Goal: Information Seeking & Learning: Learn about a topic

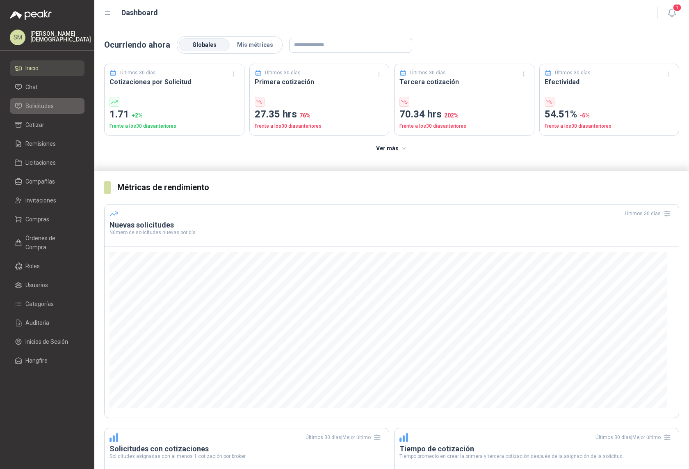
click at [61, 106] on li "Solicitudes" at bounding box center [47, 105] width 65 height 9
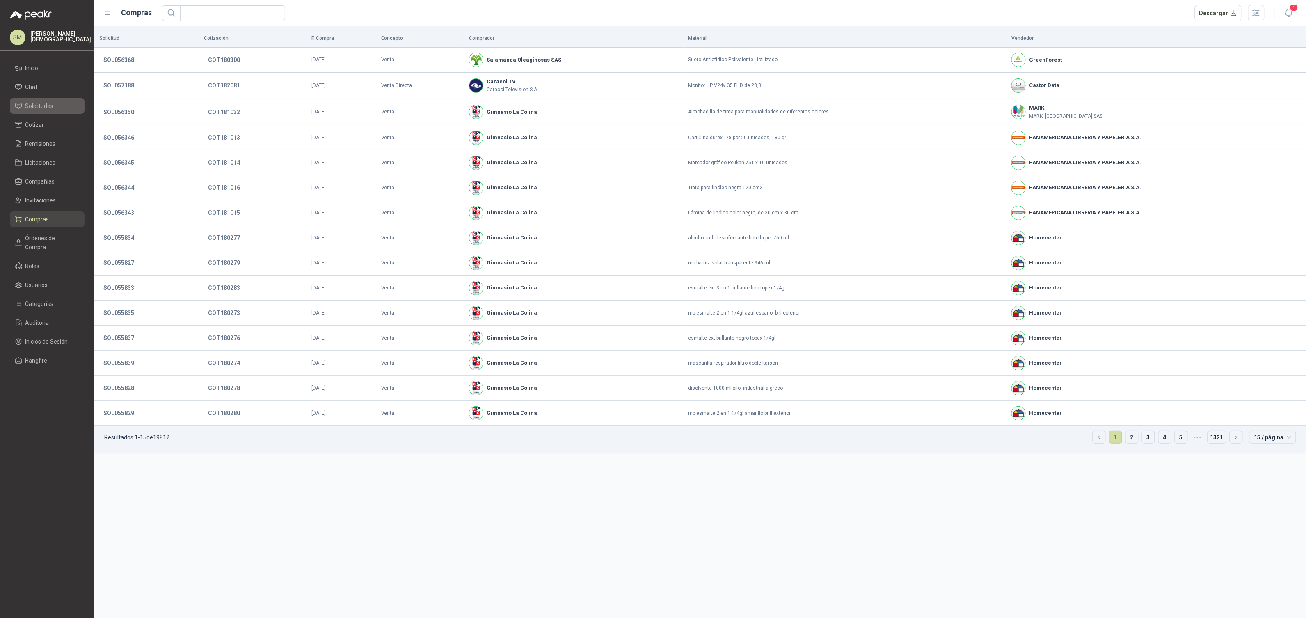
click at [41, 108] on span "Solicitudes" at bounding box center [39, 105] width 28 height 9
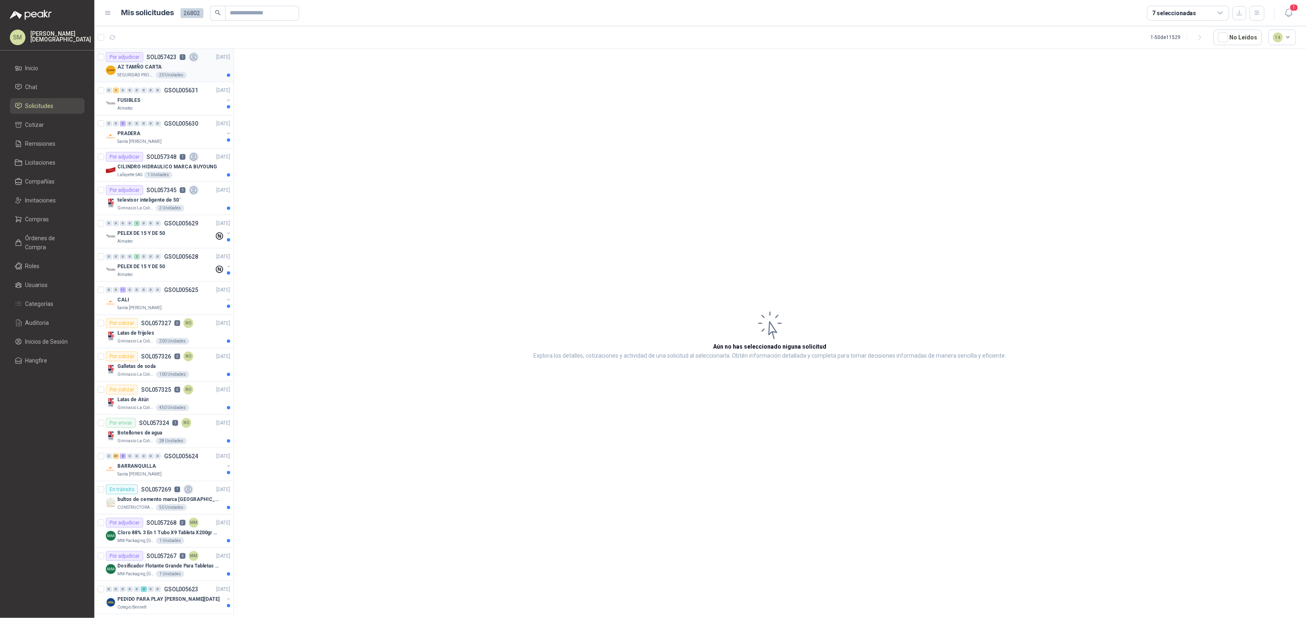
click at [196, 71] on div "AZ TAMÑO CARTA" at bounding box center [173, 67] width 113 height 10
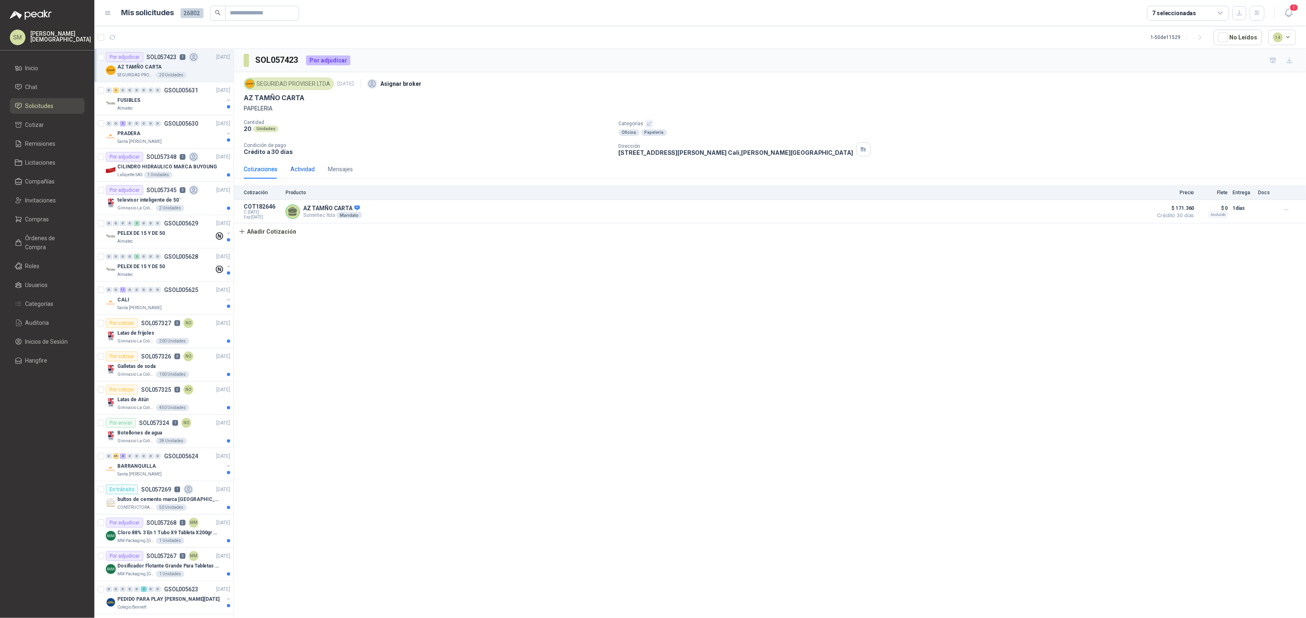
click at [304, 169] on div "Actividad" at bounding box center [303, 169] width 24 height 9
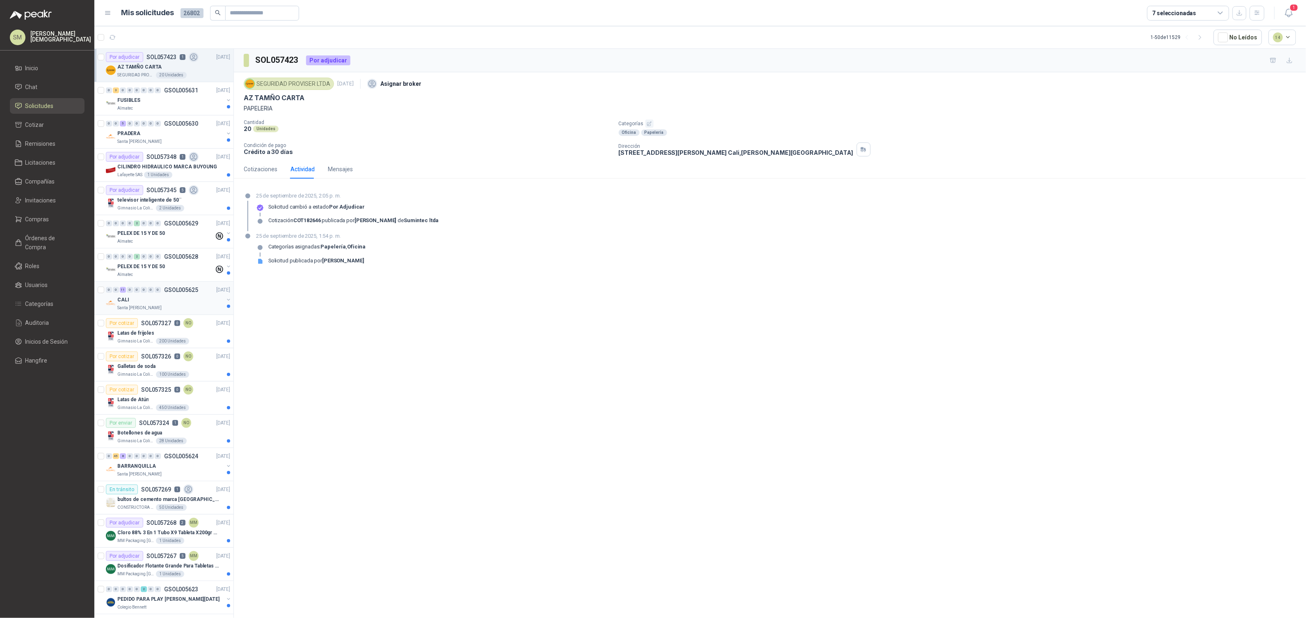
click at [175, 295] on div "CALI" at bounding box center [170, 300] width 106 height 10
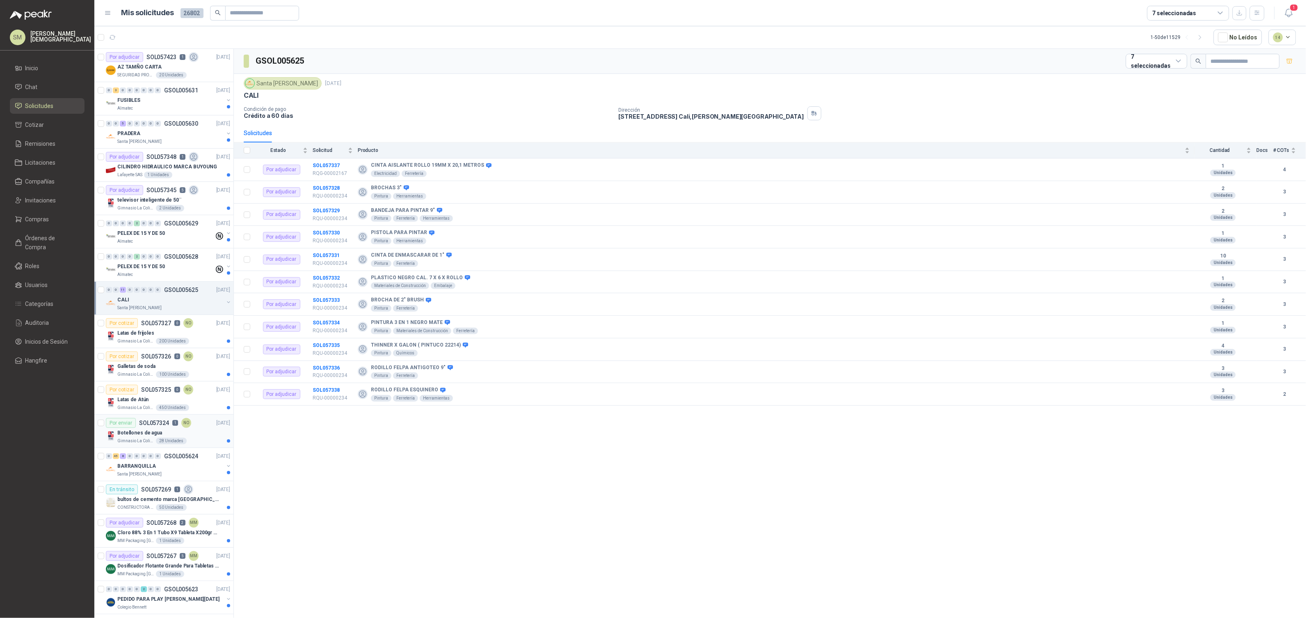
click at [160, 433] on div "Botellones de agua" at bounding box center [173, 433] width 113 height 10
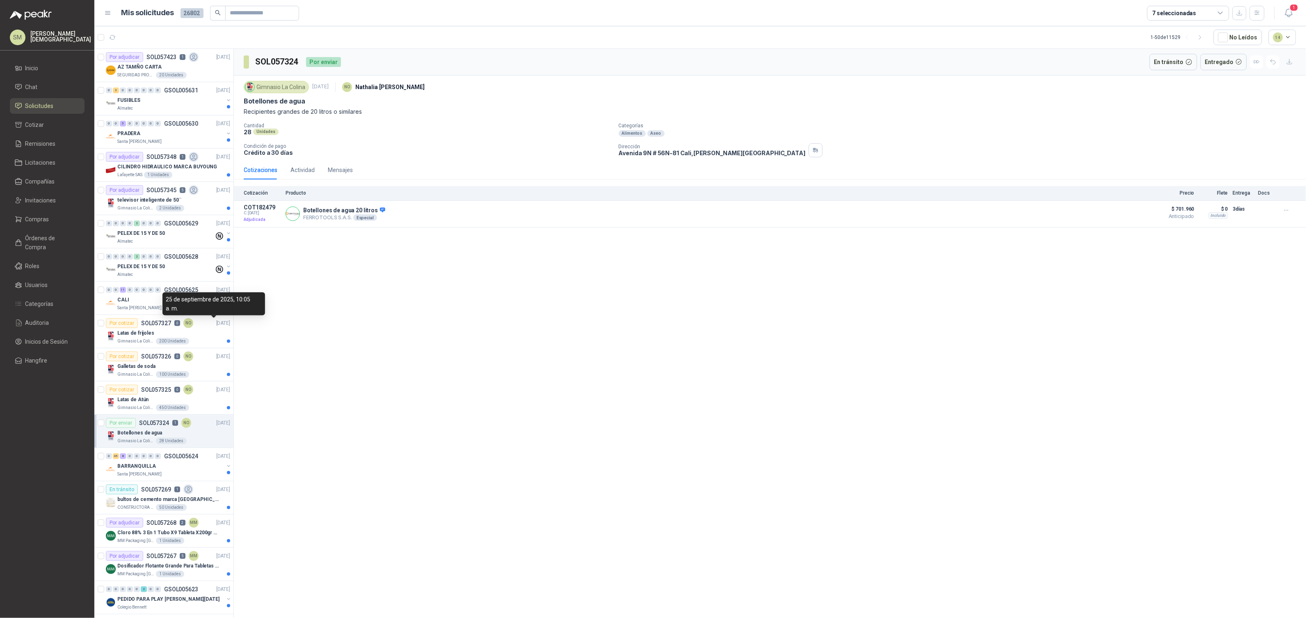
click at [183, 301] on div "25 de septiembre de 2025, 10:05 a. m." at bounding box center [214, 303] width 103 height 23
click at [141, 304] on div "CALI" at bounding box center [170, 300] width 106 height 10
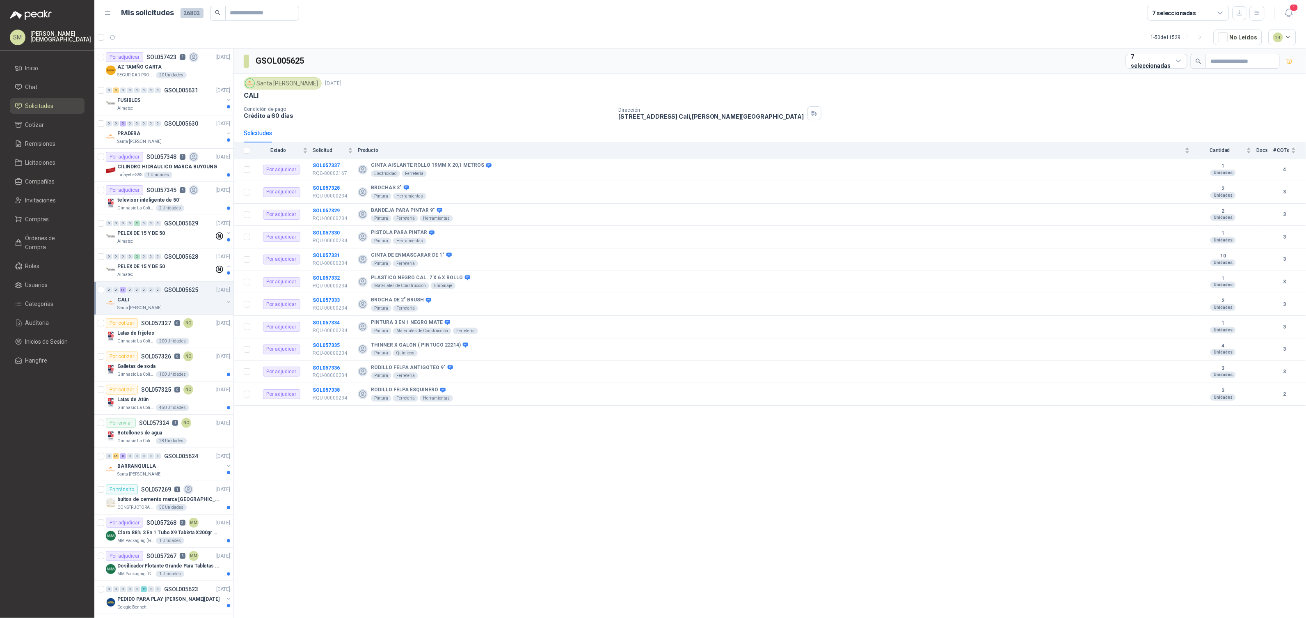
click at [174, 304] on div "Santa [PERSON_NAME]" at bounding box center [170, 307] width 106 height 7
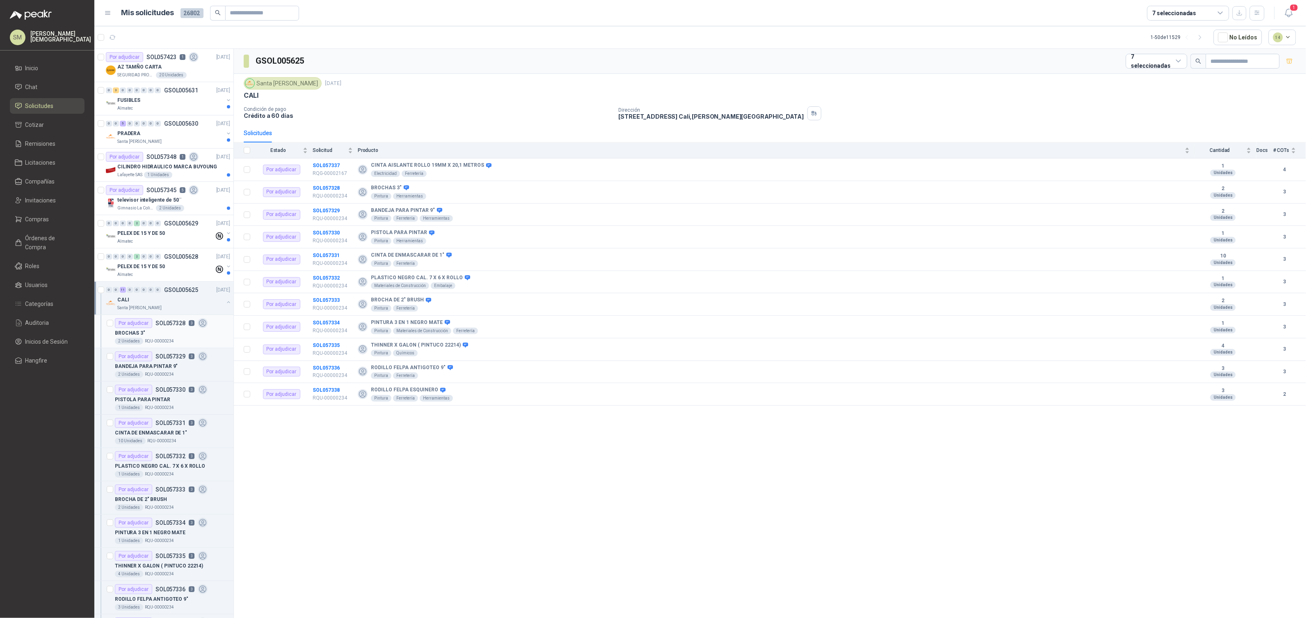
click at [168, 331] on div "BROCHAS 3"" at bounding box center [172, 333] width 115 height 10
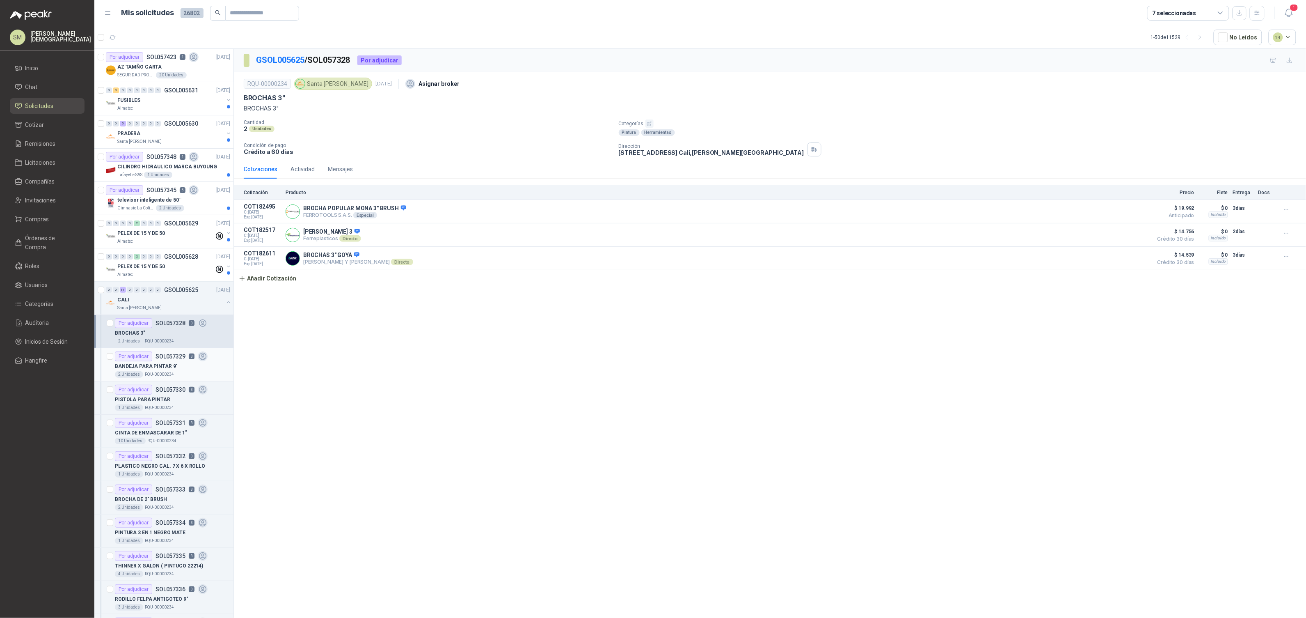
click at [166, 362] on div "BANDEJA PARA PINTAR 9"" at bounding box center [172, 366] width 115 height 10
click at [174, 392] on p "SOL057330" at bounding box center [171, 390] width 30 height 6
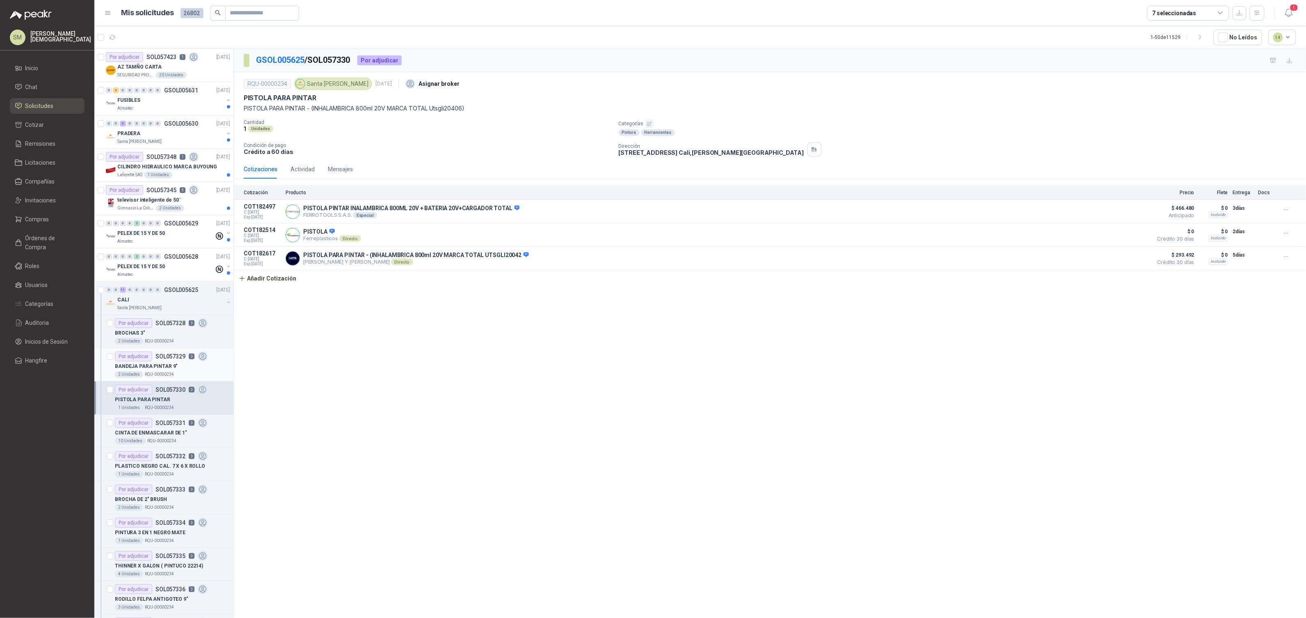
click at [183, 368] on div "BANDEJA PARA PINTAR 9"" at bounding box center [172, 366] width 115 height 10
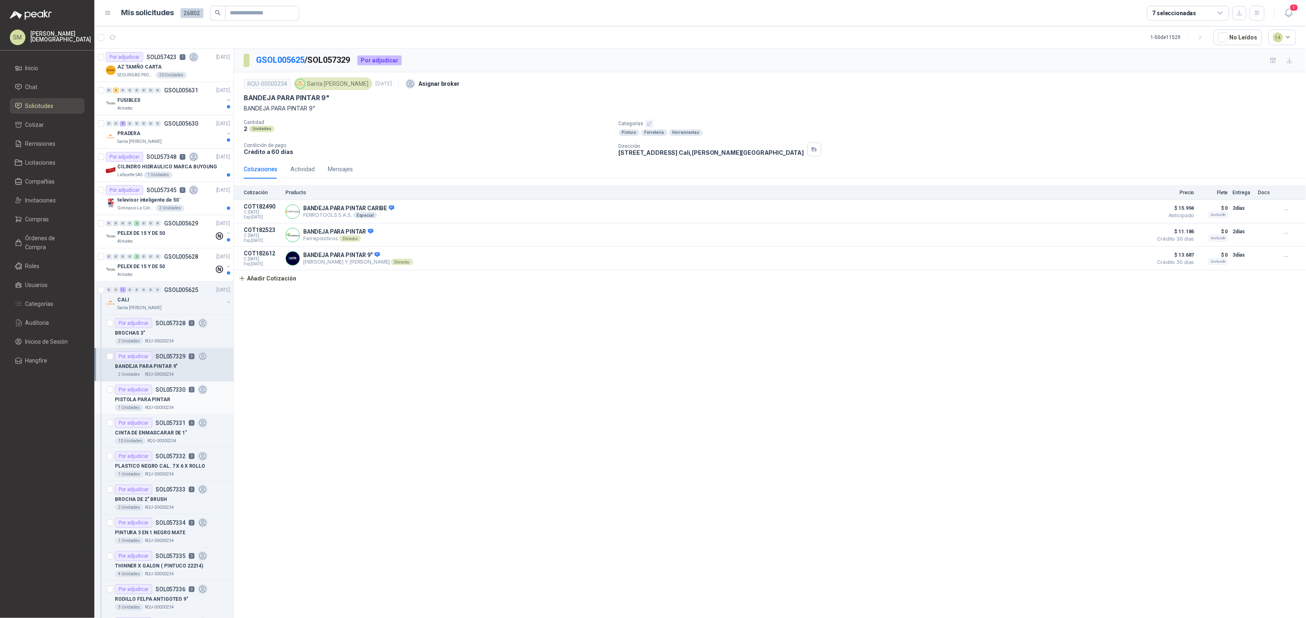
click at [179, 390] on p "SOL057330" at bounding box center [171, 390] width 30 height 6
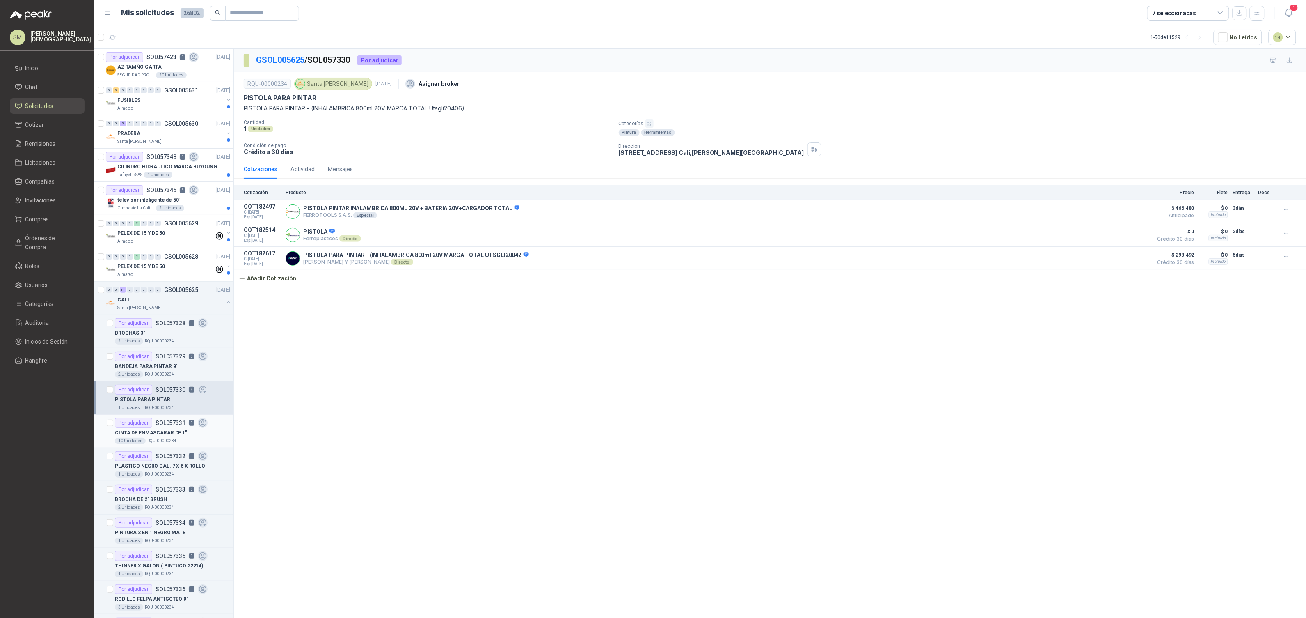
click at [174, 430] on p "CINTA DE ENMASCARAR DE 1"" at bounding box center [151, 433] width 72 height 8
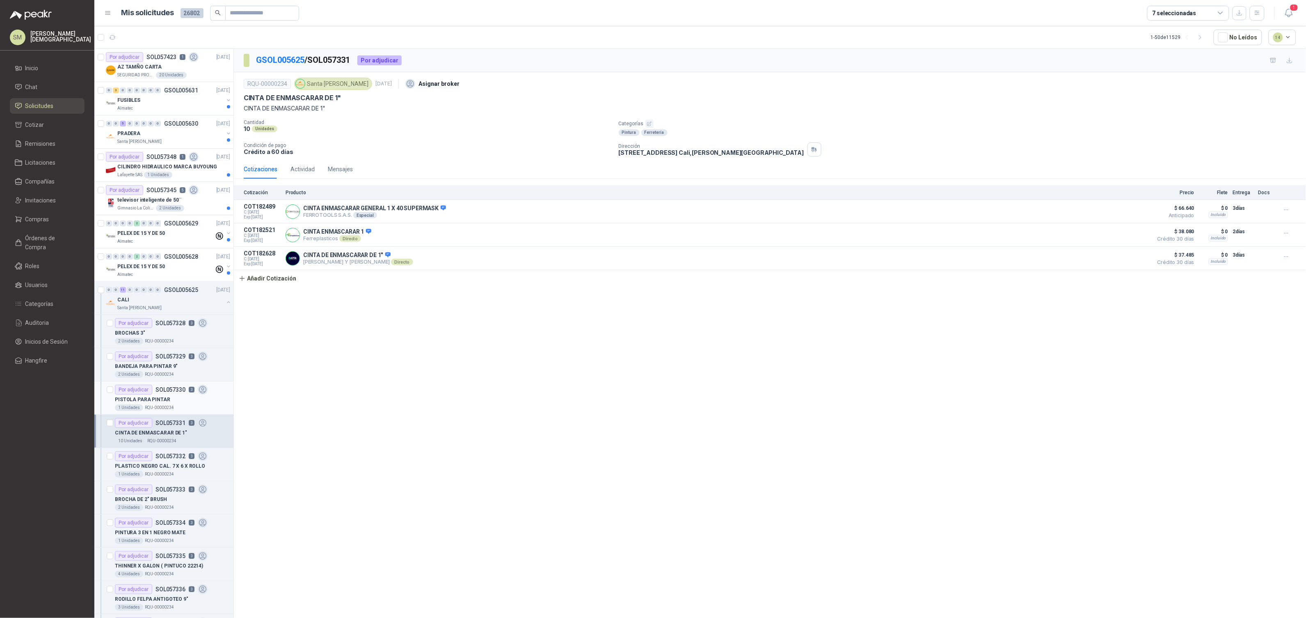
click at [163, 407] on p "RQU-00000234" at bounding box center [159, 407] width 29 height 7
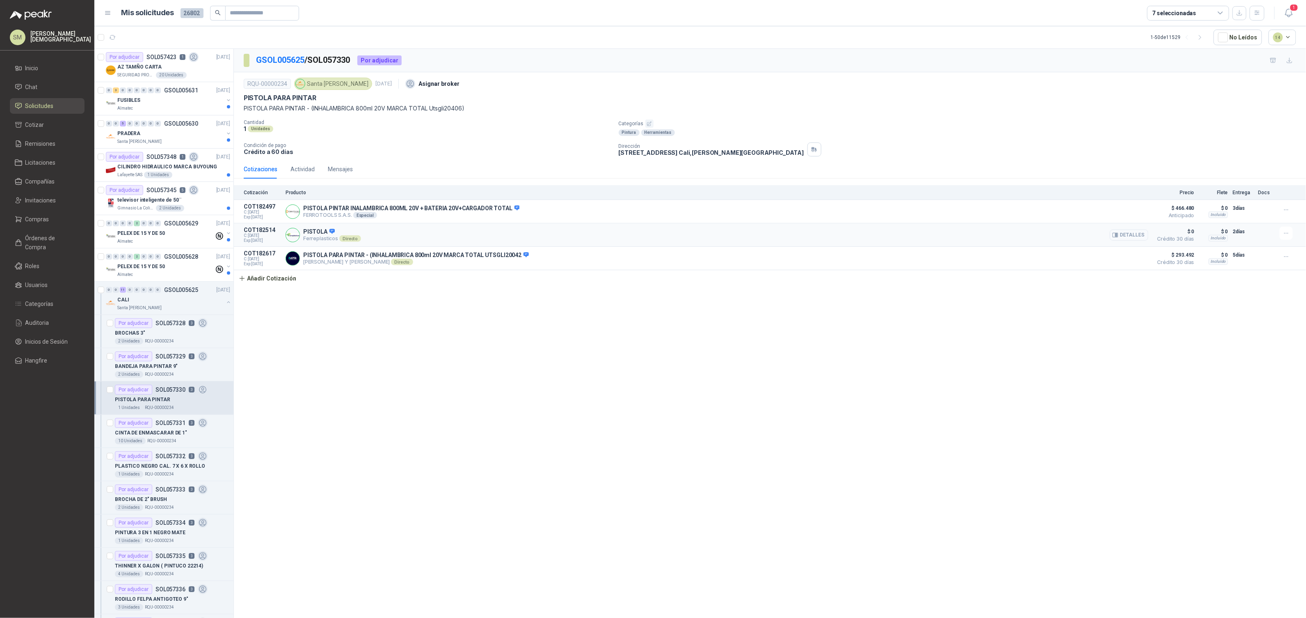
click at [1135, 234] on button "Detalles" at bounding box center [1129, 234] width 39 height 11
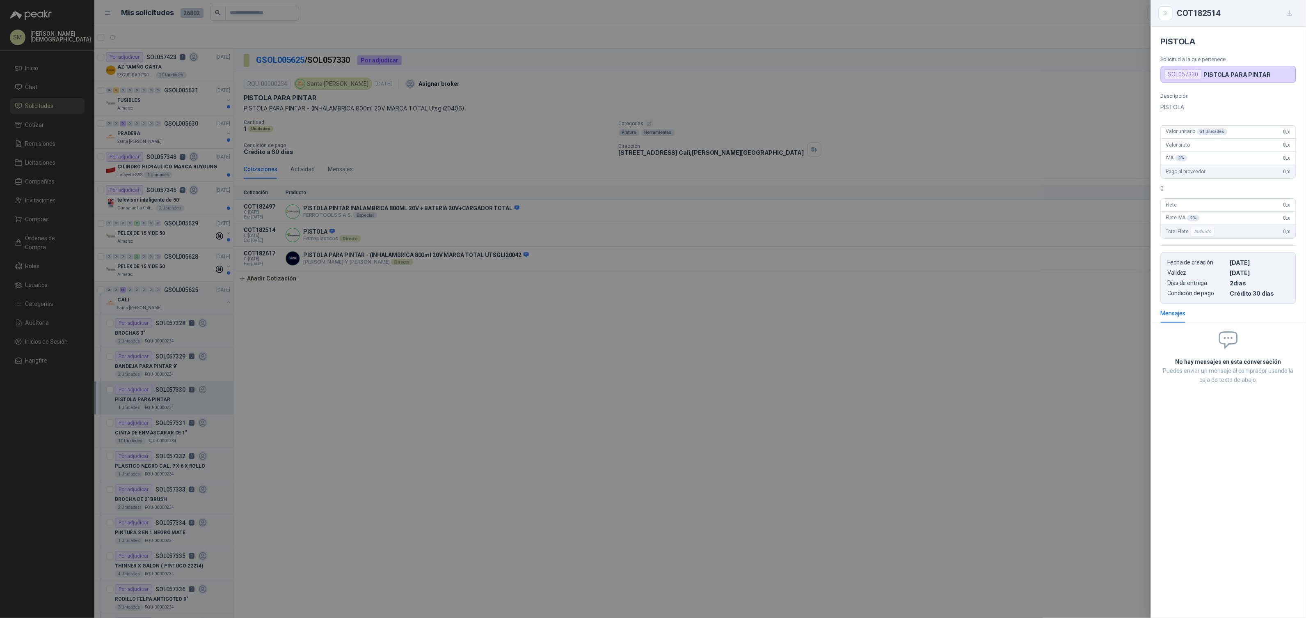
click at [1009, 247] on div at bounding box center [653, 309] width 1306 height 618
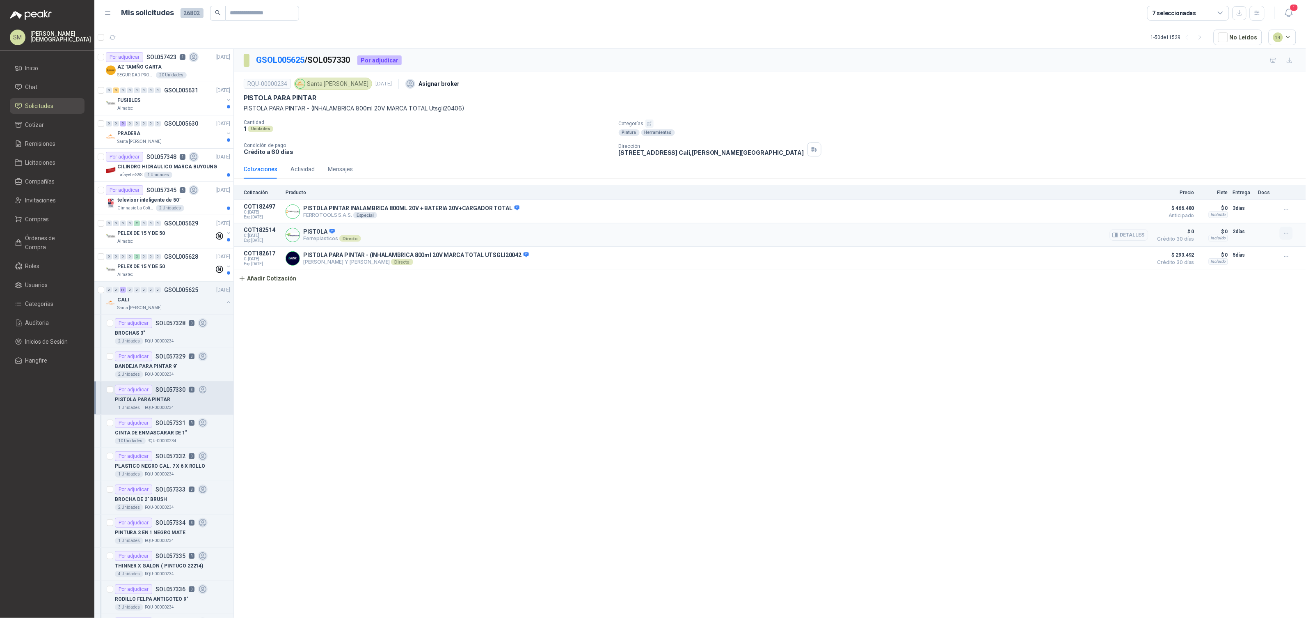
click at [1286, 236] on icon "button" at bounding box center [1286, 233] width 7 height 7
click at [163, 473] on p "RQU-00000234" at bounding box center [159, 474] width 29 height 7
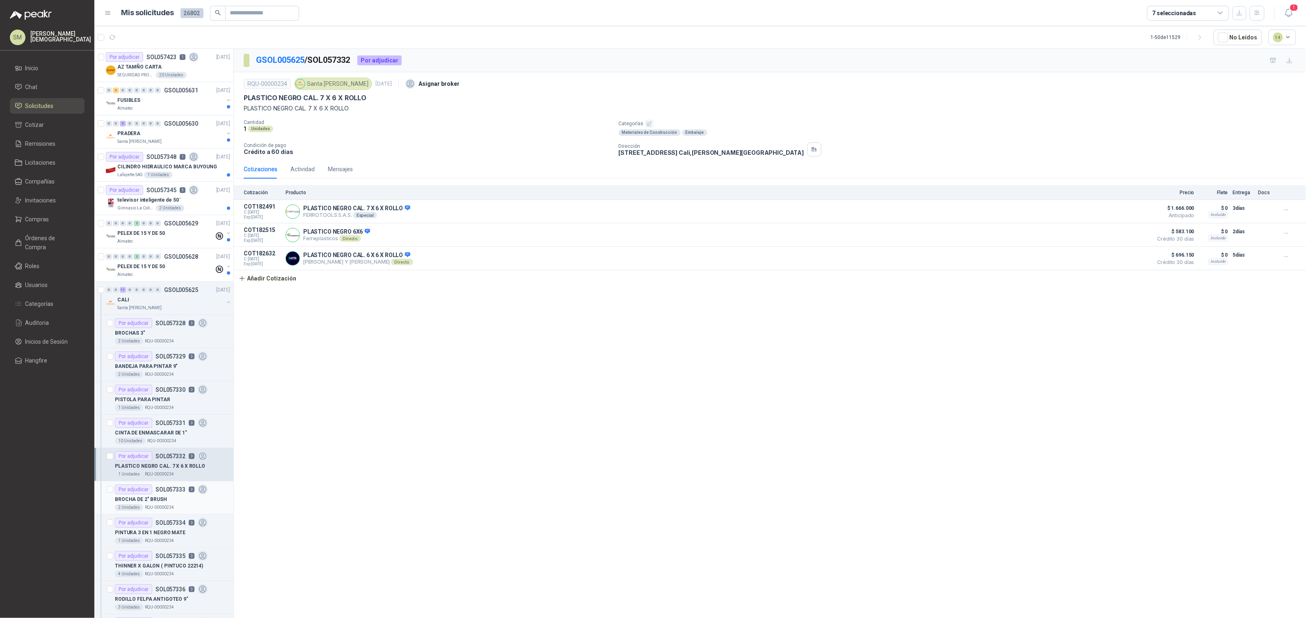
click at [186, 505] on div "2 Unidades RQU-00000234" at bounding box center [172, 507] width 115 height 7
click at [173, 262] on div "PELEX DE 15 Y DE 50" at bounding box center [165, 266] width 97 height 10
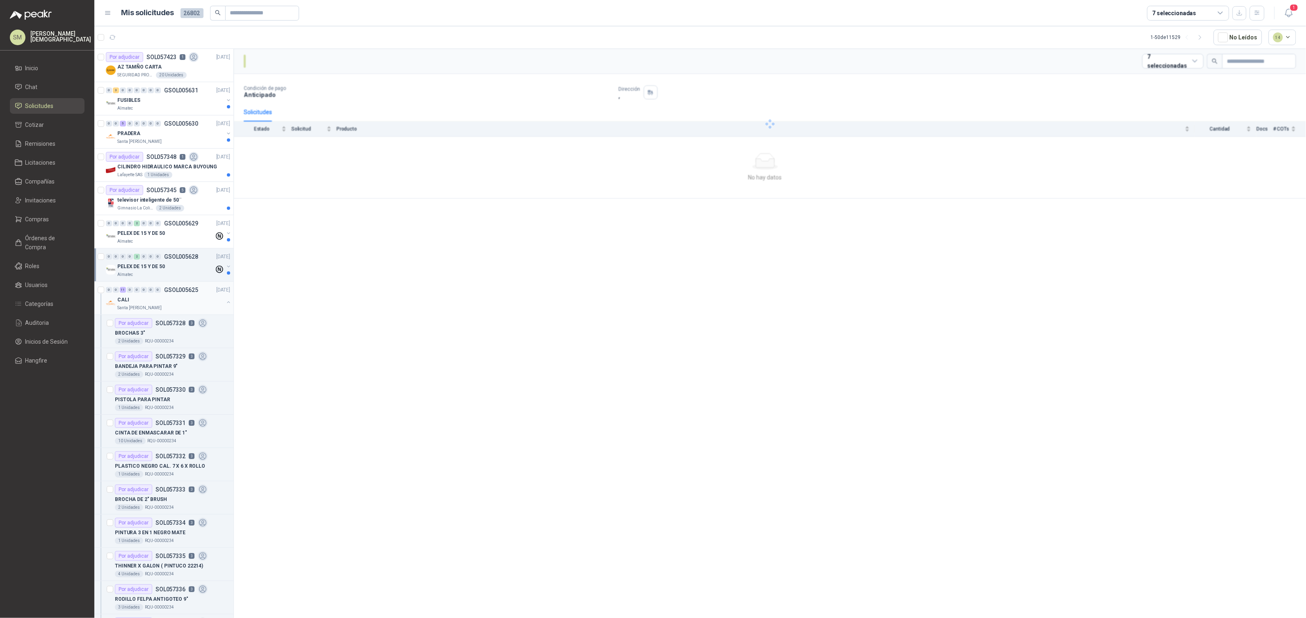
click at [137, 302] on div "CALI" at bounding box center [170, 300] width 106 height 10
click at [173, 308] on div "Santa [PERSON_NAME]" at bounding box center [170, 307] width 106 height 7
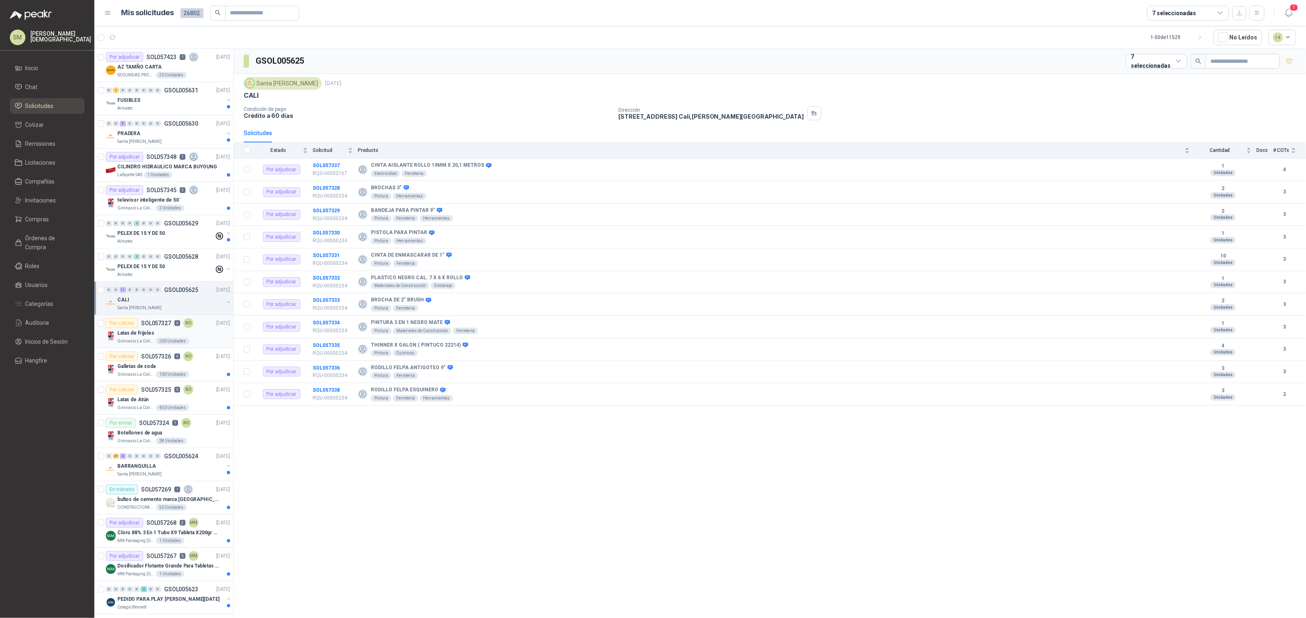
scroll to position [9, 0]
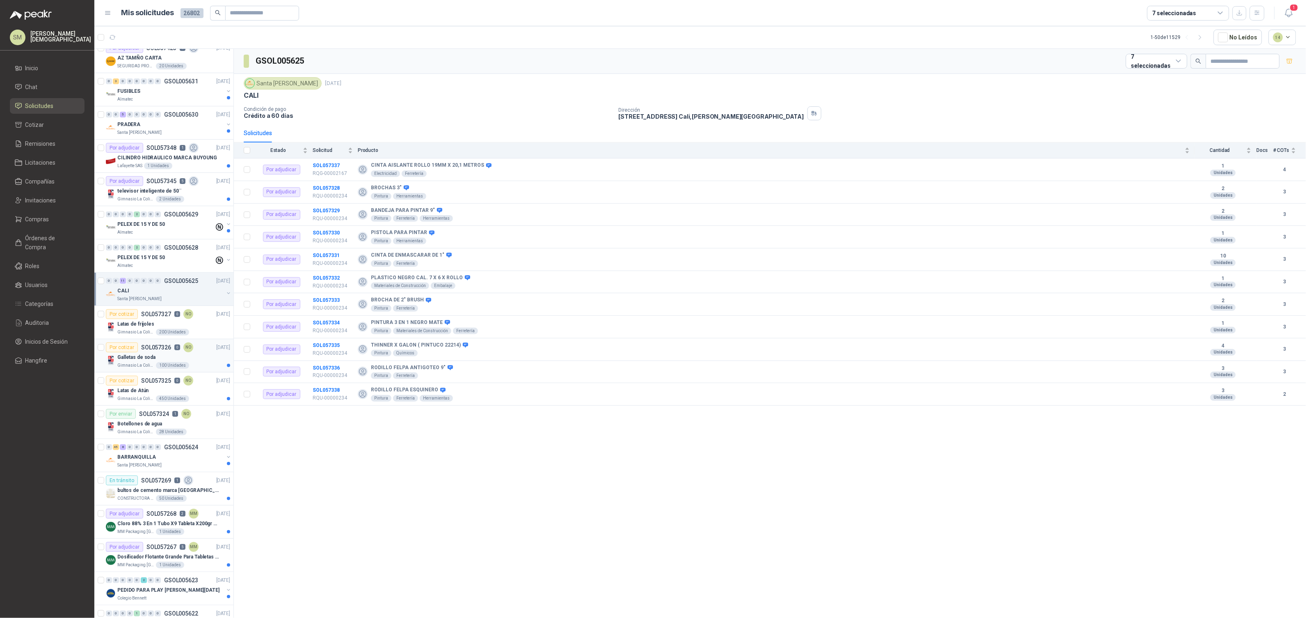
click at [159, 356] on div "Galletas de soda" at bounding box center [173, 357] width 113 height 10
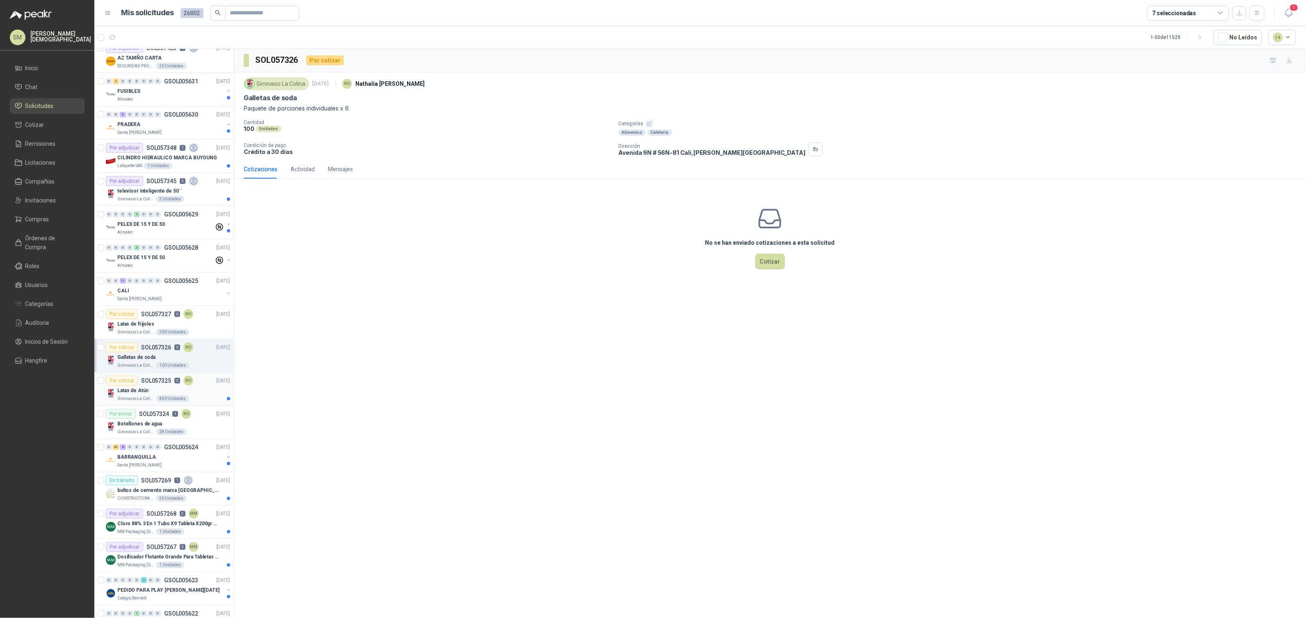
click at [183, 387] on div "Latas de Atún" at bounding box center [173, 390] width 113 height 10
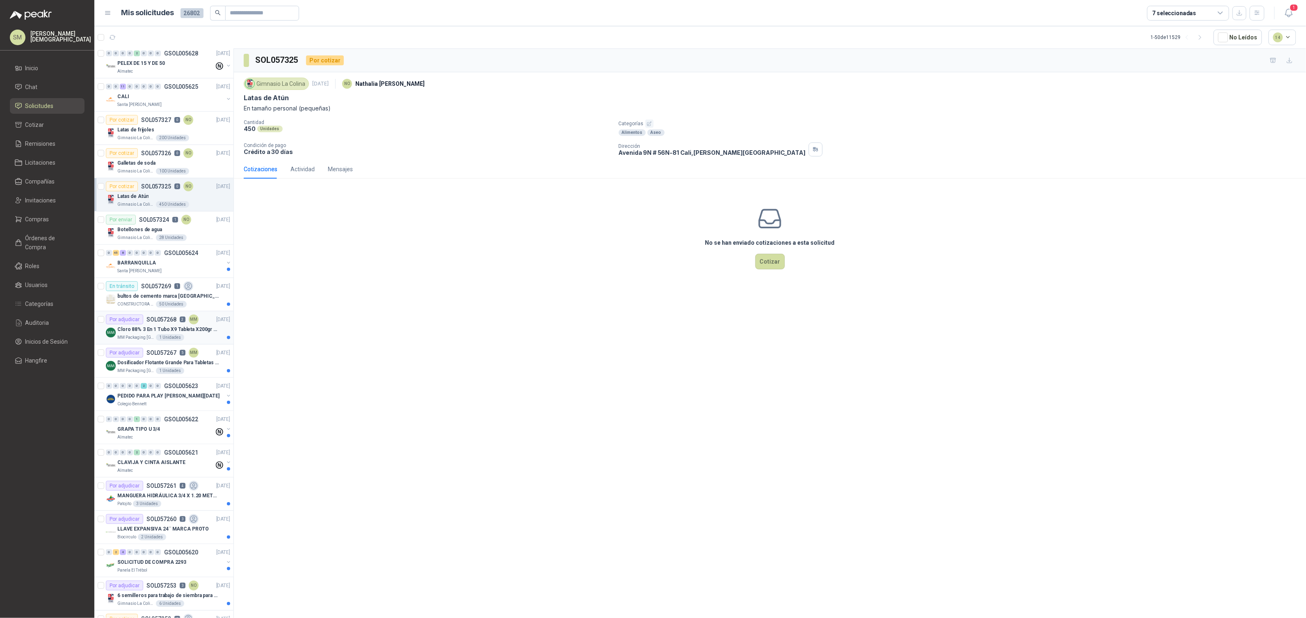
scroll to position [219, 0]
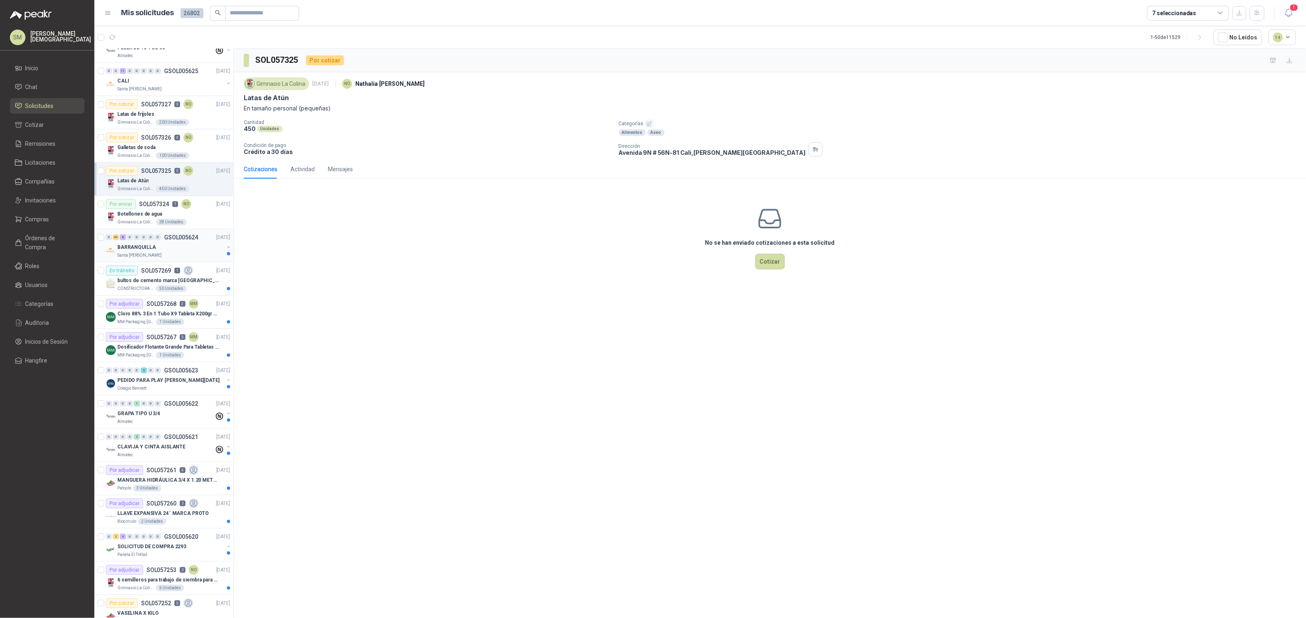
click at [168, 251] on div "BARRANQUILLA" at bounding box center [170, 247] width 106 height 10
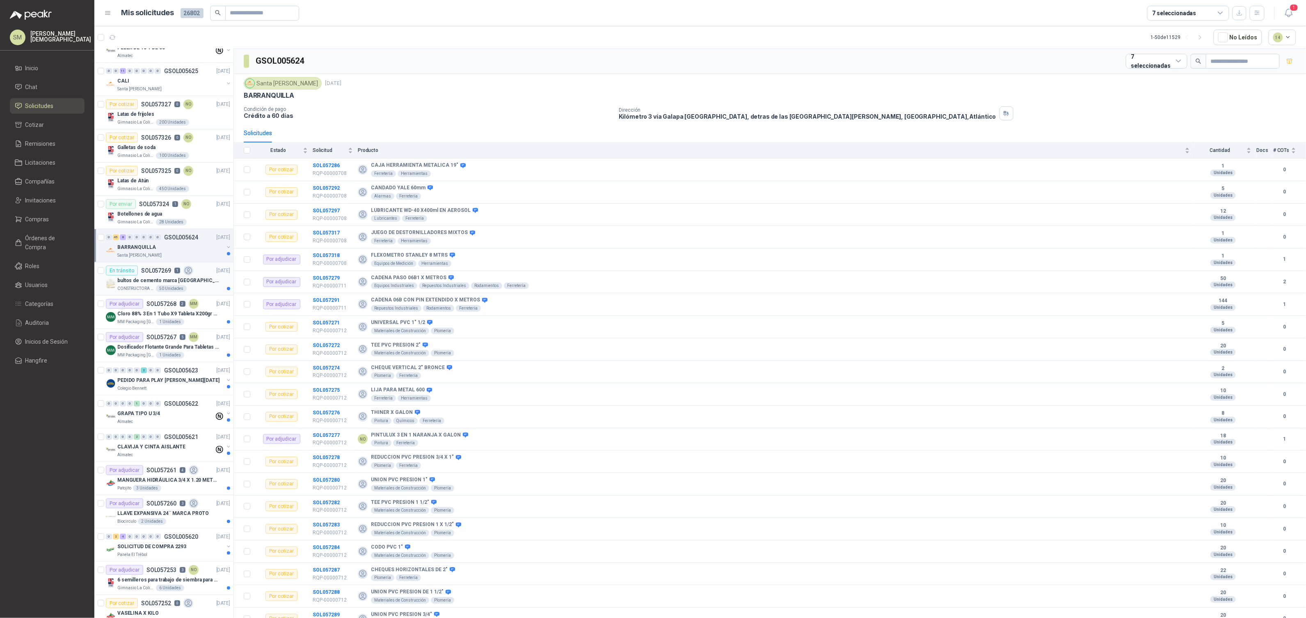
click at [172, 288] on div "50 Unidades" at bounding box center [171, 288] width 31 height 7
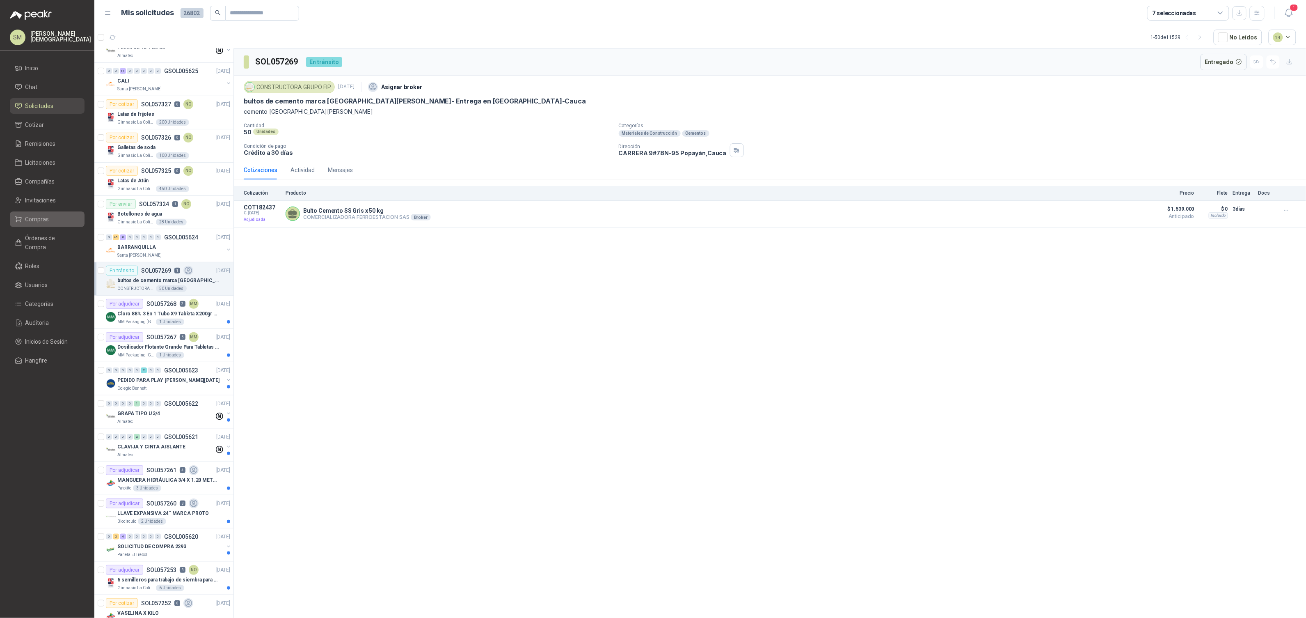
click at [42, 218] on span "Compras" at bounding box center [37, 219] width 24 height 9
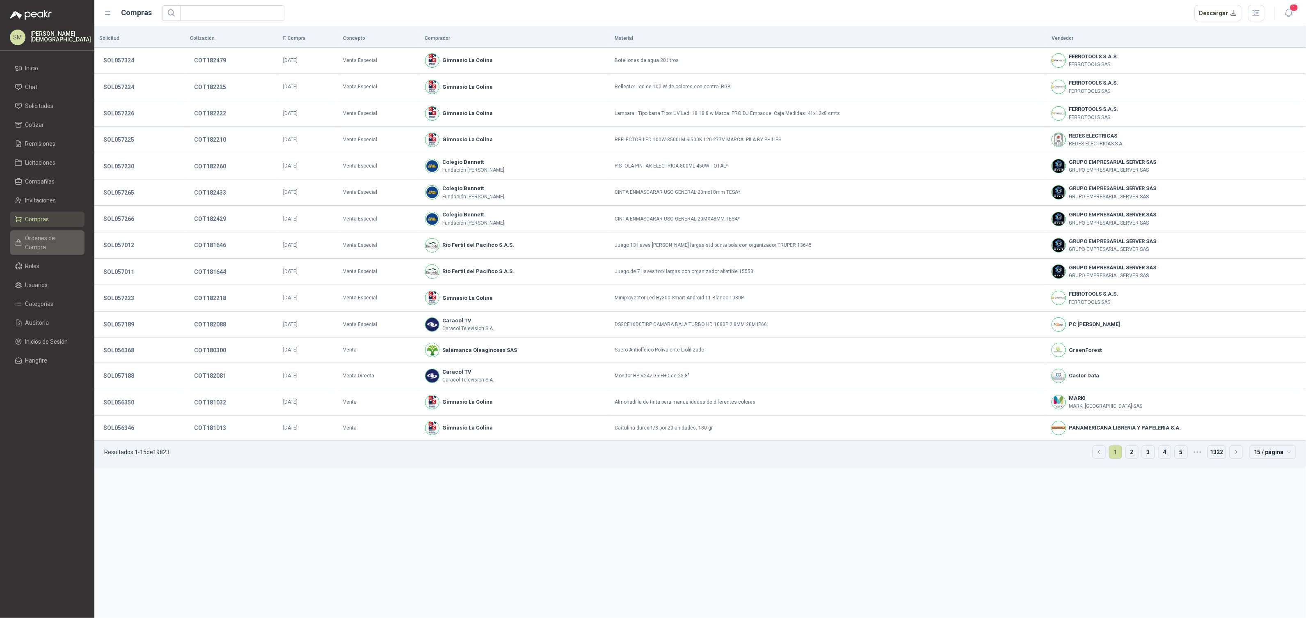
click at [47, 240] on span "Órdenes de Compra" at bounding box center [50, 242] width 51 height 18
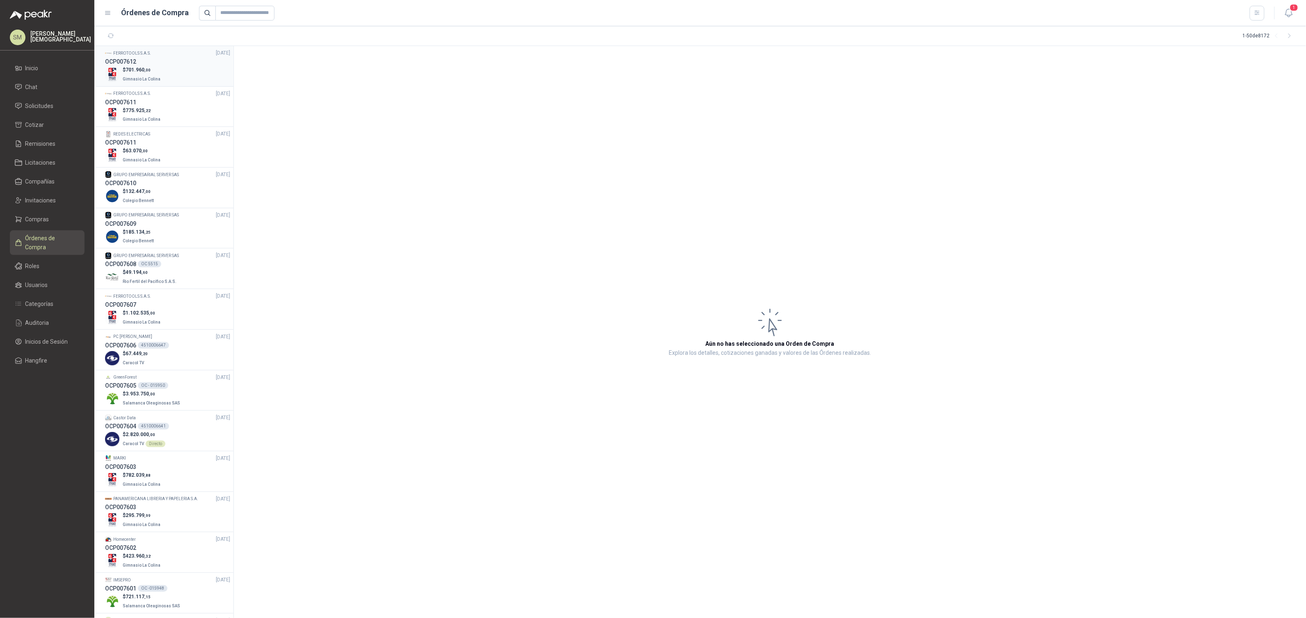
click at [163, 72] on div "$ 701.960 ,00 Gimnasio La Colina" at bounding box center [167, 74] width 125 height 17
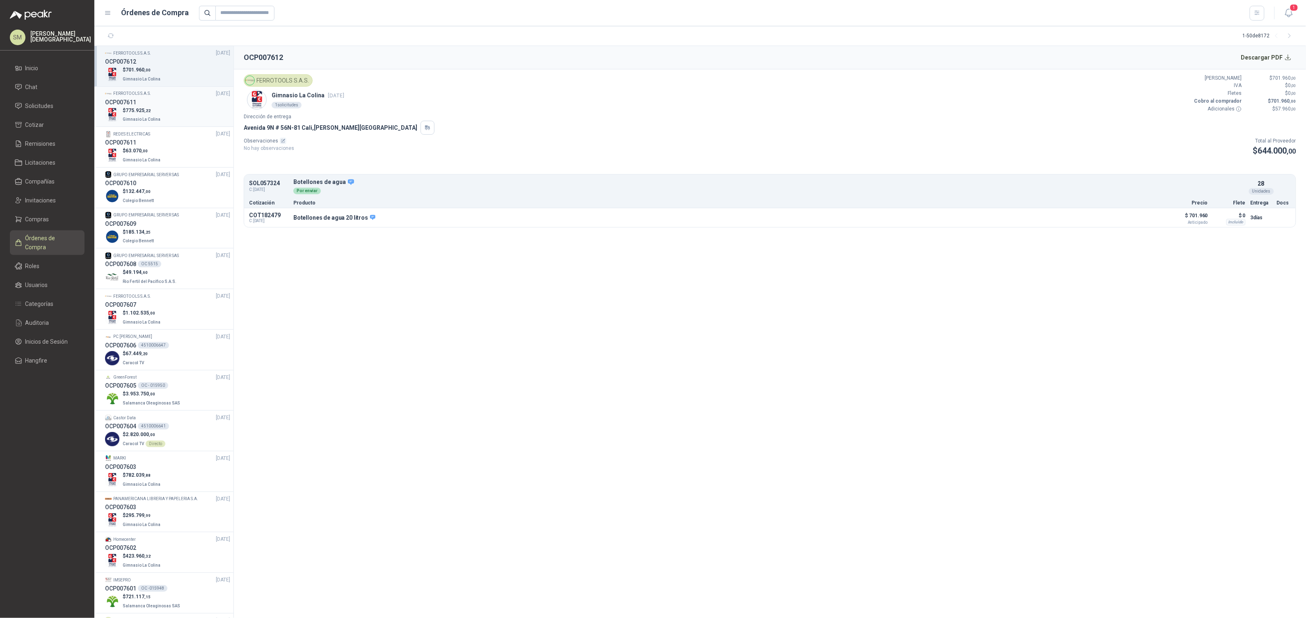
click at [140, 115] on p "Gimnasio La Colina" at bounding box center [142, 118] width 39 height 9
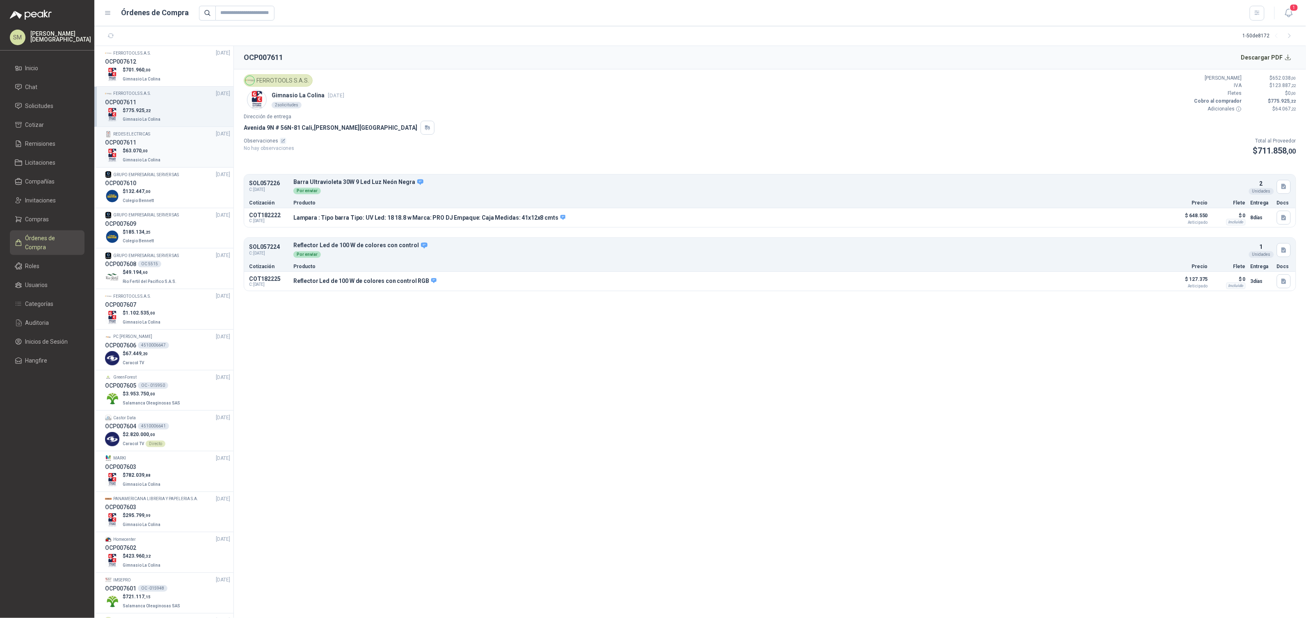
click at [155, 140] on div "OCP007611" at bounding box center [167, 142] width 125 height 9
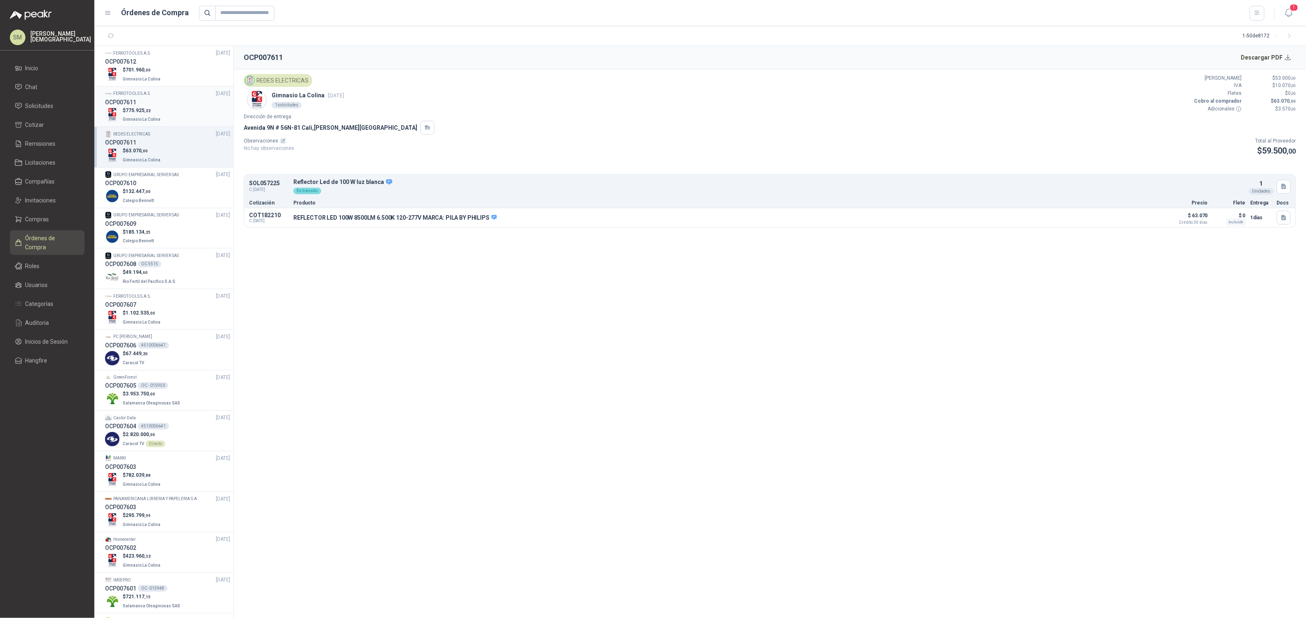
click at [158, 96] on div "FERROTOOLS S.A.S. 25/09/25" at bounding box center [167, 94] width 125 height 8
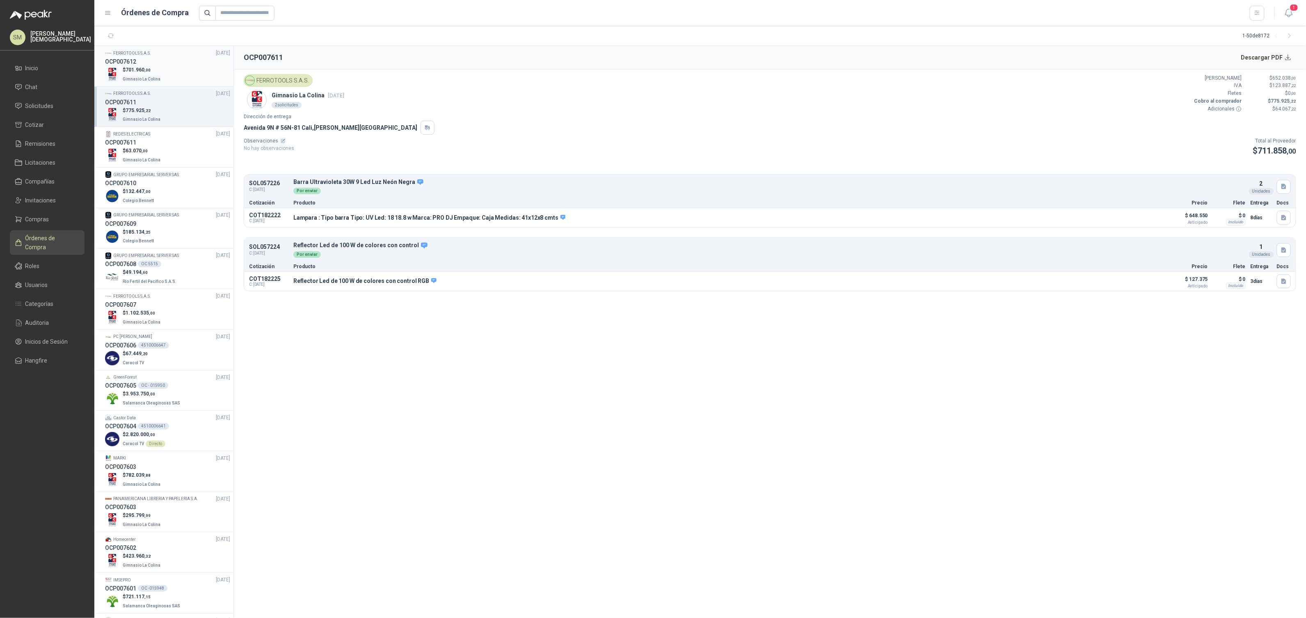
click at [167, 71] on div "$ 701.960 ,00 Gimnasio La Colina" at bounding box center [167, 74] width 125 height 17
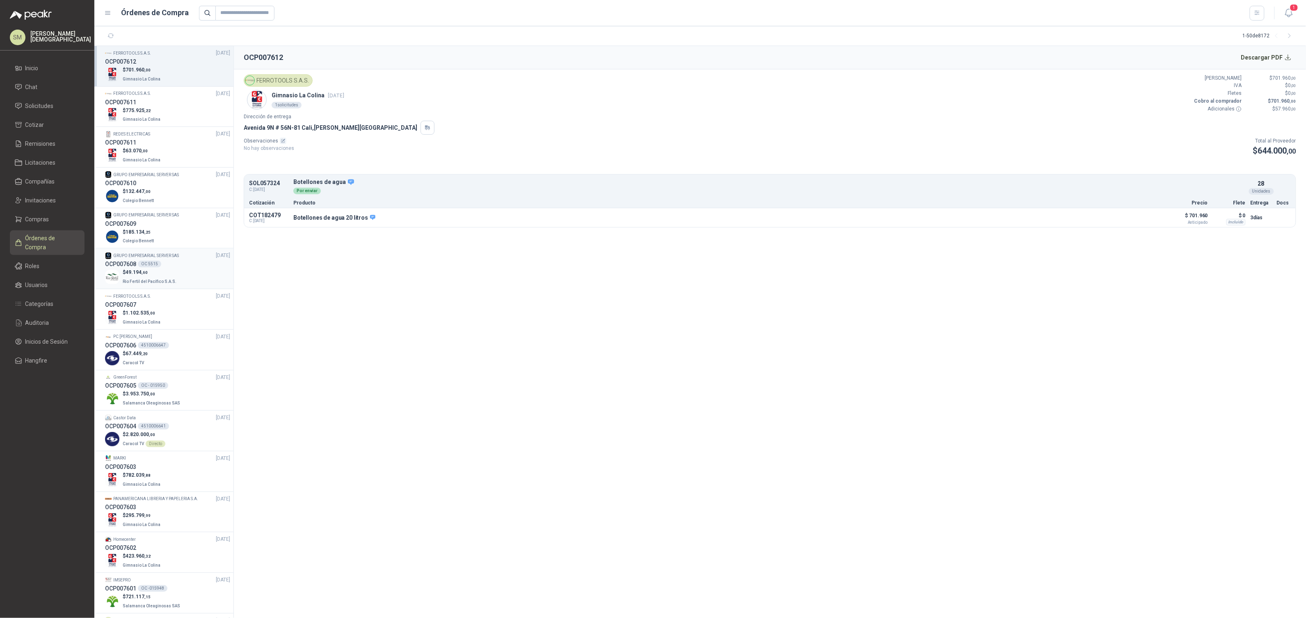
click at [173, 251] on li "GRUPO EMPRESARIAL SERVER SAS 25/09/25 OCP007608 OC 5515 $ 49.194 ,60 Rio Fertil…" at bounding box center [163, 268] width 139 height 41
click at [168, 272] on p "$ 49.194 ,60" at bounding box center [150, 272] width 55 height 8
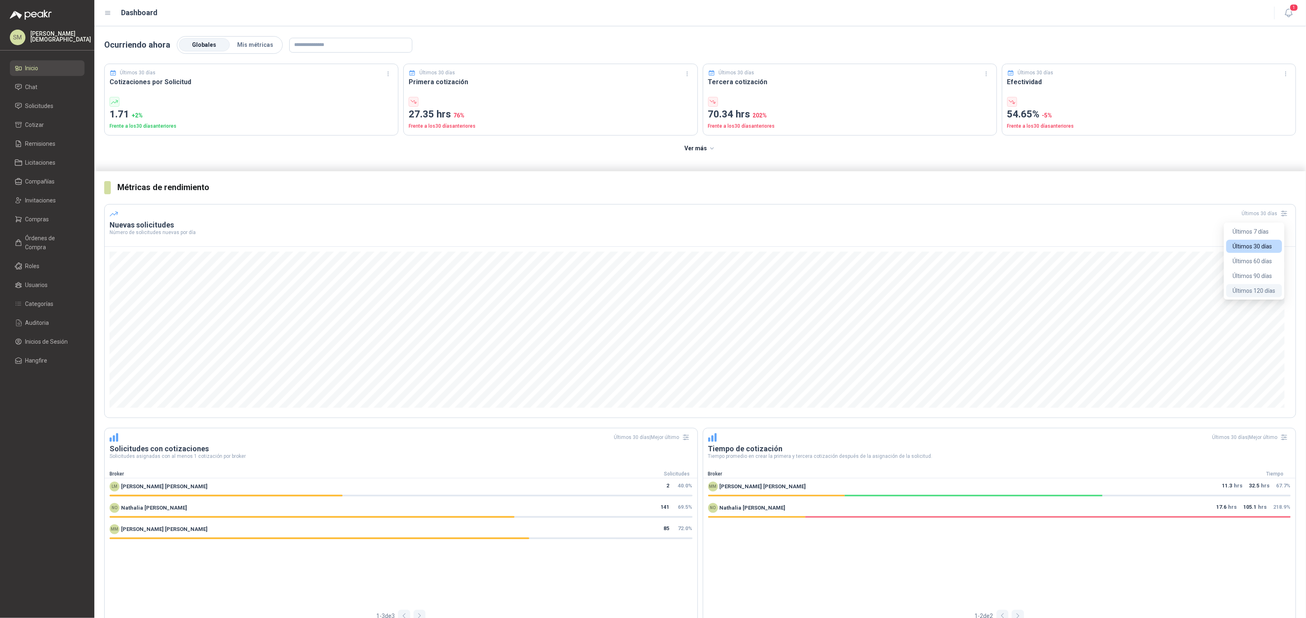
click at [1249, 288] on button "Últimos 120 días" at bounding box center [1255, 290] width 56 height 13
click at [46, 320] on link "Auditoria" at bounding box center [47, 323] width 75 height 16
click at [41, 239] on span "Órdenes de Compra" at bounding box center [50, 242] width 51 height 18
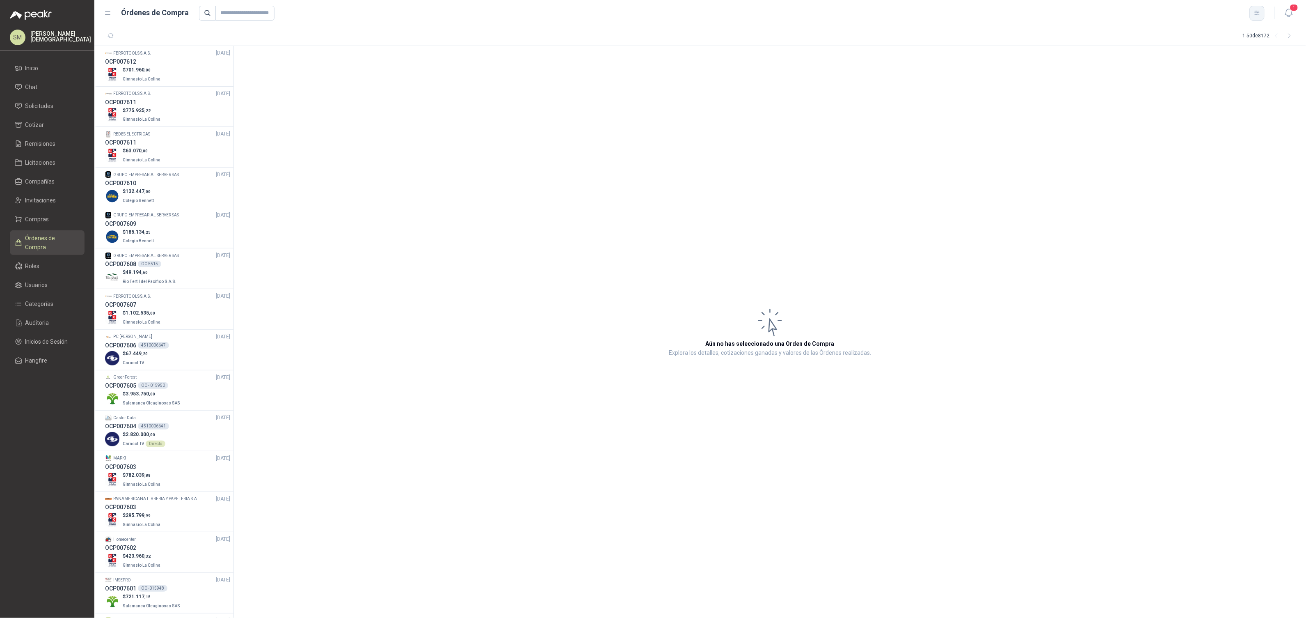
click at [1254, 14] on icon "button" at bounding box center [1257, 12] width 7 height 7
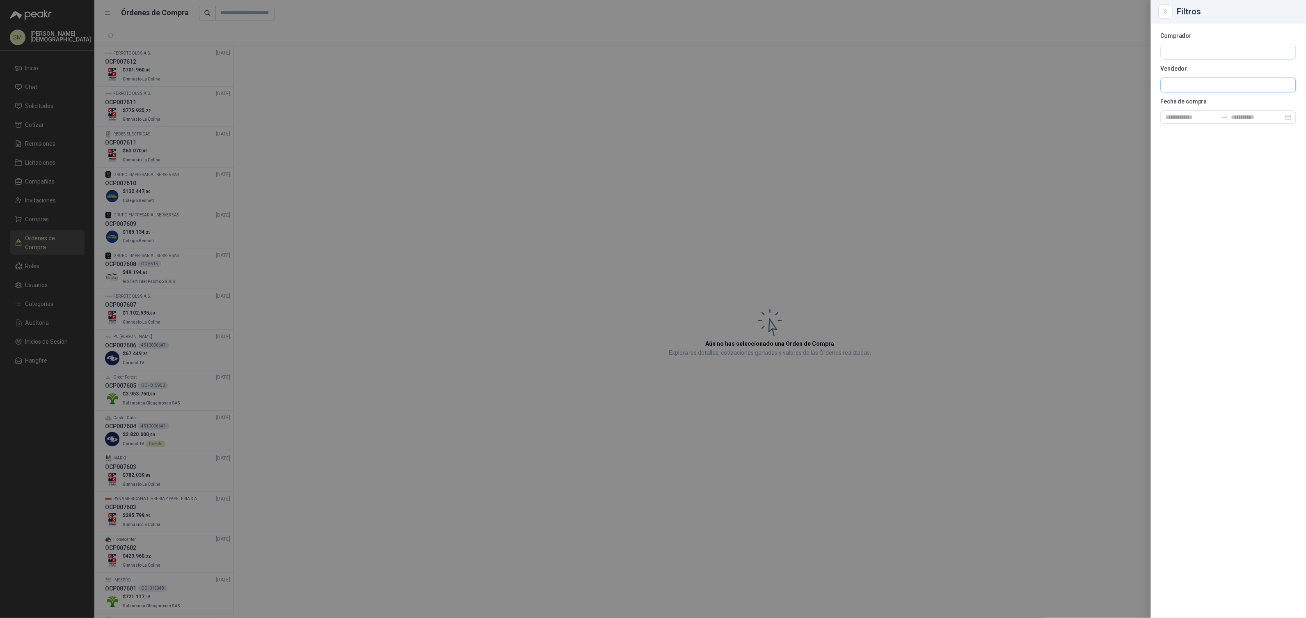
click at [1197, 87] on input "text" at bounding box center [1228, 85] width 135 height 14
type input "*******"
click at [1204, 103] on p "Plastihogar" at bounding box center [1195, 102] width 29 height 5
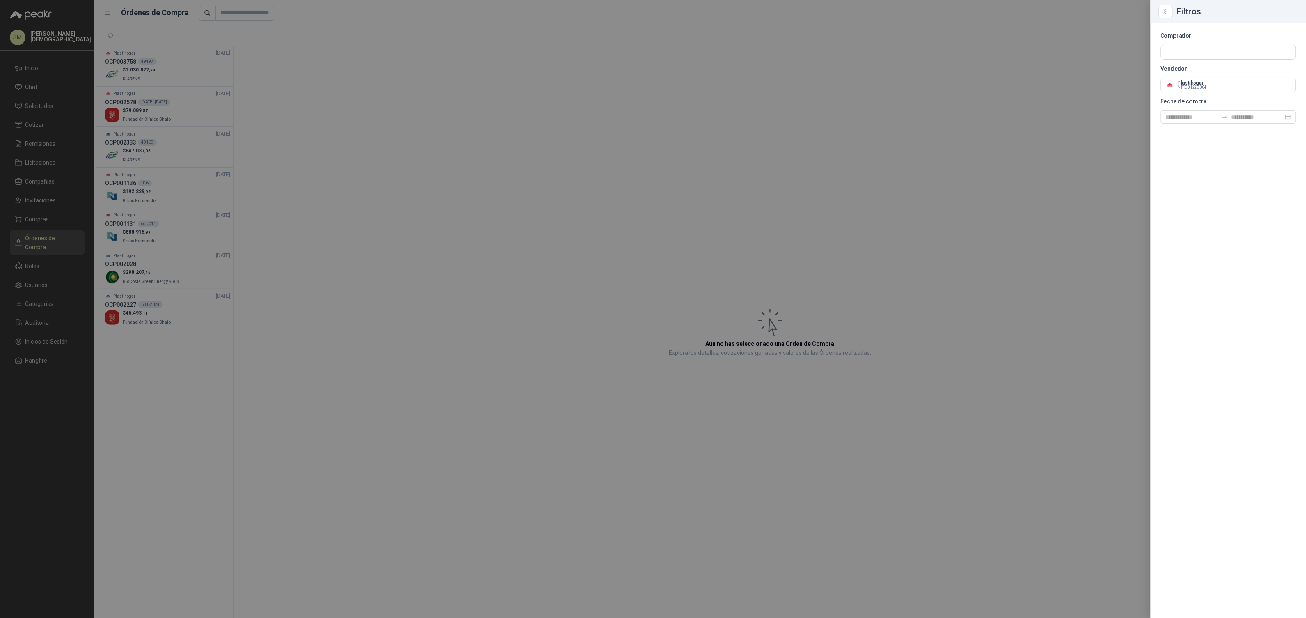
click at [840, 121] on div at bounding box center [653, 309] width 1306 height 618
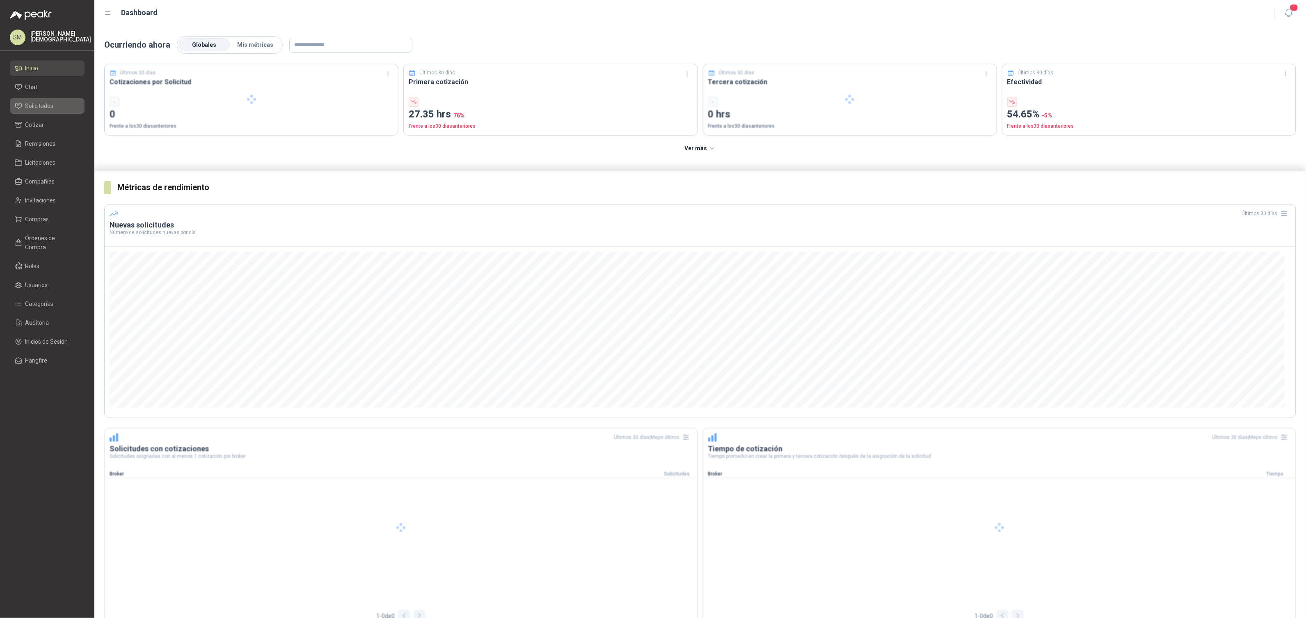
click at [52, 106] on span "Solicitudes" at bounding box center [39, 105] width 28 height 9
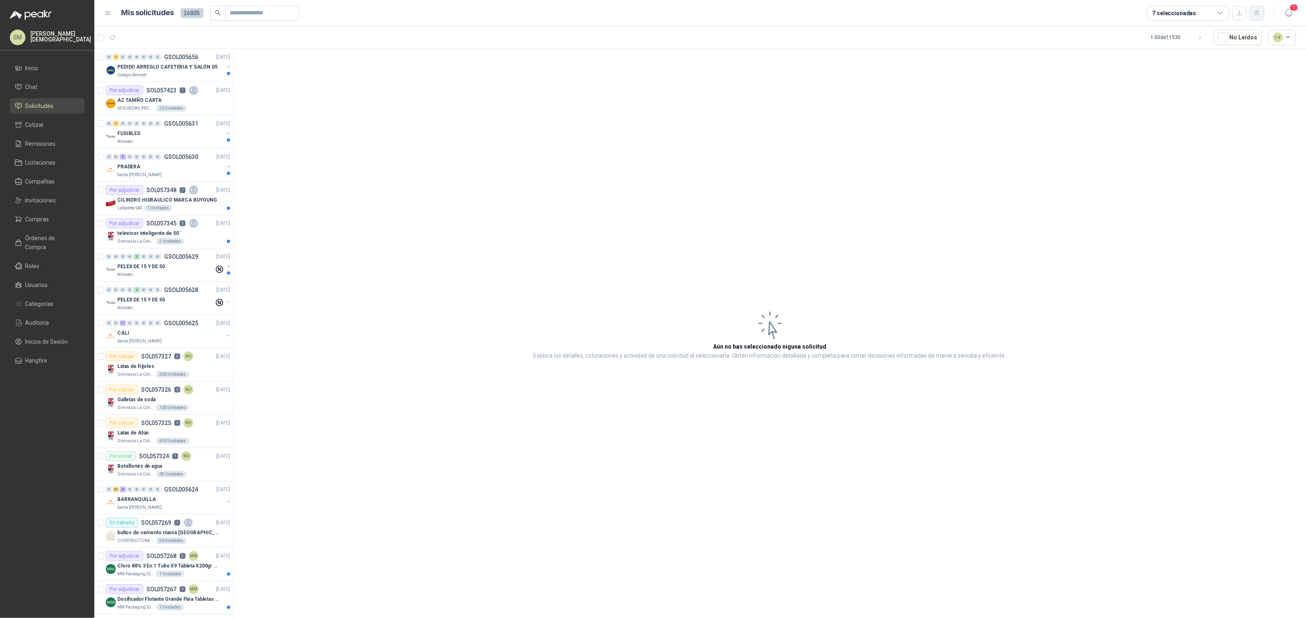
click at [1263, 13] on button "button" at bounding box center [1257, 13] width 15 height 15
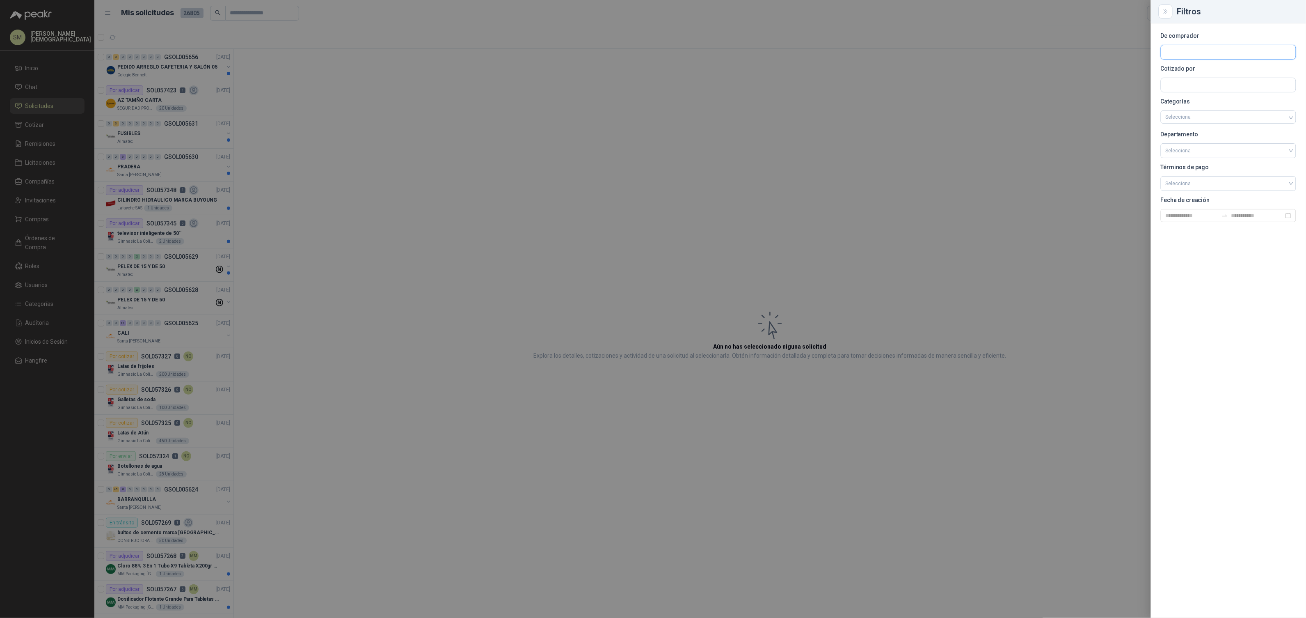
click at [1202, 53] on input "text" at bounding box center [1228, 52] width 135 height 14
click at [1175, 41] on section "De comprador Cotizado por Categorías Selecciona Departamento Selecciona Término…" at bounding box center [1228, 127] width 135 height 189
click at [1182, 50] on input "text" at bounding box center [1228, 52] width 135 height 14
click at [1234, 31] on div "De comprador Cotizado por Categorías Selecciona Departamento Selecciona Término…" at bounding box center [1228, 320] width 155 height 594
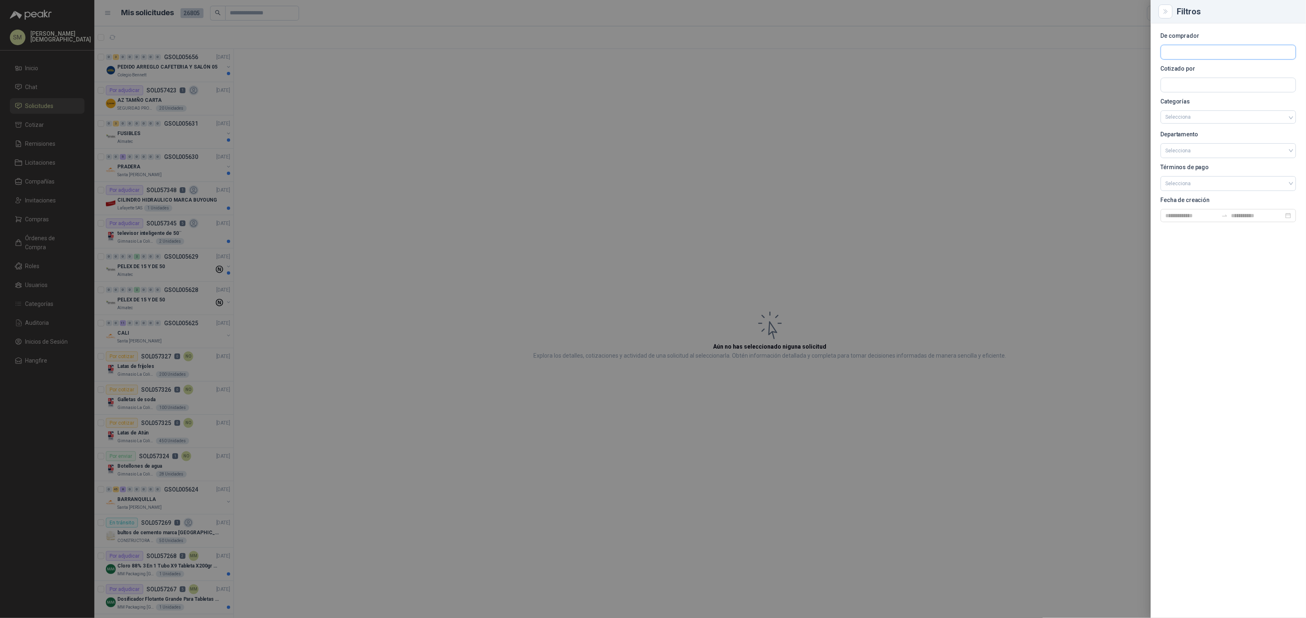
click at [1211, 54] on input "text" at bounding box center [1228, 52] width 135 height 14
click at [1219, 32] on div "De comprador Cotizado por Categorías Selecciona Departamento Selecciona Término…" at bounding box center [1228, 320] width 155 height 594
click at [1189, 50] on input "text" at bounding box center [1228, 52] width 135 height 14
type input "********"
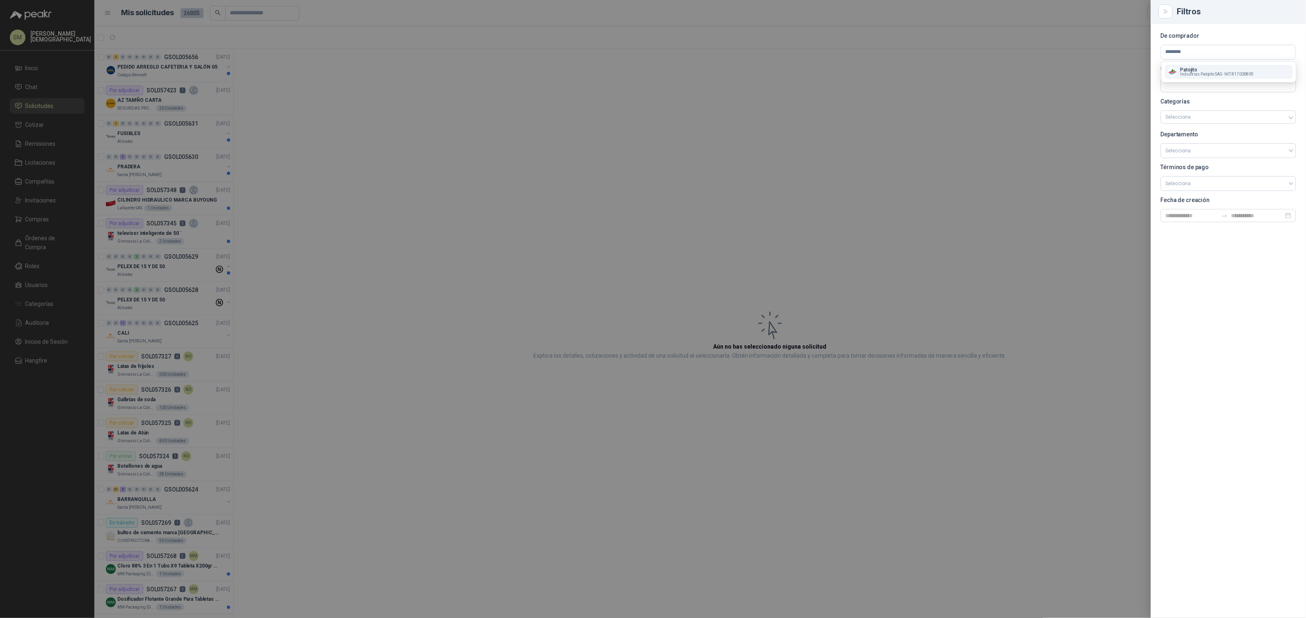
click at [1194, 74] on span "Industrias Patojito SAS -" at bounding box center [1202, 74] width 43 height 4
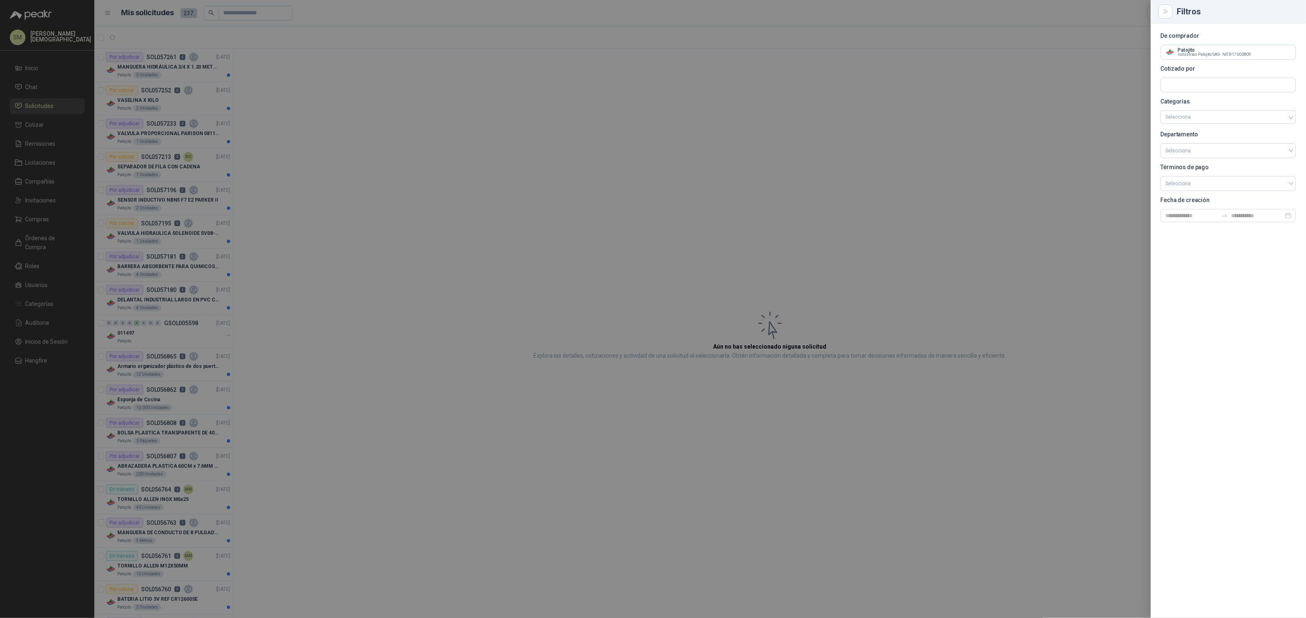
click at [975, 101] on div at bounding box center [653, 309] width 1306 height 618
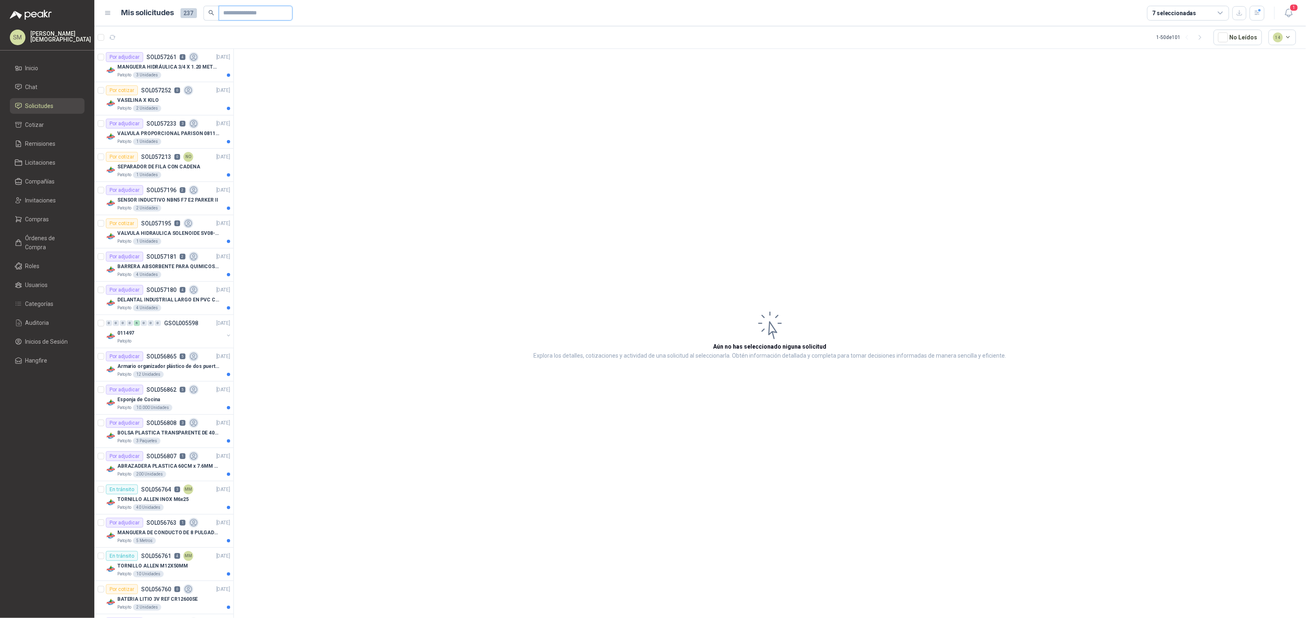
click at [261, 11] on input "text" at bounding box center [252, 13] width 57 height 14
click at [1264, 12] on button "button" at bounding box center [1257, 13] width 15 height 15
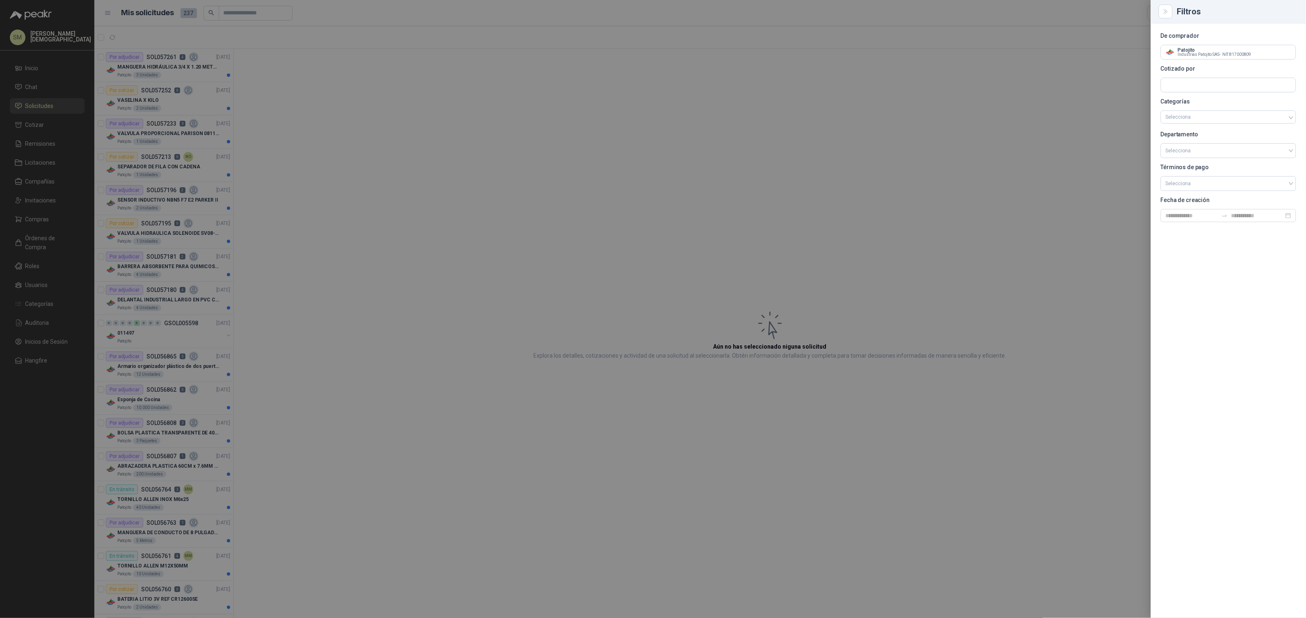
click at [1264, 12] on div "Filtros De comprador Patojito Industrias Patojito SAS - NIT : 817000809 Cotizad…" at bounding box center [653, 309] width 1306 height 618
click at [1202, 85] on input "text" at bounding box center [1228, 85] width 135 height 14
type input "**********"
click at [1208, 109] on span "NIT : 800242106" at bounding box center [1195, 107] width 29 height 4
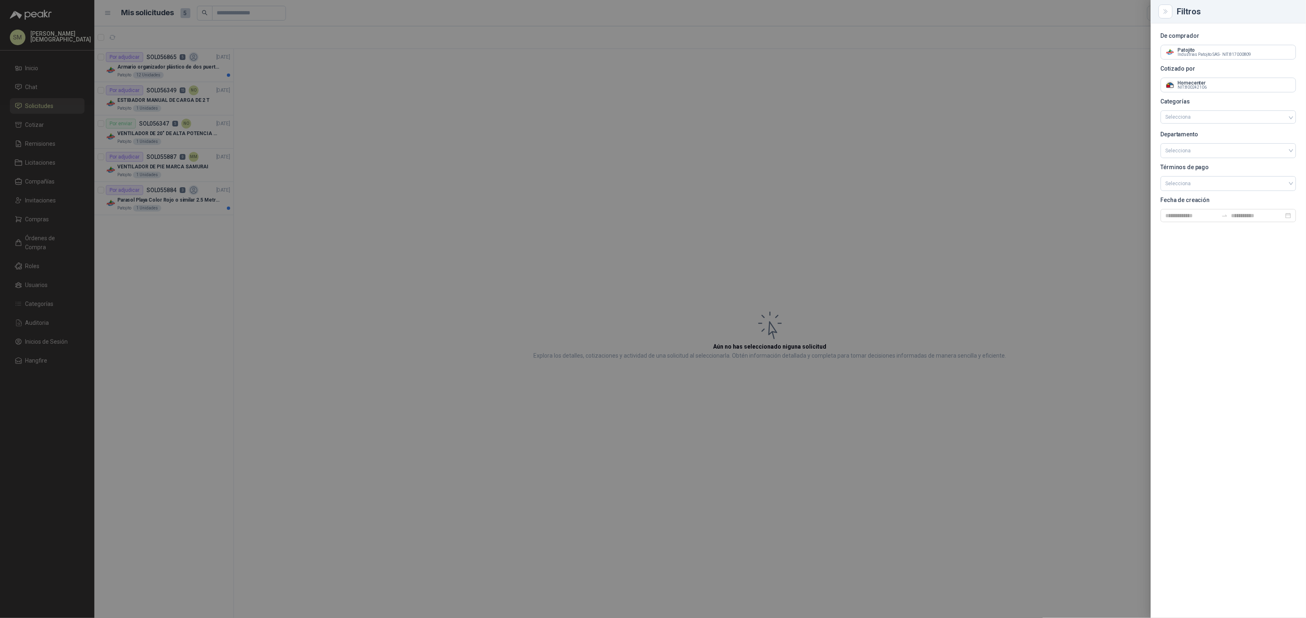
click at [538, 60] on div at bounding box center [653, 309] width 1306 height 618
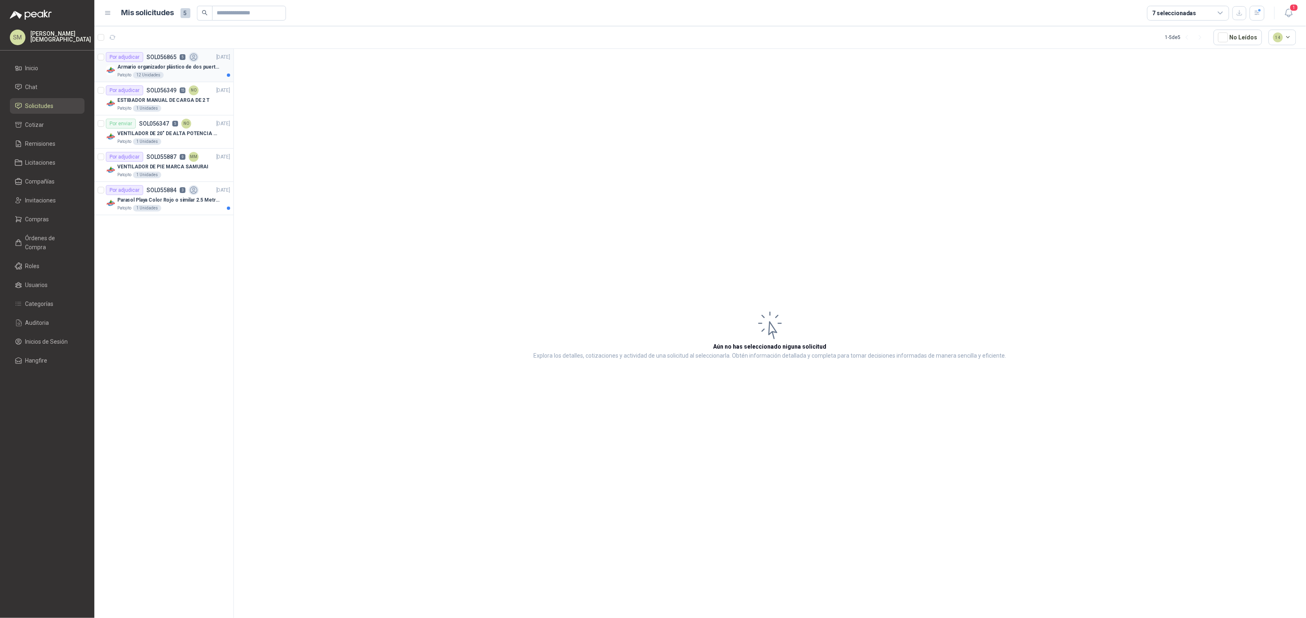
click at [189, 66] on p "Armario organizador plástico de dos puertas de acuerdo a la imagen adjunta" at bounding box center [168, 67] width 102 height 8
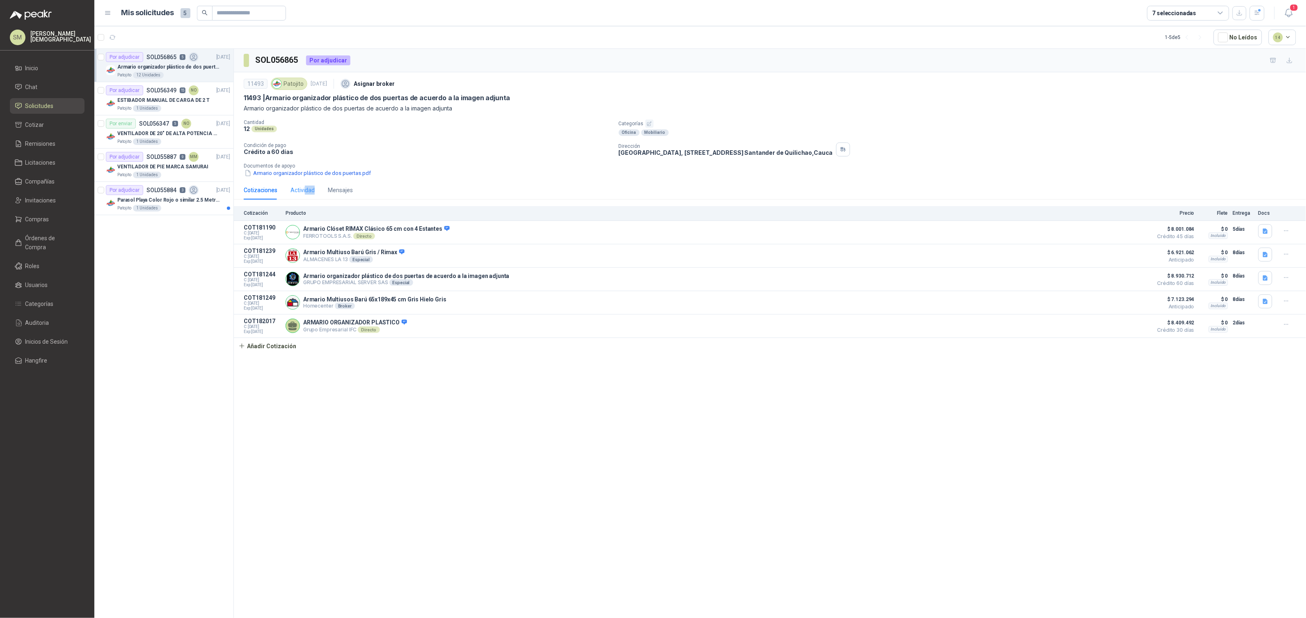
click at [304, 195] on div "Actividad" at bounding box center [303, 190] width 24 height 19
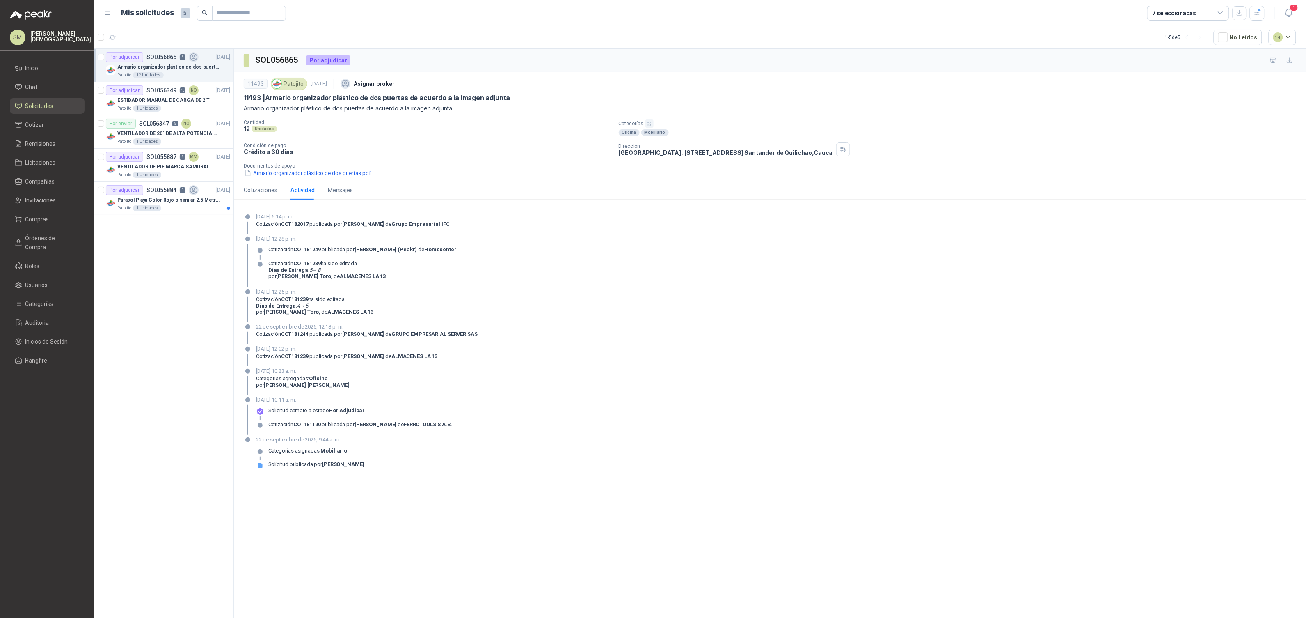
click at [477, 252] on div "22 de septiembre de 2025, 12:28 p. m. Cotización COT181249 publicada por Luis M…" at bounding box center [770, 261] width 1053 height 52
drag, startPoint x: 475, startPoint y: 250, endPoint x: 297, endPoint y: 231, distance: 179.2
click at [297, 231] on section "23 de septiembre de 2025, 5:14 p. m. Cotización COT182017 publicada por JOSE FE…" at bounding box center [770, 344] width 1072 height 276
click at [336, 247] on div "Cotización COT181249 publicada por Luis Miguel Martinez (Peakr) de Homecenter" at bounding box center [362, 249] width 188 height 7
drag, startPoint x: 469, startPoint y: 250, endPoint x: 254, endPoint y: 251, distance: 214.6
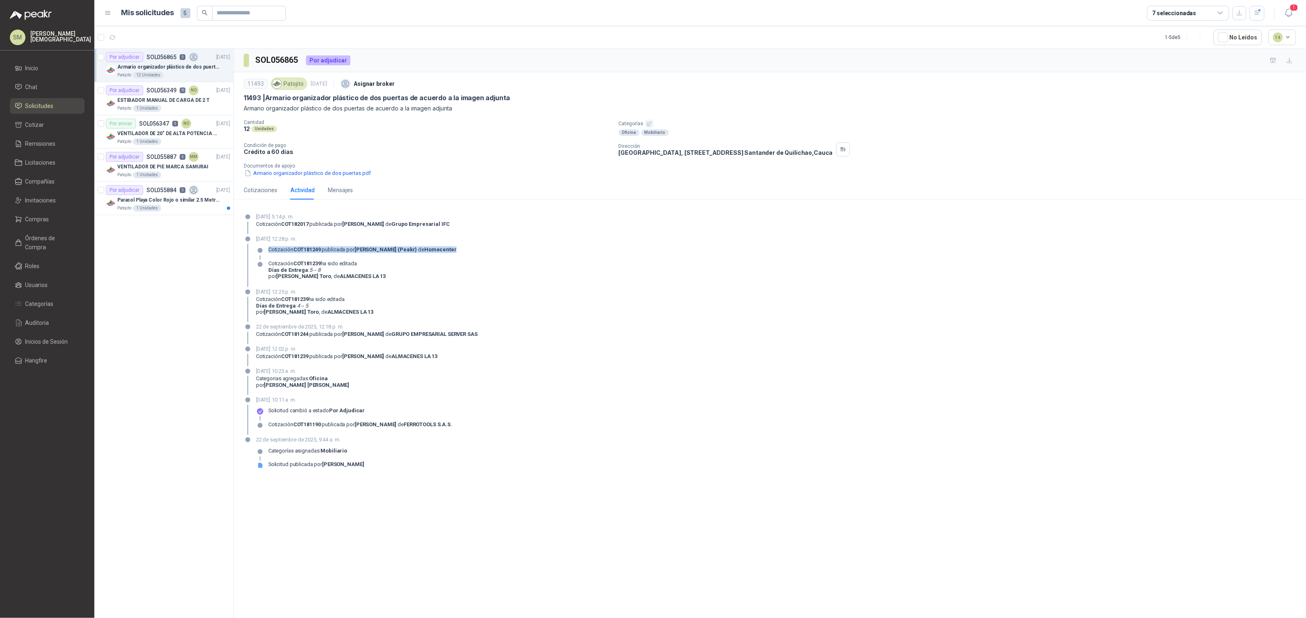
click at [254, 251] on div "22 de septiembre de 2025, 12:28 p. m. Cotización COT181249 publicada por Luis M…" at bounding box center [770, 261] width 1053 height 52
click at [365, 271] on div "Cotización COT181239 ha sido editada Días de Entrega : 5 → 8 por Sara Toro , de…" at bounding box center [356, 273] width 201 height 26
click at [252, 192] on div "Cotizaciones" at bounding box center [261, 189] width 34 height 9
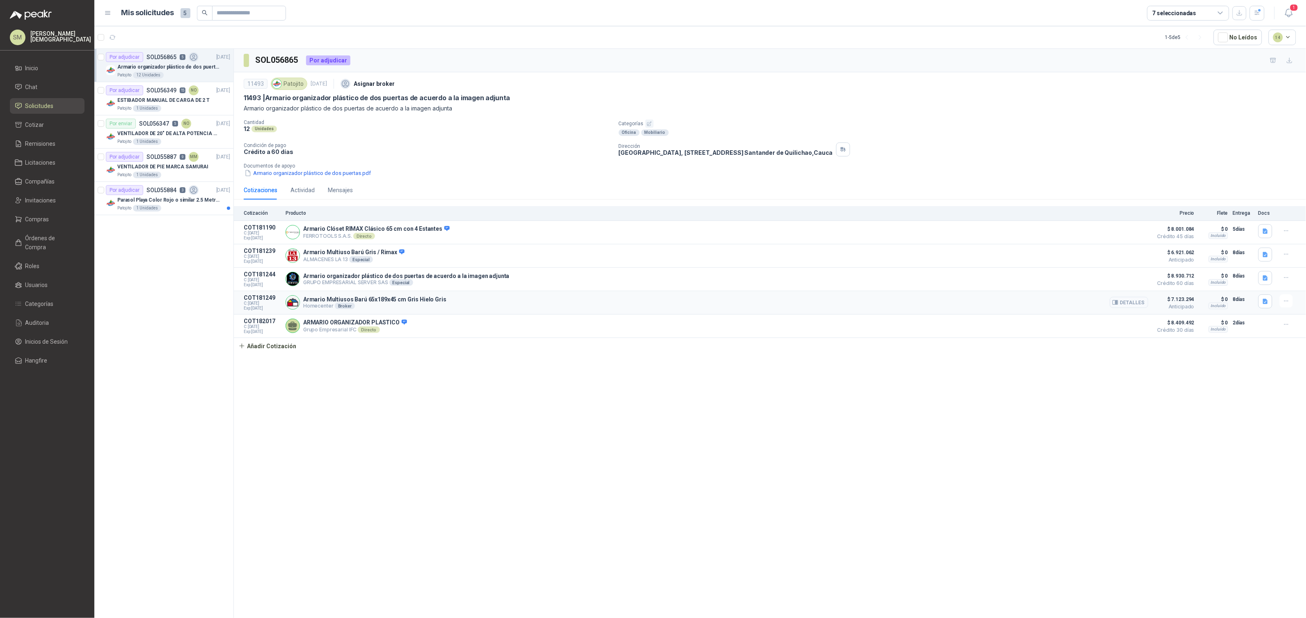
click at [1124, 302] on button "Detalles" at bounding box center [1129, 302] width 39 height 11
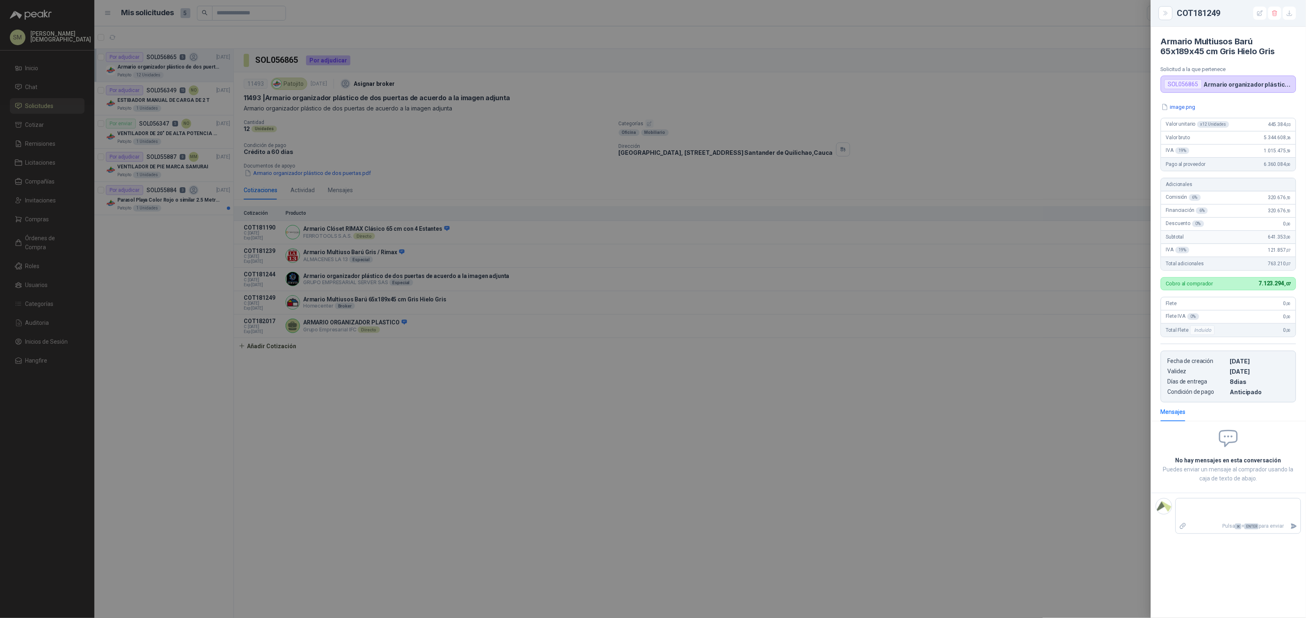
click at [943, 371] on div at bounding box center [653, 309] width 1306 height 618
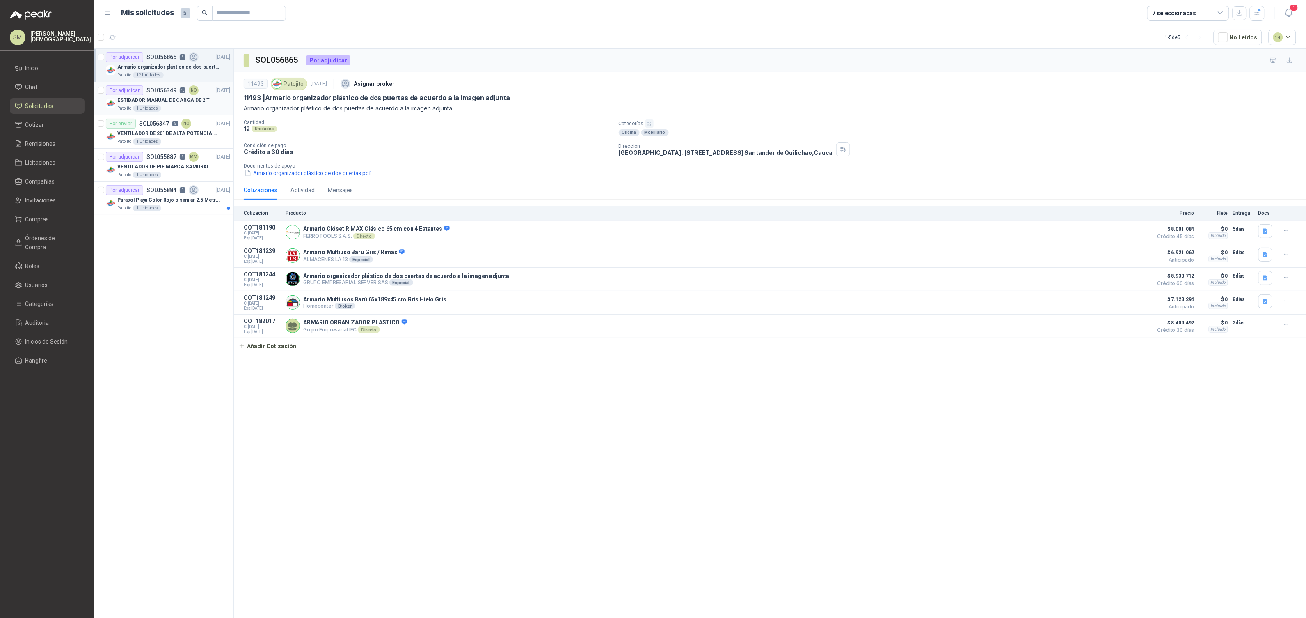
click at [182, 101] on p "ESTIBADOR MANUAL DE CARGA DE 2 T" at bounding box center [163, 100] width 92 height 8
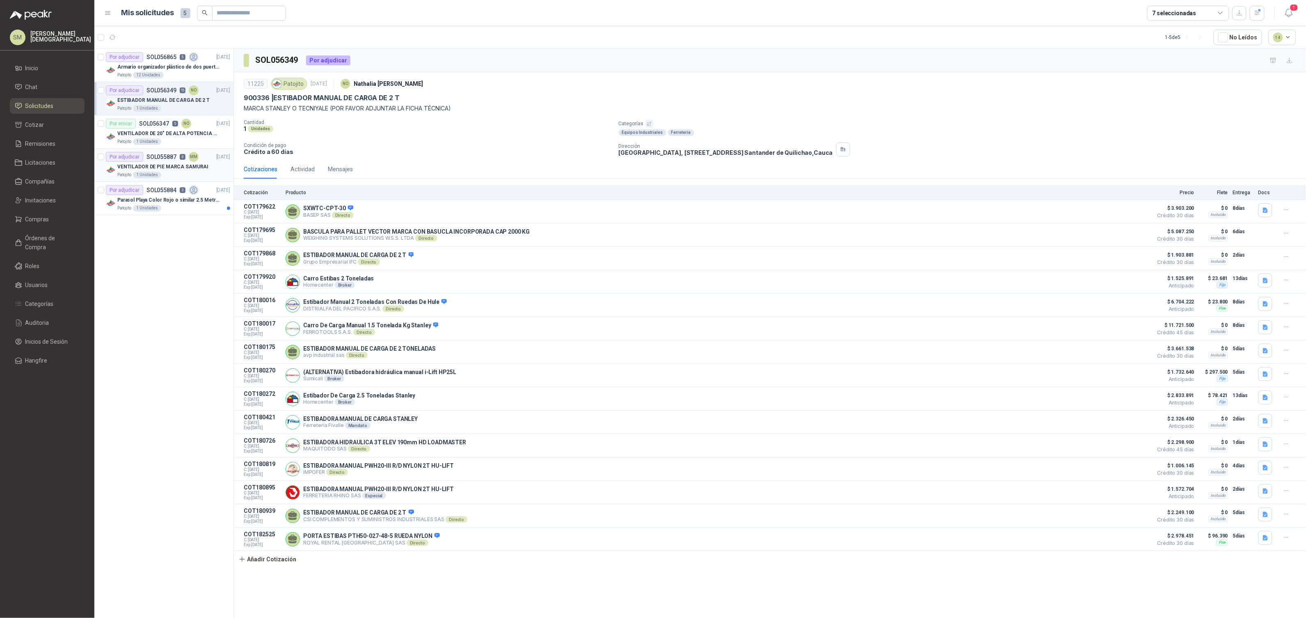
click at [156, 164] on p "VENTILADOR DE PIE MARCA SAMURAI" at bounding box center [162, 167] width 91 height 8
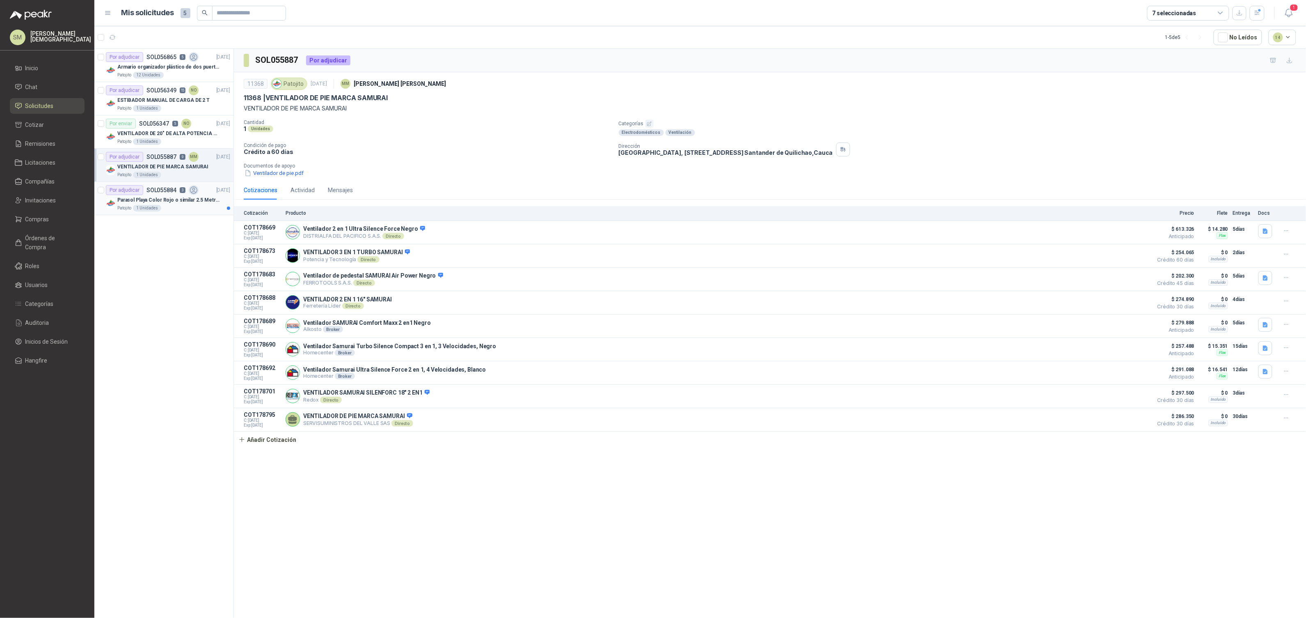
click at [166, 202] on p "Parasol Playa Color Rojo o similar 2.5 Metros Uv+50" at bounding box center [168, 200] width 102 height 8
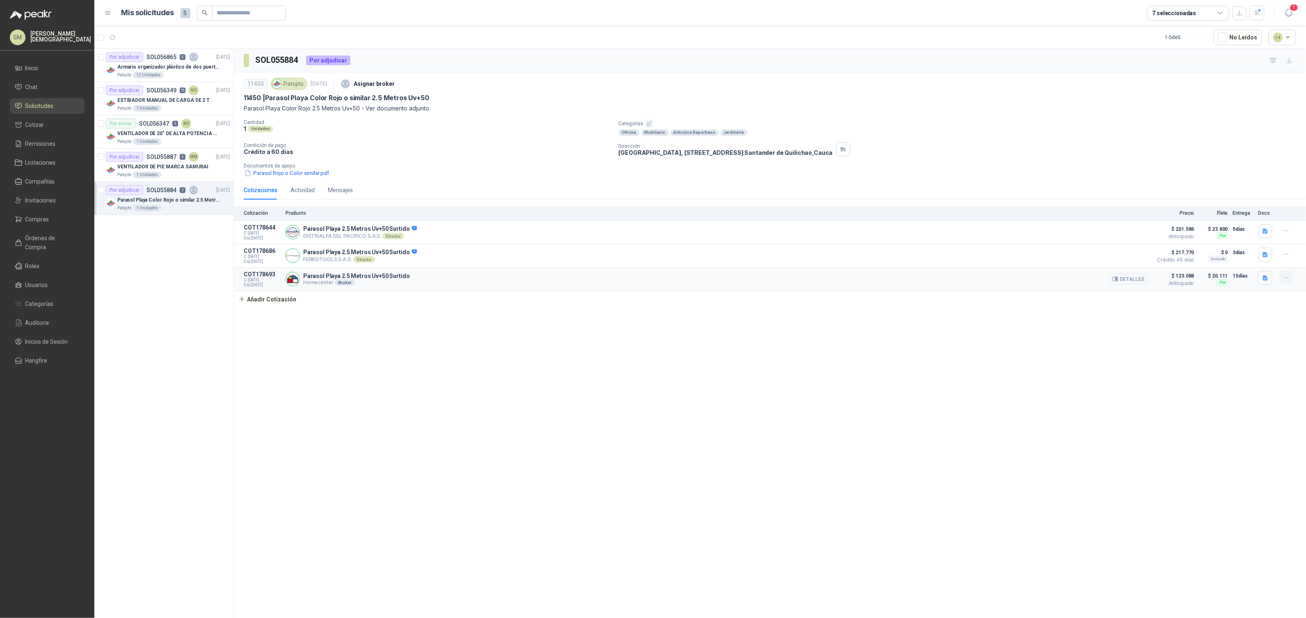
click at [1283, 279] on icon "button" at bounding box center [1286, 277] width 7 height 7
drag, startPoint x: 1280, startPoint y: 279, endPoint x: 1274, endPoint y: 287, distance: 10.3
click at [1283, 278] on icon "button" at bounding box center [1286, 277] width 7 height 7
click at [1284, 279] on button "button" at bounding box center [1286, 277] width 13 height 13
click at [1086, 386] on div "SOL055884 Por adjudicar 11450 Patojito 15 sept, 2025 Asignar broker 11450 | Par…" at bounding box center [770, 335] width 1072 height 572
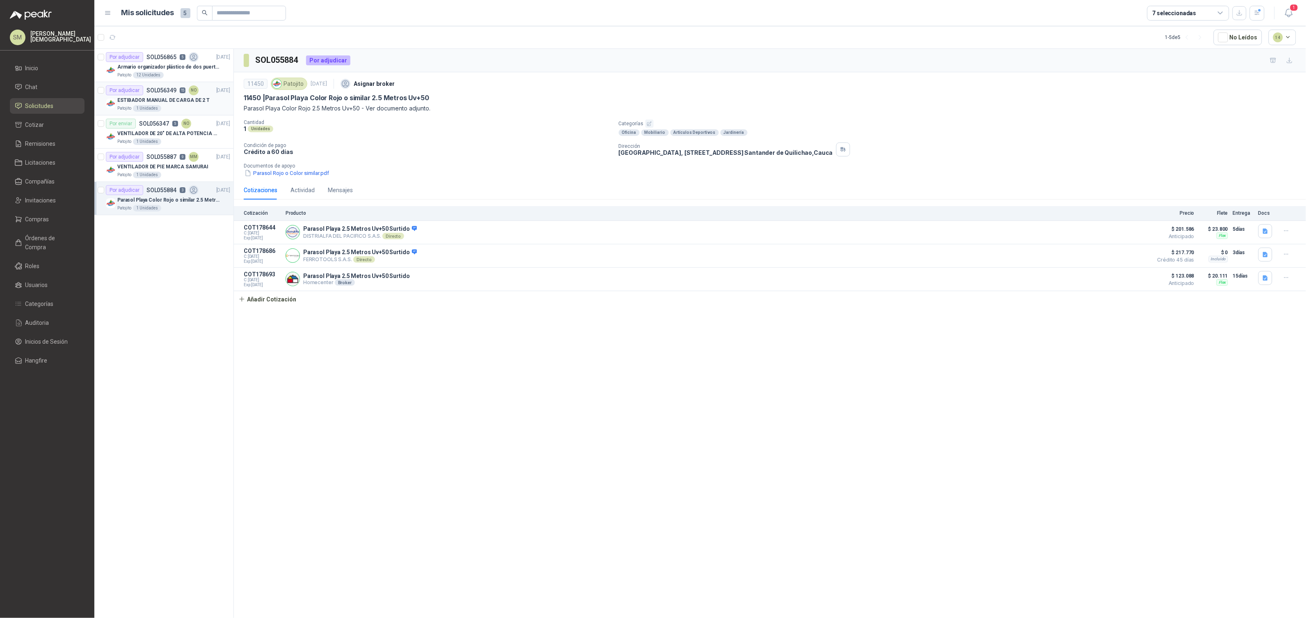
click at [162, 101] on p "ESTIBADOR MANUAL DE CARGA DE 2 T" at bounding box center [163, 100] width 92 height 8
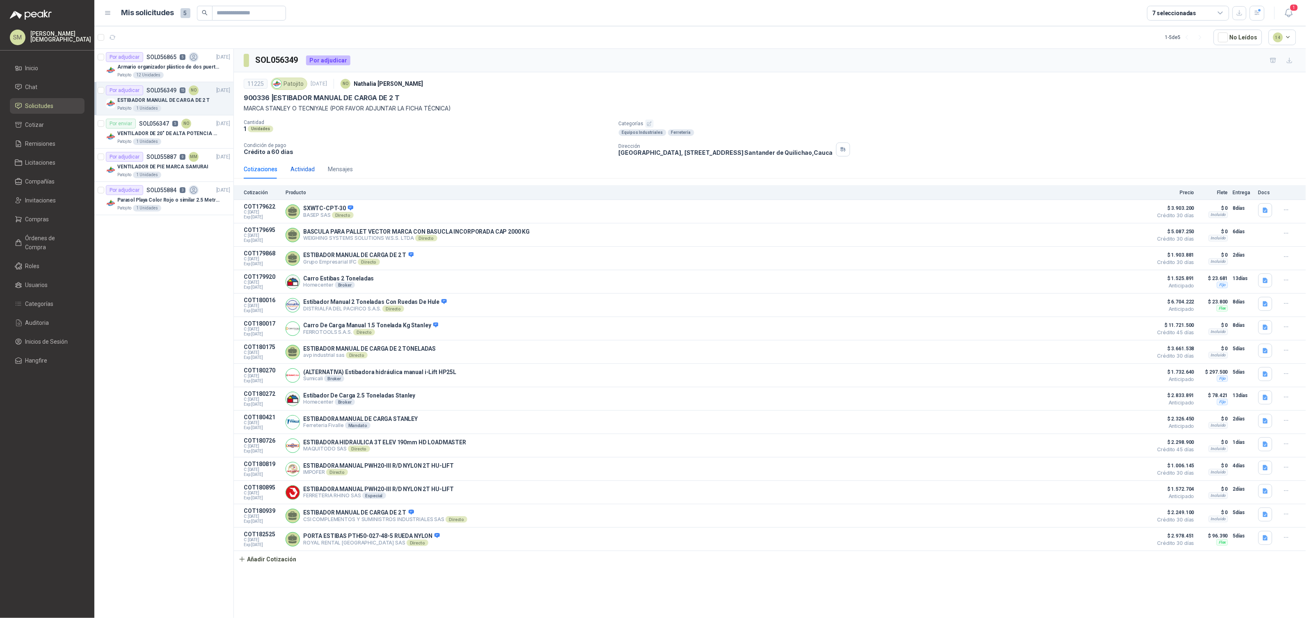
click at [300, 171] on div "Actividad" at bounding box center [303, 169] width 24 height 9
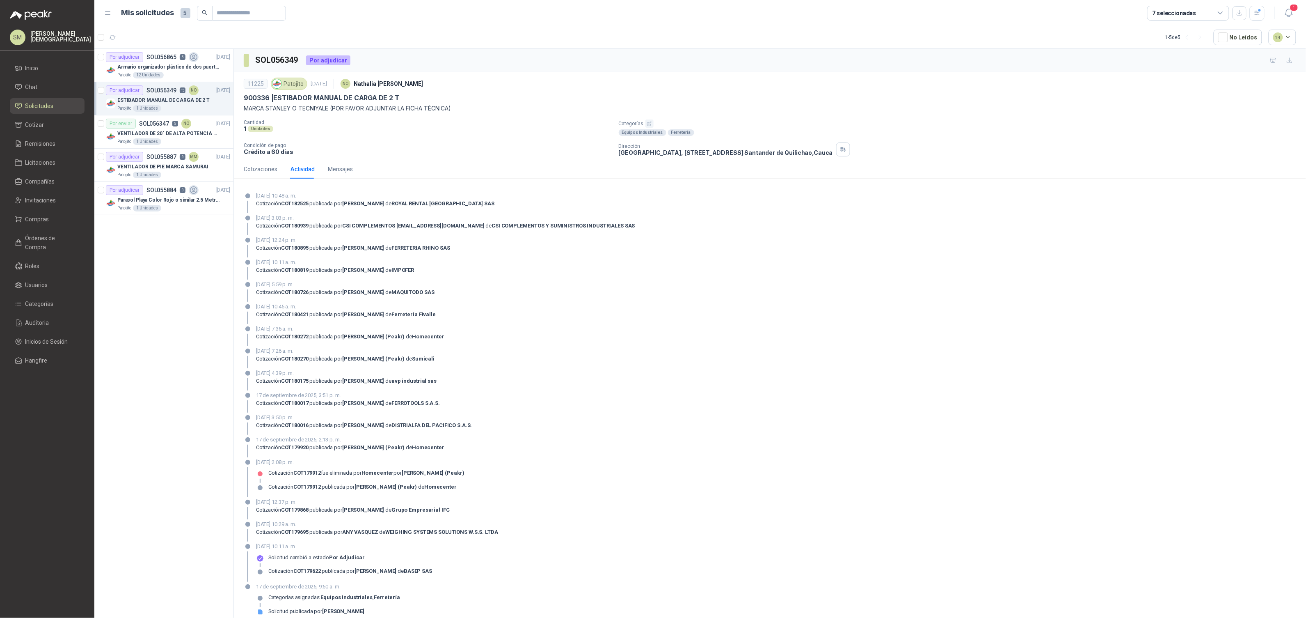
scroll to position [9, 0]
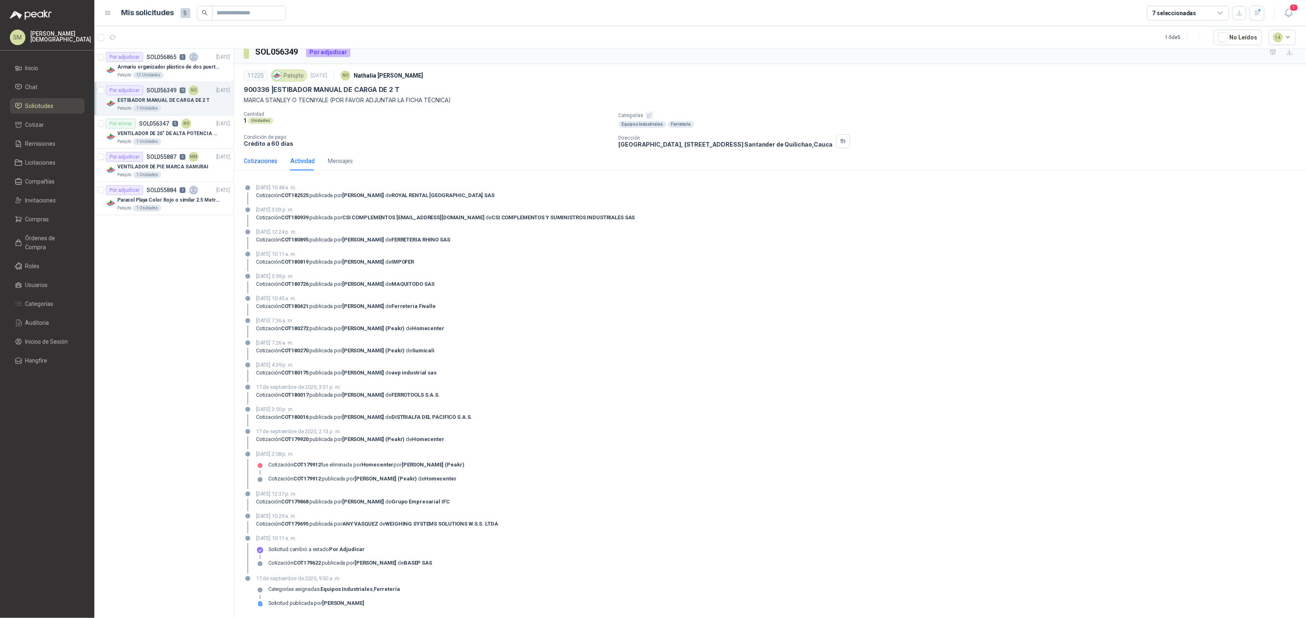
click at [263, 156] on div "Cotizaciones" at bounding box center [261, 160] width 34 height 9
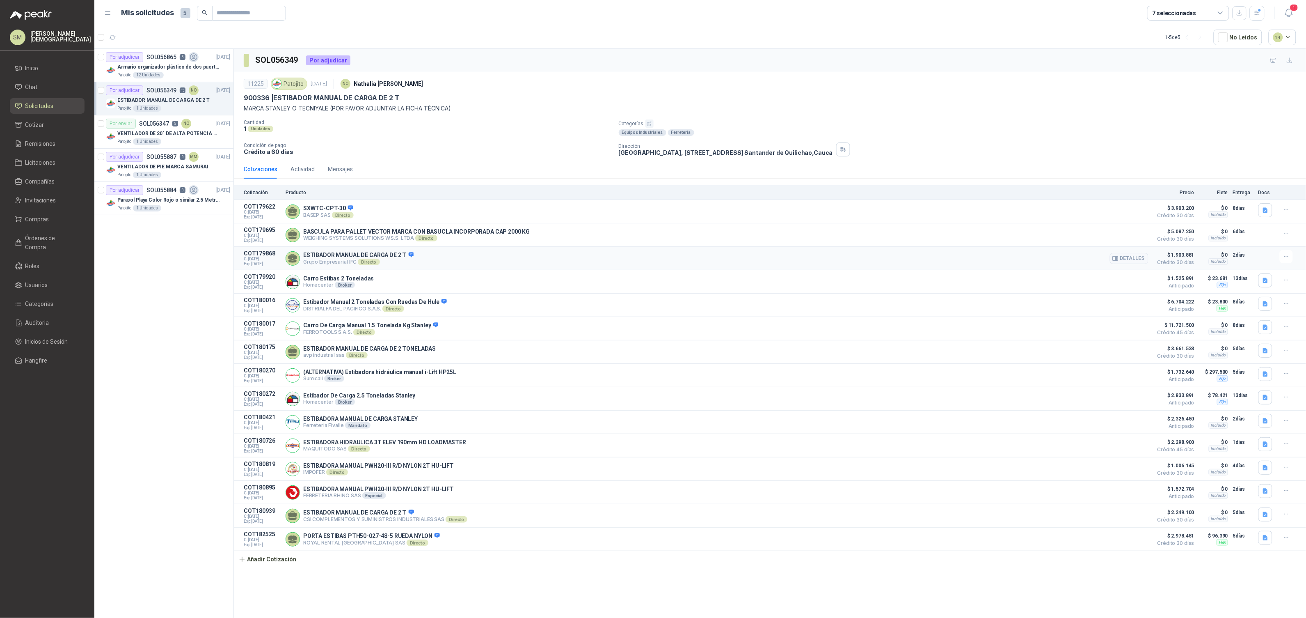
scroll to position [0, 0]
click at [1118, 401] on icon "button" at bounding box center [1117, 398] width 2 height 3
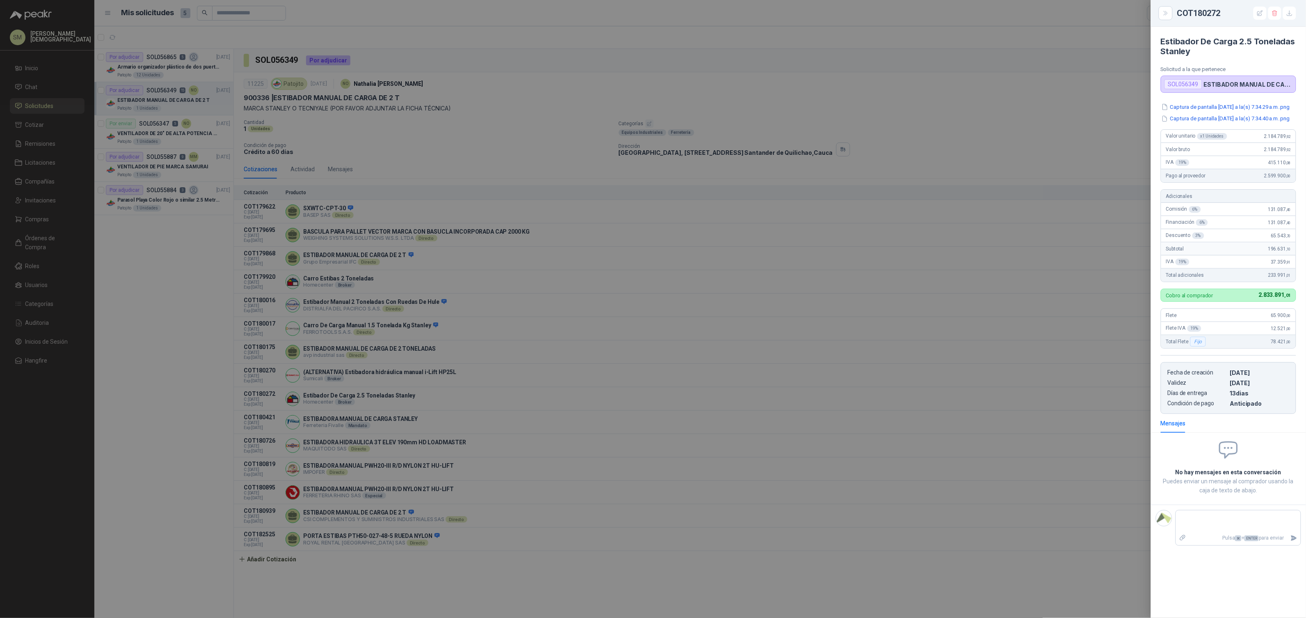
click at [1090, 402] on div at bounding box center [653, 309] width 1306 height 618
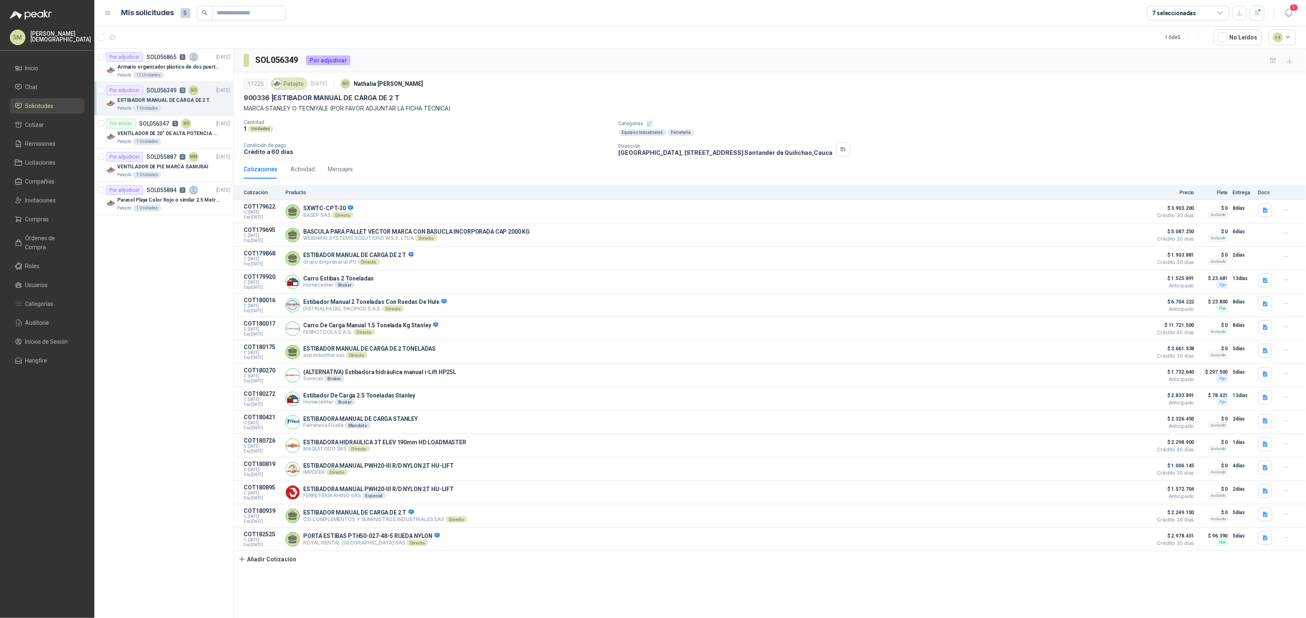
click at [281, 64] on h3 "SOL056349" at bounding box center [278, 60] width 44 height 13
copy h3 "SOL056349"
click at [1129, 284] on button "Detalles" at bounding box center [1129, 281] width 39 height 11
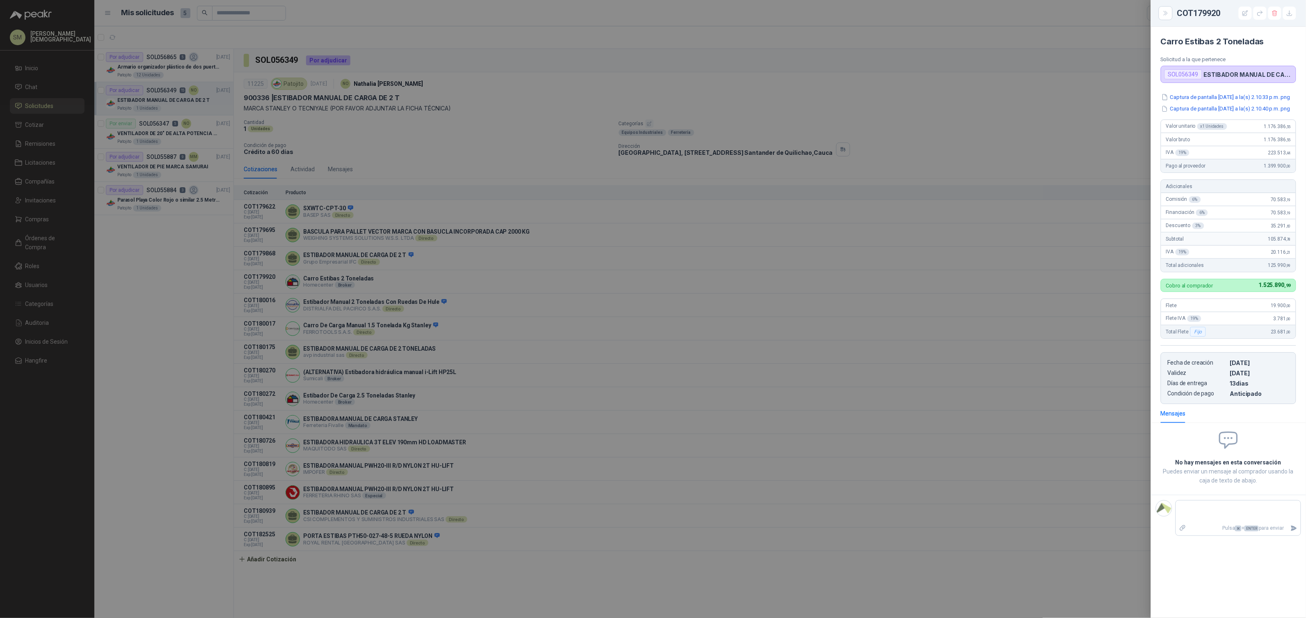
click at [276, 95] on div at bounding box center [653, 309] width 1306 height 618
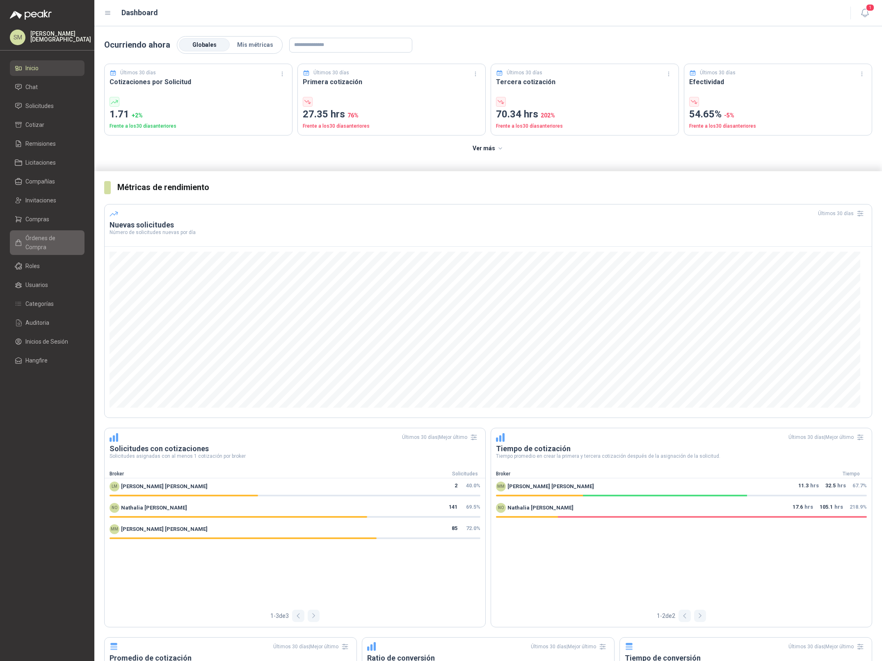
click at [50, 239] on span "Órdenes de Compra" at bounding box center [50, 242] width 51 height 18
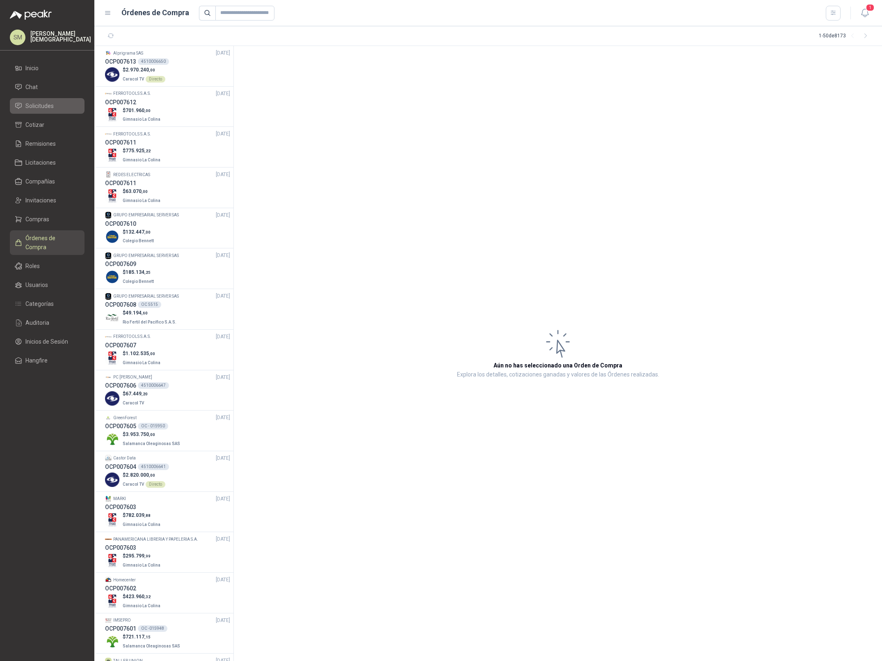
click at [44, 105] on span "Solicitudes" at bounding box center [39, 105] width 28 height 9
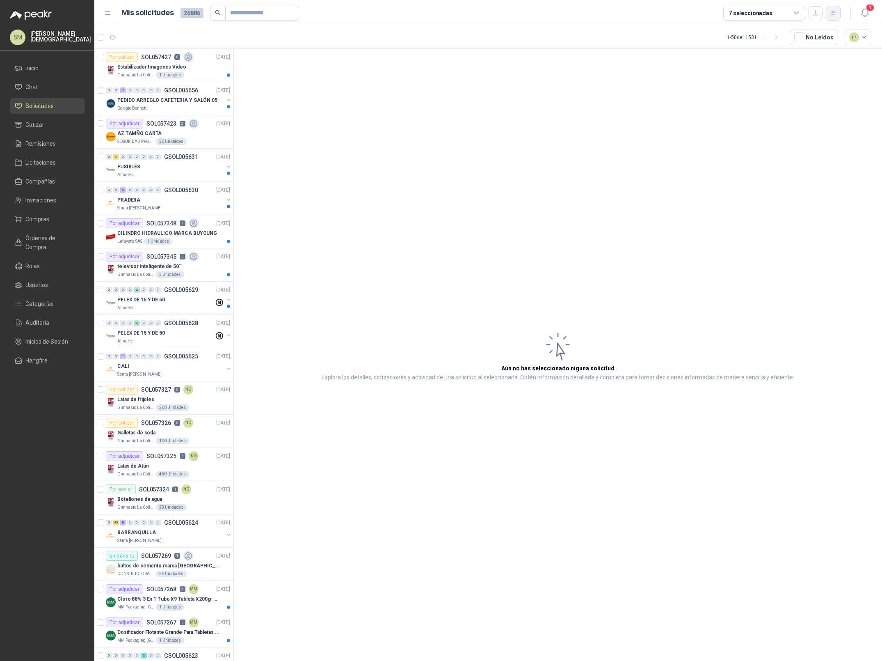
click at [834, 14] on icon "button" at bounding box center [833, 13] width 5 height 4
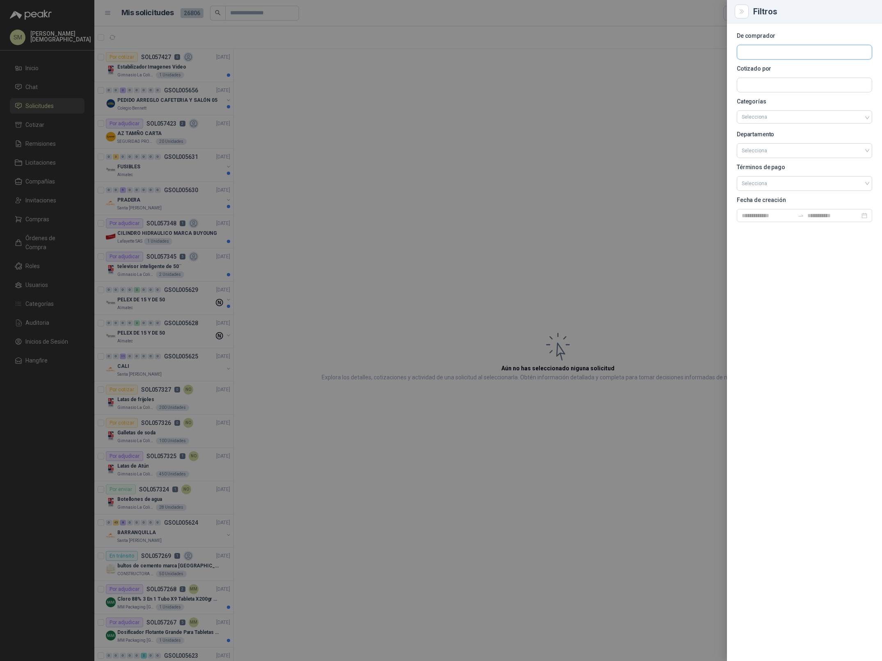
click at [788, 54] on input "text" at bounding box center [804, 52] width 135 height 14
type input "****"
click at [789, 71] on p "Patojito" at bounding box center [792, 69] width 73 height 5
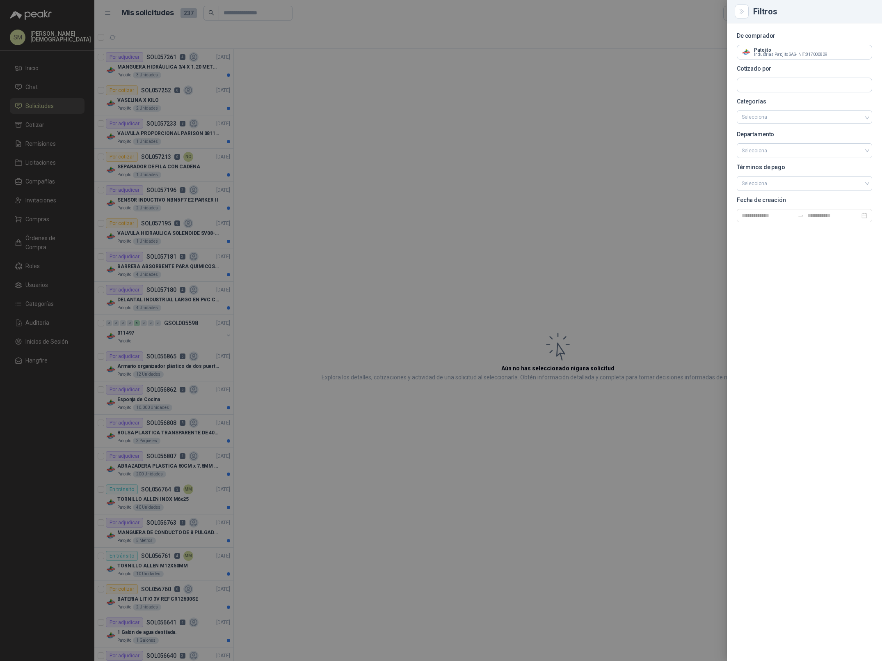
click at [489, 96] on div at bounding box center [441, 330] width 882 height 661
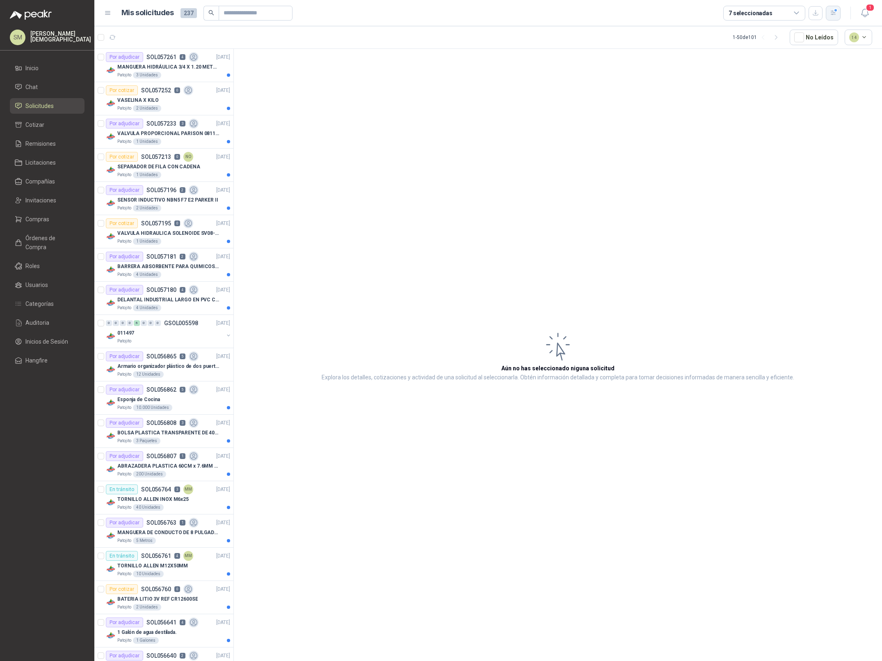
click at [831, 11] on icon "button" at bounding box center [833, 13] width 5 height 4
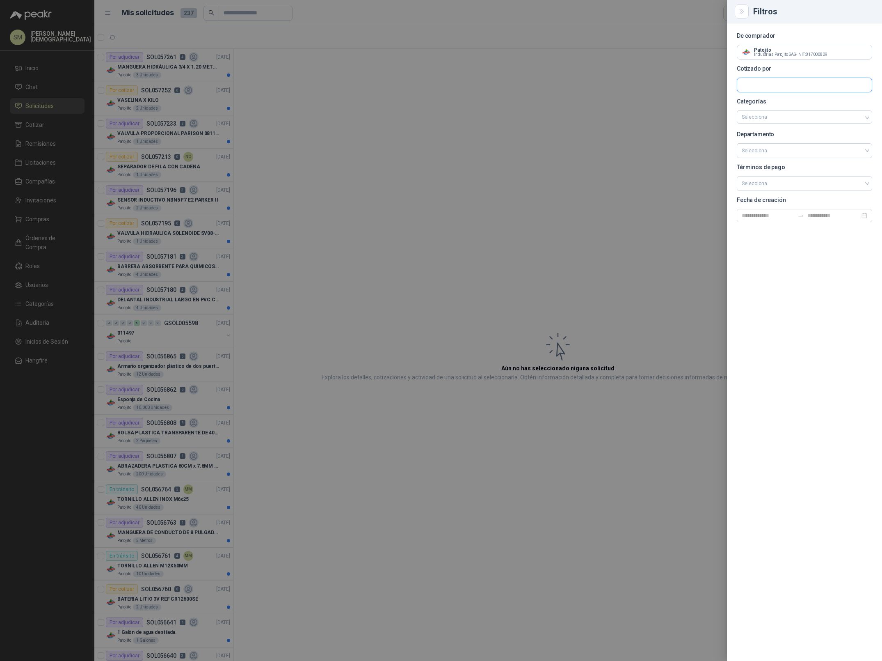
click at [775, 88] on input "text" at bounding box center [804, 85] width 135 height 14
type input "******"
click at [776, 101] on p "Homecenter" at bounding box center [770, 103] width 29 height 5
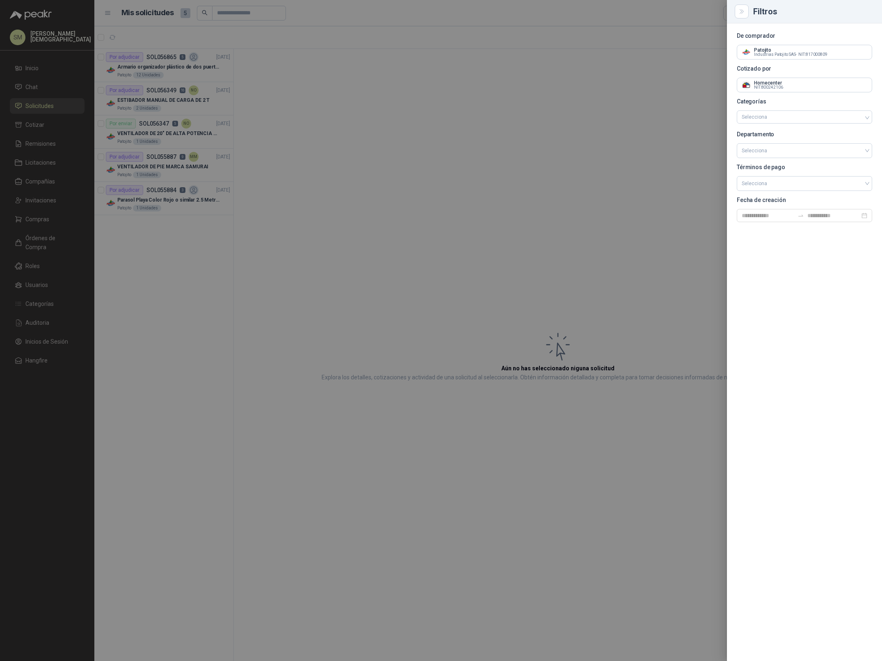
click at [385, 117] on div at bounding box center [441, 330] width 882 height 661
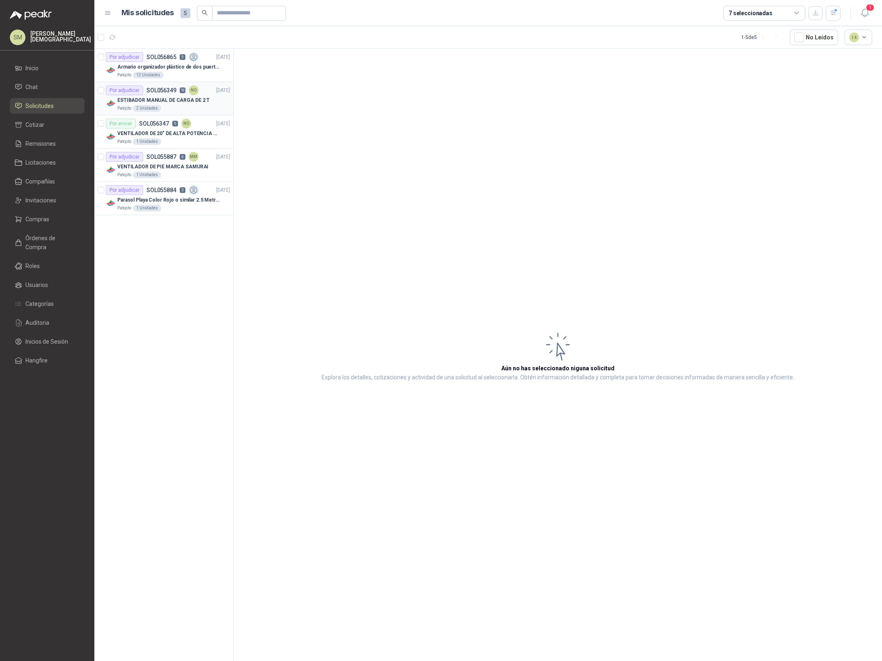
click at [190, 103] on p "ESTIBADOR MANUAL DE CARGA DE 2 T" at bounding box center [163, 100] width 92 height 8
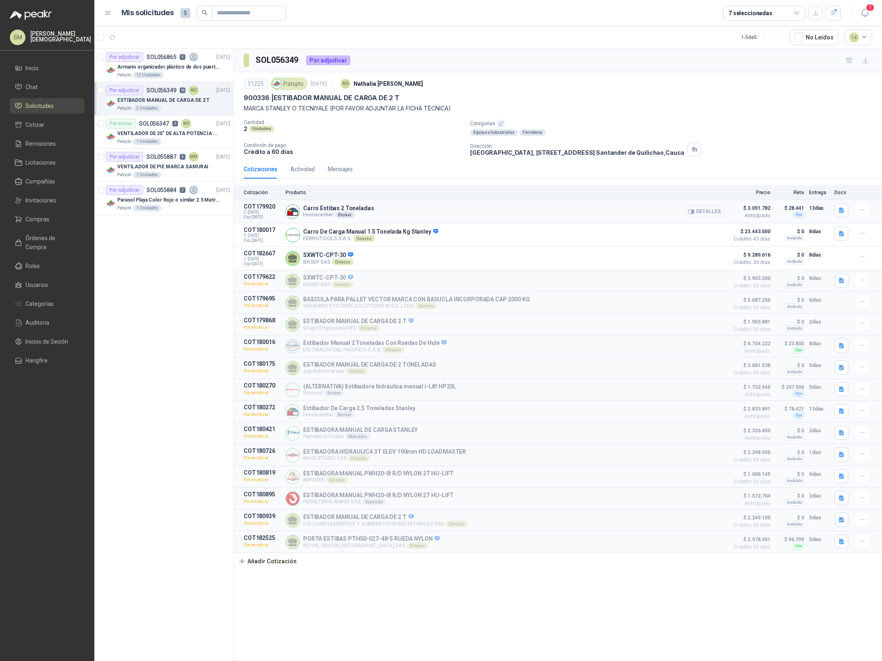
click at [690, 214] on icon "button" at bounding box center [692, 211] width 6 height 6
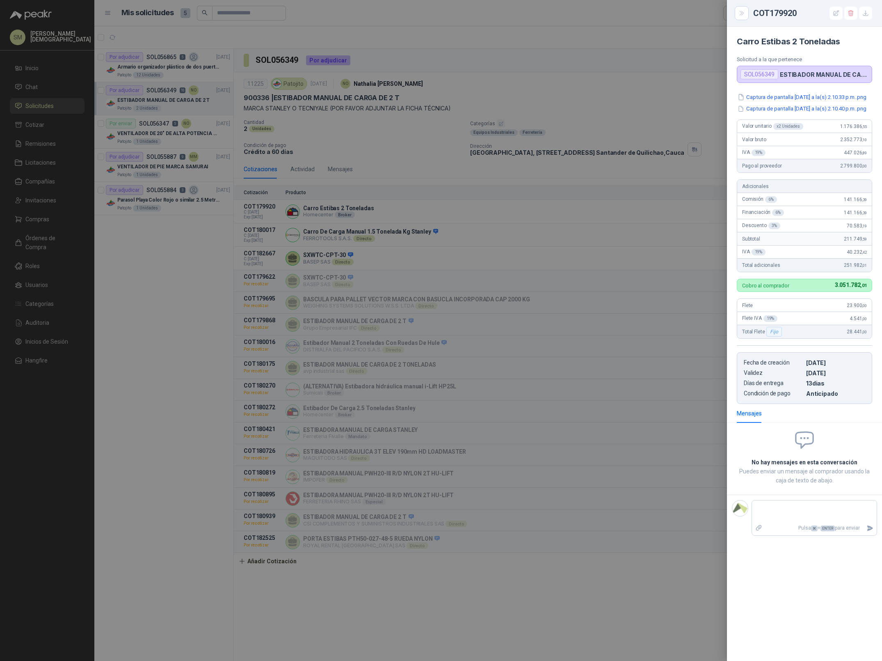
click at [658, 238] on div at bounding box center [441, 330] width 882 height 661
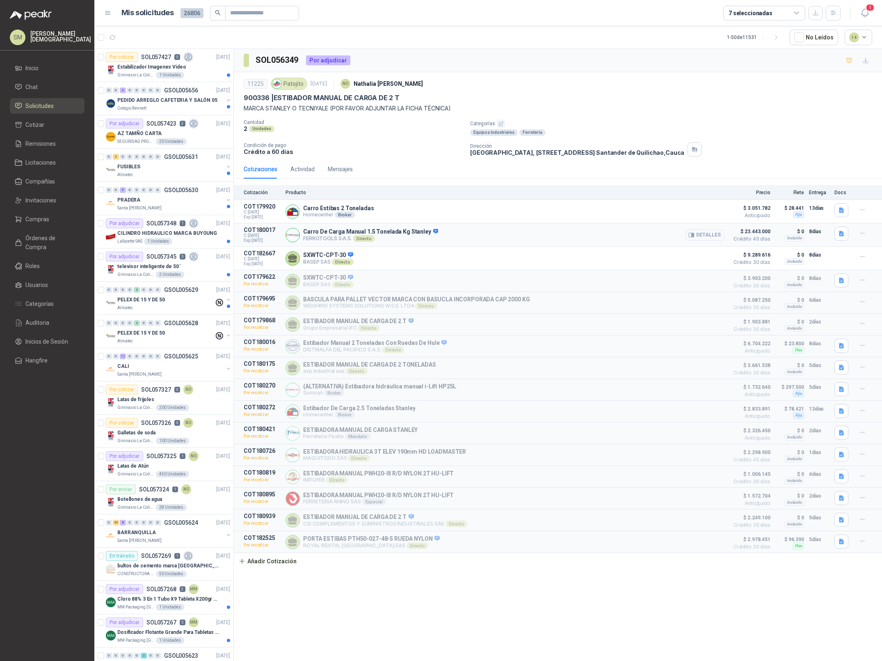
click at [700, 235] on button "Detalles" at bounding box center [705, 234] width 39 height 11
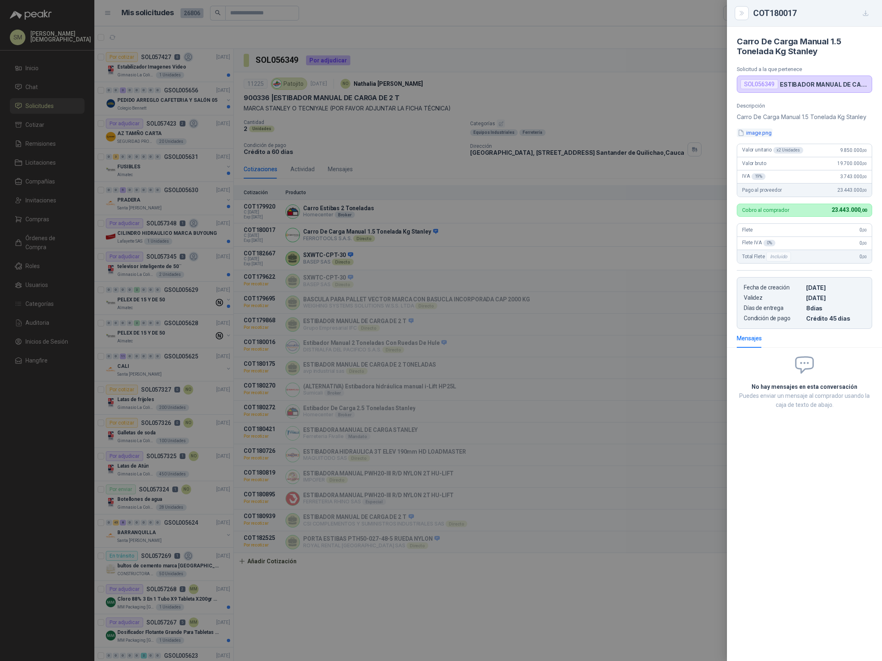
click at [763, 137] on button "image.png" at bounding box center [755, 132] width 36 height 9
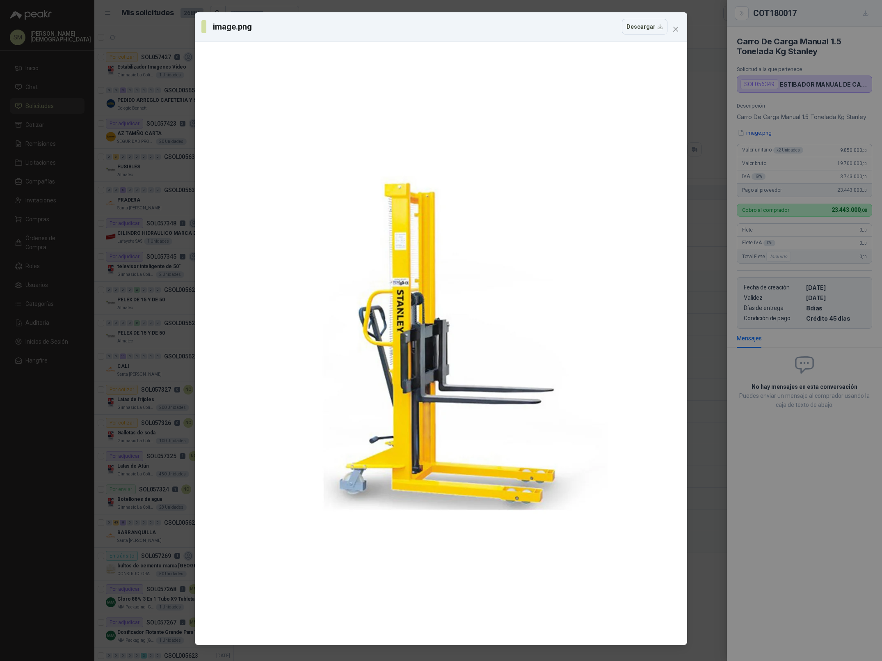
click at [676, 25] on button "Close" at bounding box center [675, 29] width 13 height 13
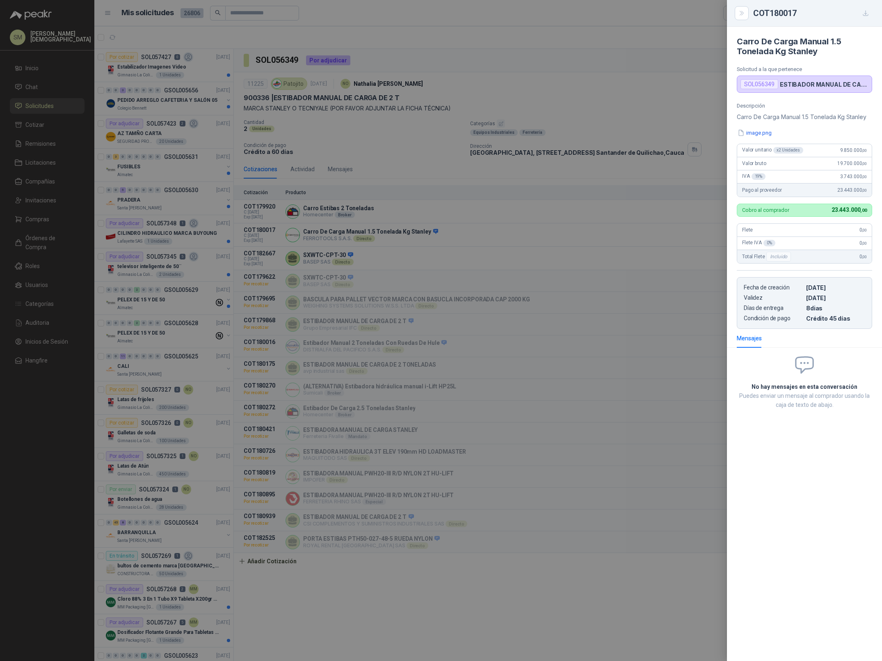
drag, startPoint x: 523, startPoint y: 211, endPoint x: 528, endPoint y: 211, distance: 4.5
click at [528, 211] on div at bounding box center [441, 330] width 882 height 661
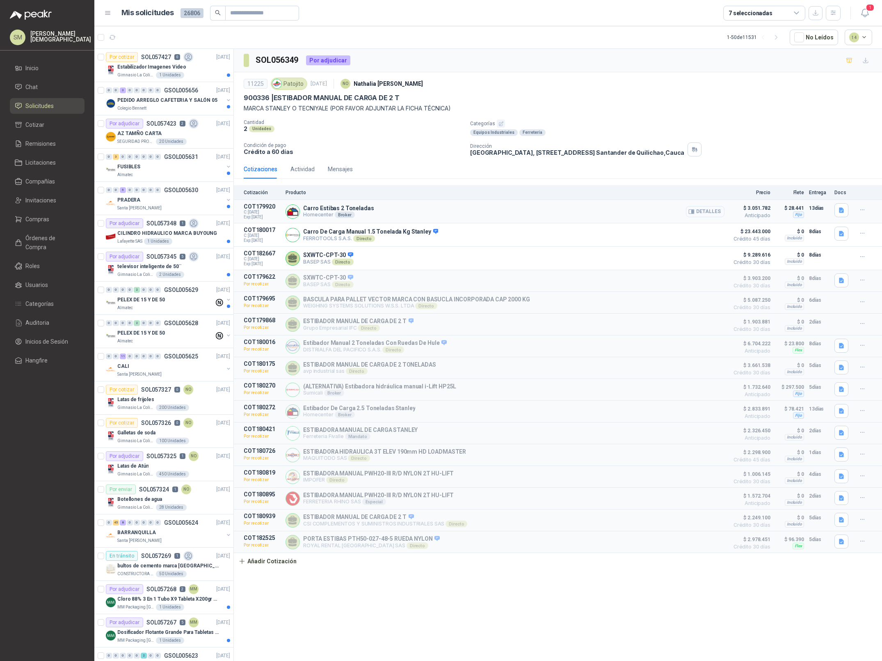
click at [694, 213] on icon "button" at bounding box center [691, 211] width 5 height 4
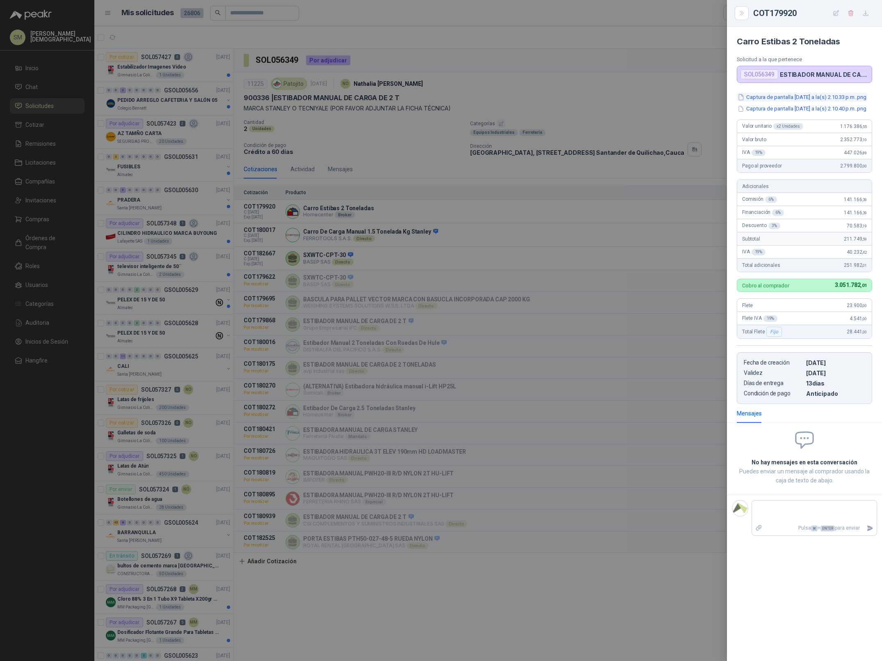
click at [816, 101] on button "Captura de pantalla [DATE] a la(s) 2.10.33 p.m..png" at bounding box center [802, 97] width 130 height 9
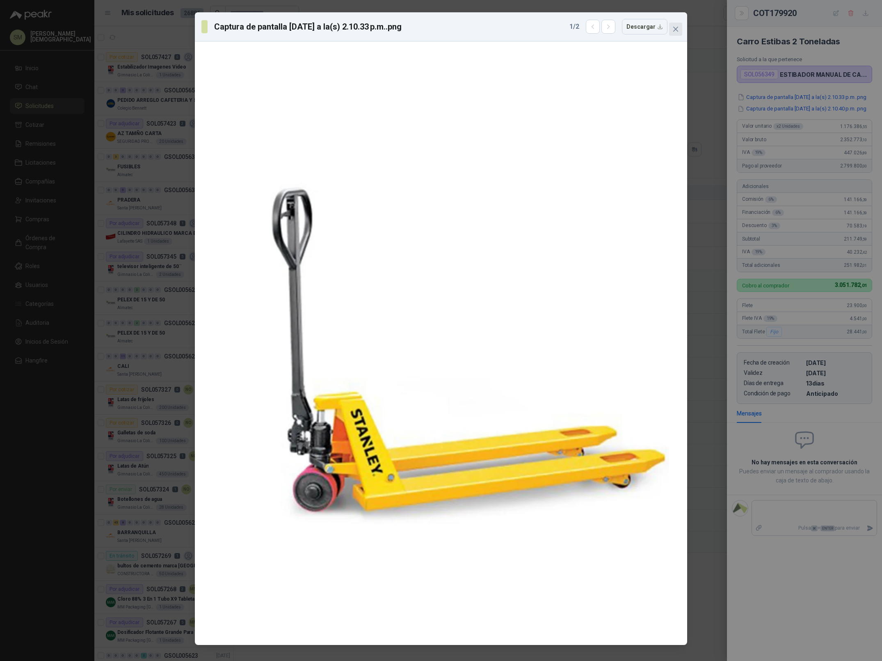
click at [673, 31] on icon "close" at bounding box center [676, 29] width 7 height 7
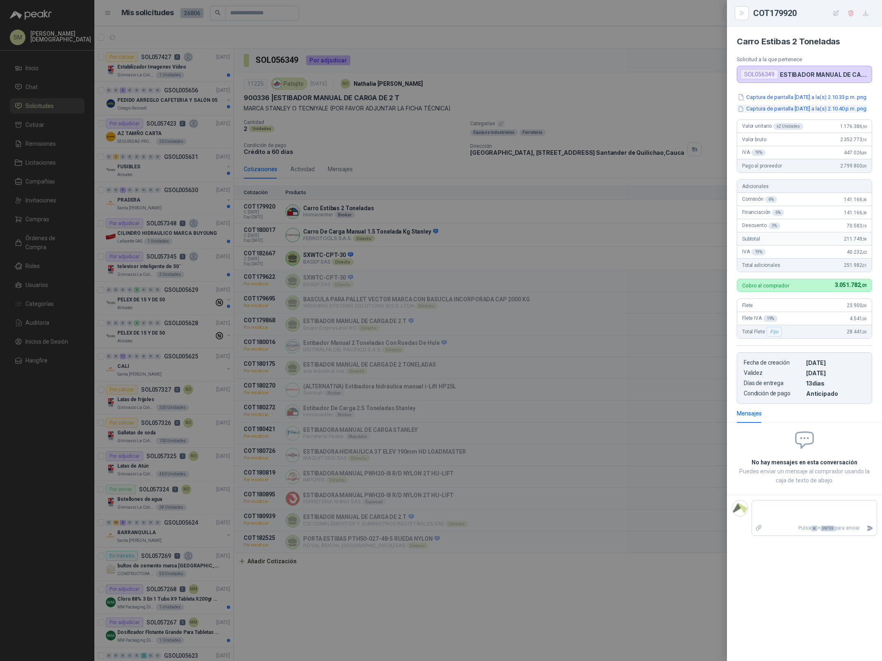
click at [817, 113] on button "Captura de pantalla 2025-09-17 a la(s) 2.10.40 p.m..png" at bounding box center [802, 109] width 130 height 9
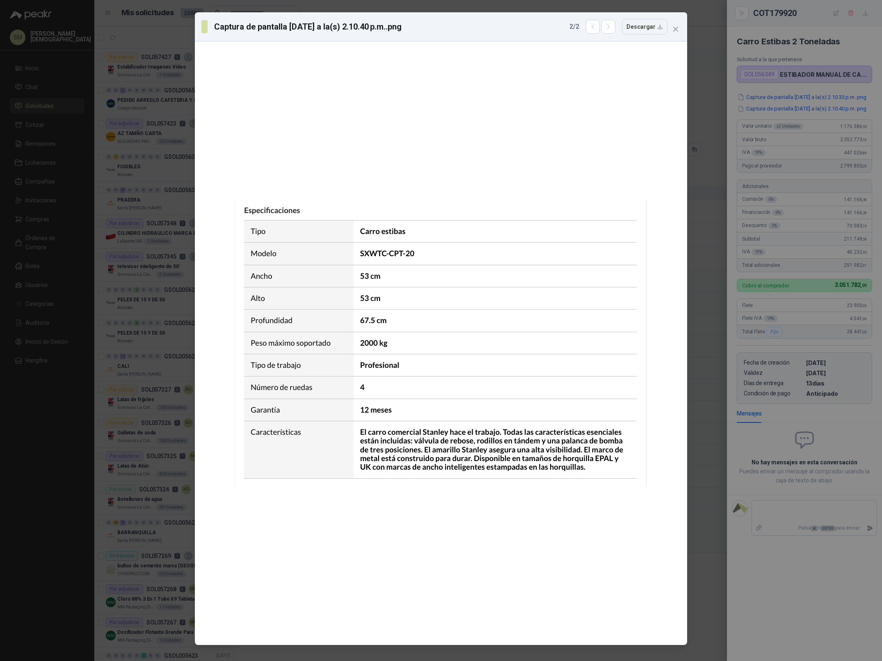
click at [675, 32] on icon "close" at bounding box center [676, 29] width 7 height 7
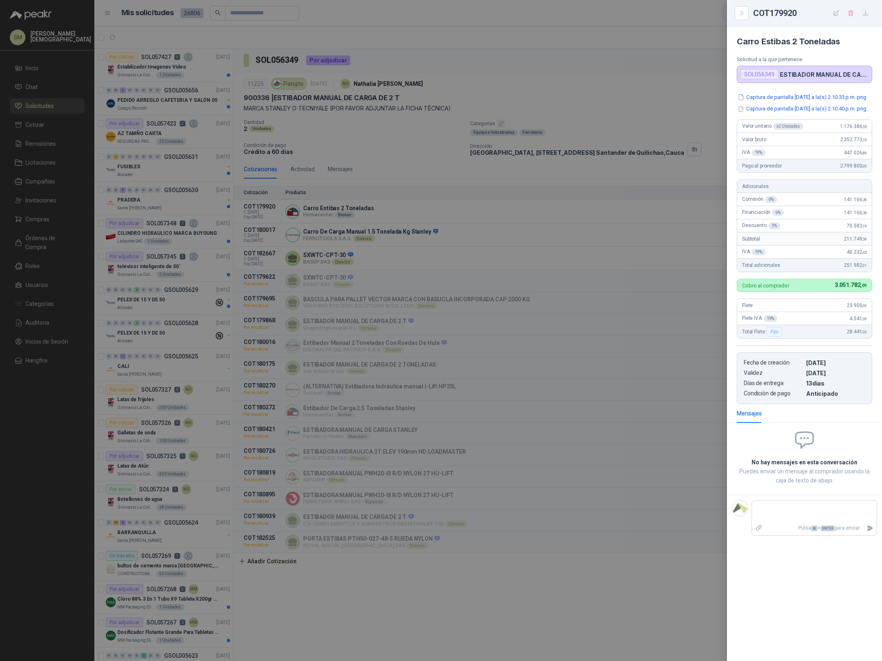
click at [359, 188] on div at bounding box center [441, 330] width 882 height 661
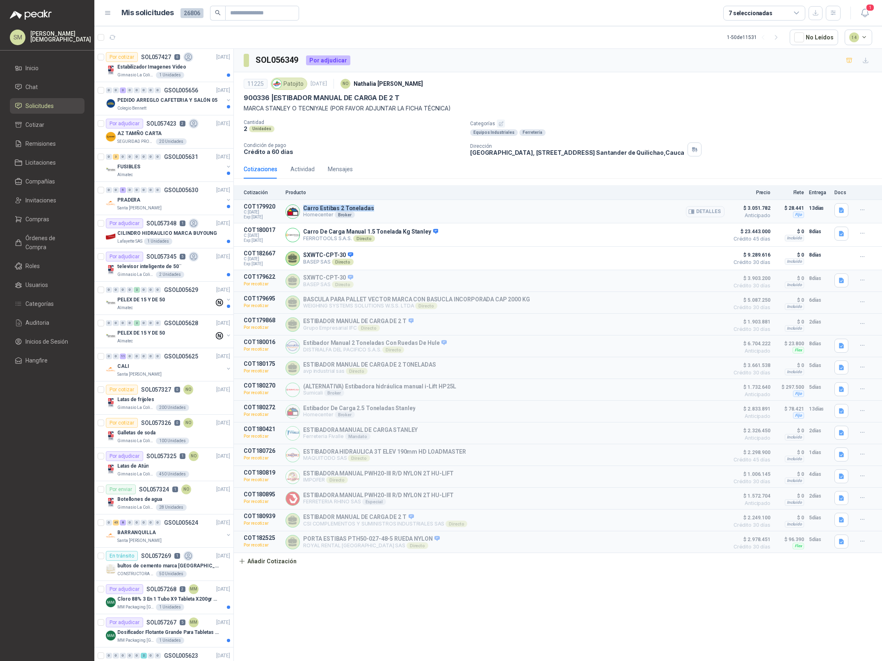
drag, startPoint x: 377, startPoint y: 206, endPoint x: 312, endPoint y: 201, distance: 65.4
click at [312, 201] on article "COT179920 C: 17/09/2025 Exp: 30/09/2025 Carro Estibas 2 Toneladas Homecenter Br…" at bounding box center [558, 211] width 648 height 23
copy p "Carro Estibas 2 Toneladas"
click at [704, 209] on button "Detalles" at bounding box center [705, 211] width 39 height 11
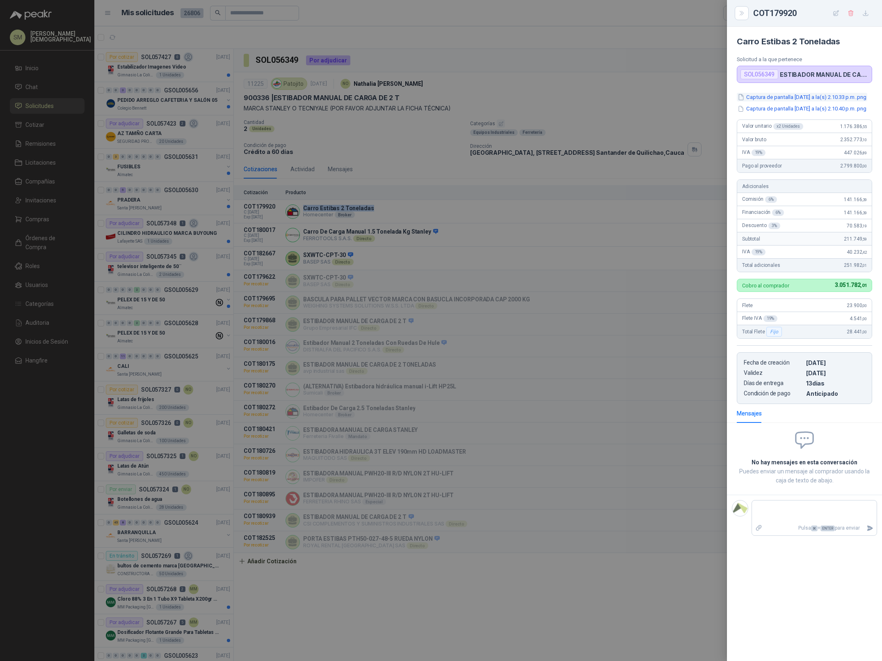
click at [806, 101] on button "Captura de pantalla 2025-09-17 a la(s) 2.10.33 p.m..png" at bounding box center [802, 97] width 130 height 9
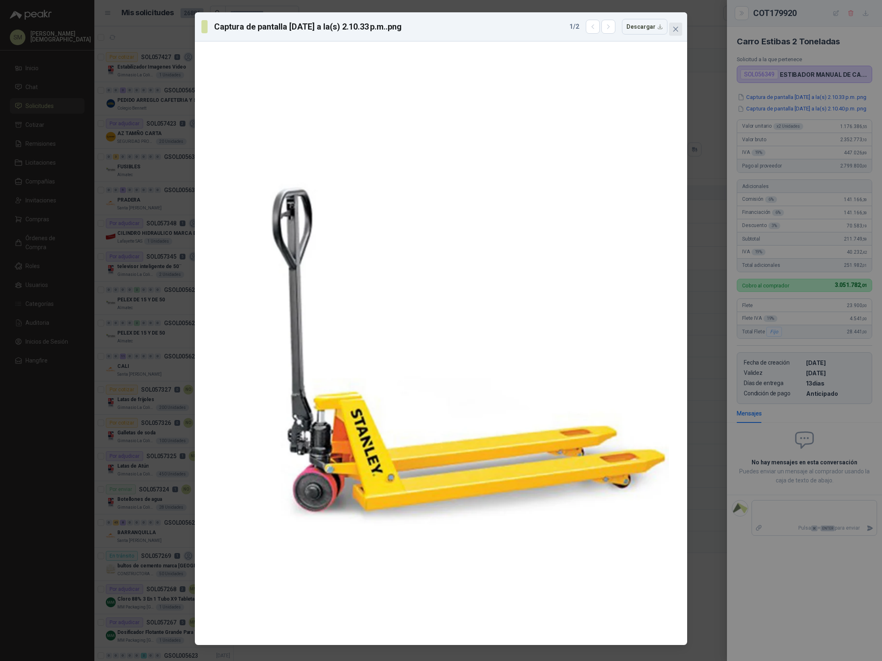
click at [674, 29] on icon "close" at bounding box center [676, 29] width 7 height 7
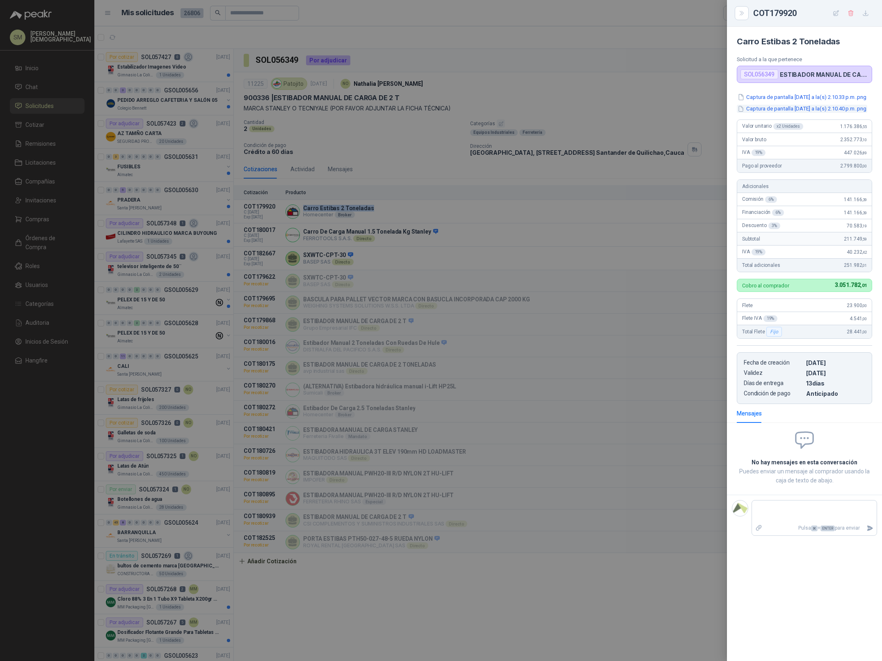
click at [803, 113] on button "Captura de pantalla 2025-09-17 a la(s) 2.10.40 p.m..png" at bounding box center [802, 109] width 130 height 9
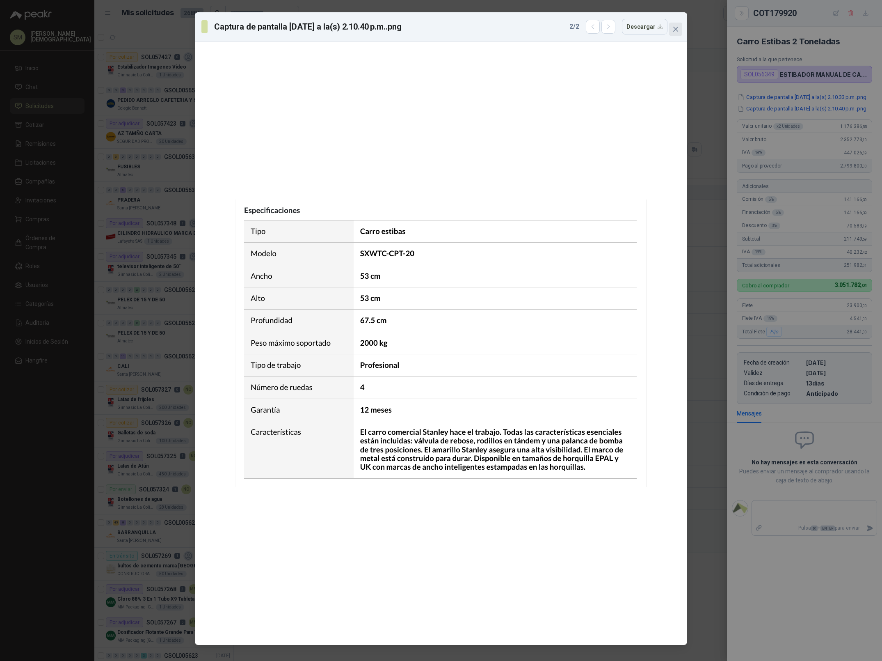
click at [679, 31] on icon "close" at bounding box center [676, 29] width 7 height 7
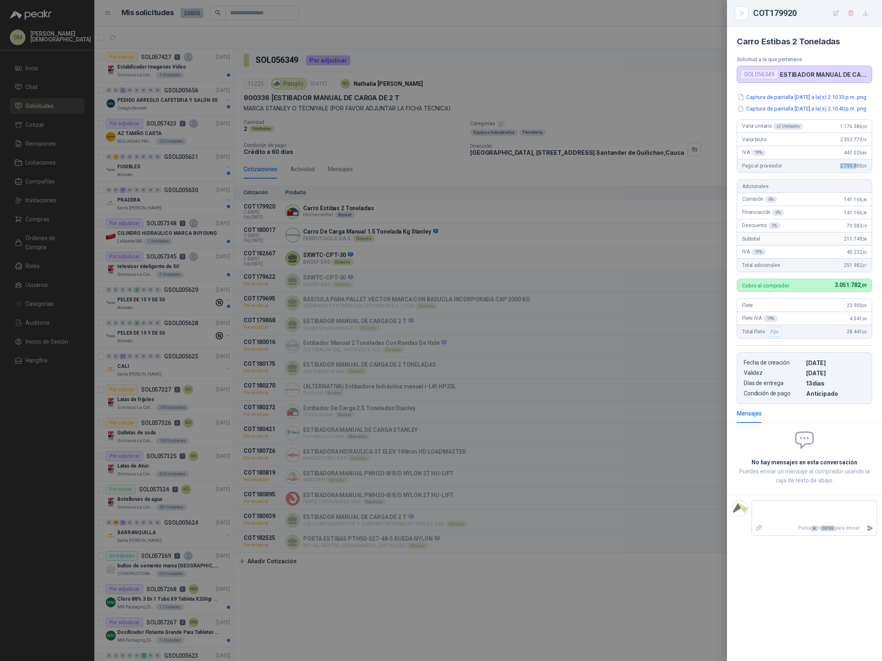
drag, startPoint x: 840, startPoint y: 179, endPoint x: 856, endPoint y: 179, distance: 16.4
click at [856, 172] on div "Pago al proveedor 2.799.800 ,00" at bounding box center [804, 165] width 135 height 13
drag, startPoint x: 834, startPoint y: 298, endPoint x: 862, endPoint y: 300, distance: 28.0
click at [862, 288] on p "3.051.782 ,01" at bounding box center [851, 285] width 32 height 5
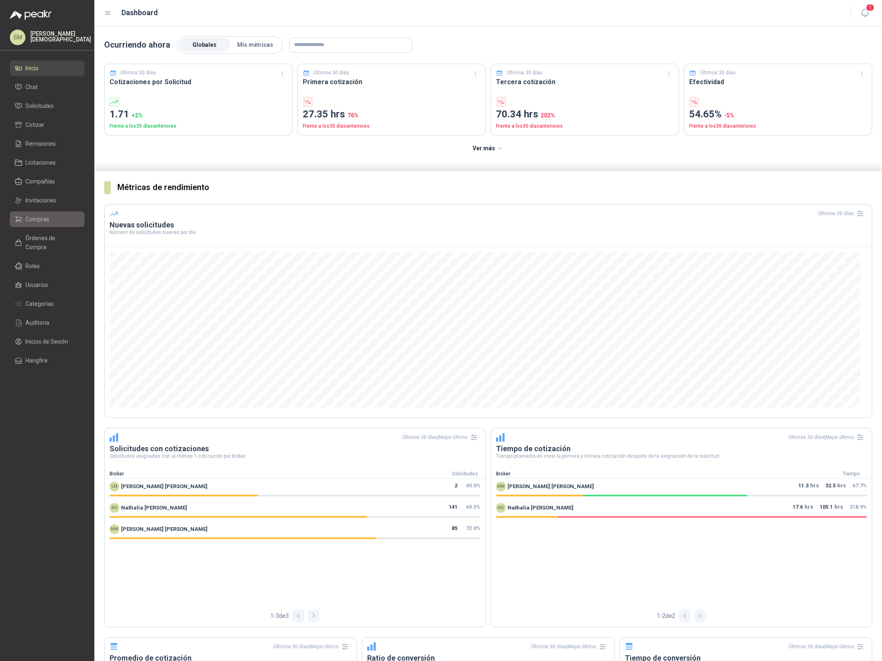
click at [40, 221] on span "Compras" at bounding box center [37, 219] width 24 height 9
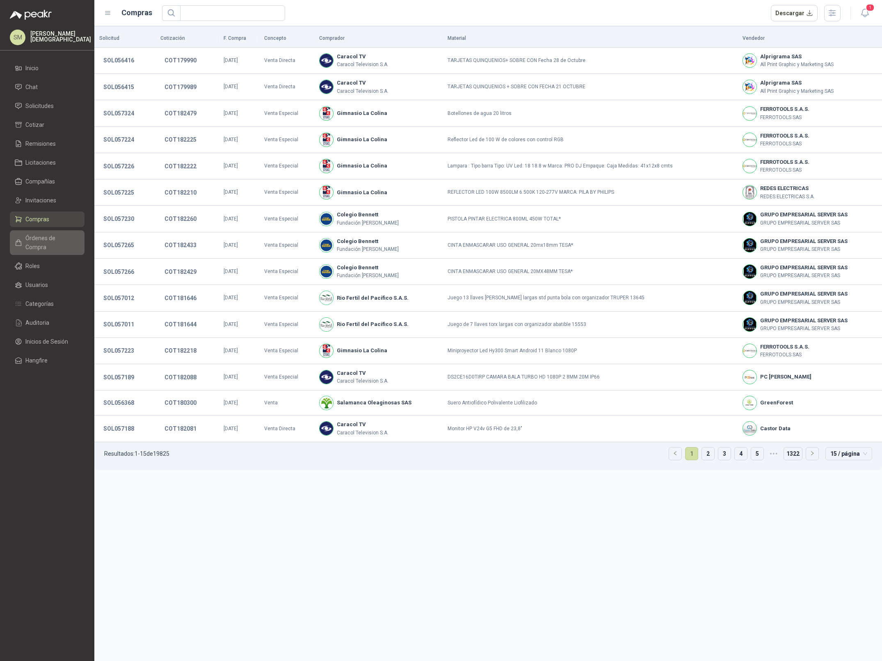
click at [54, 240] on span "Órdenes de Compra" at bounding box center [50, 242] width 51 height 18
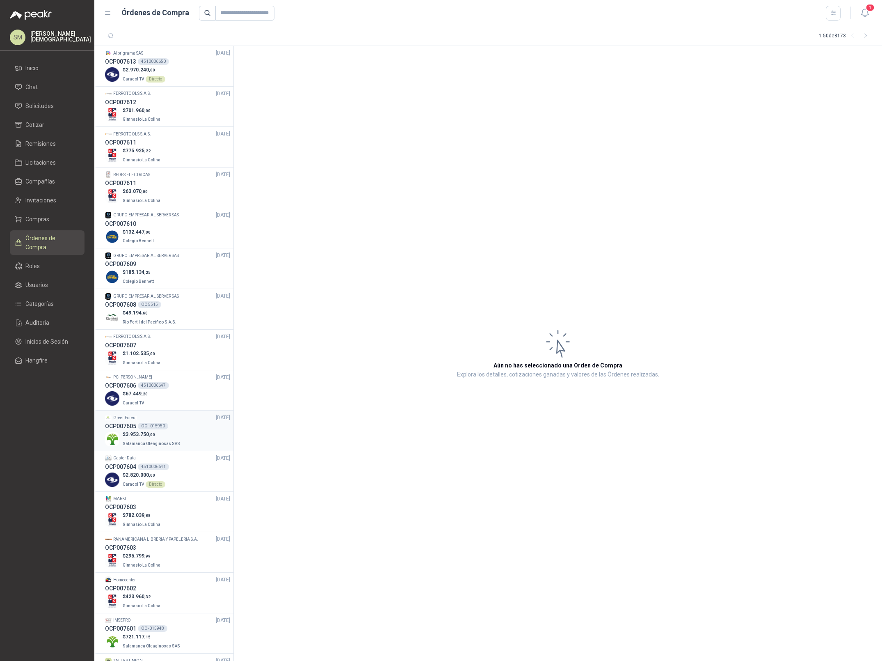
click at [190, 431] on div "$ 3.953.750 ,00 Salamanca Oleaginosas SAS" at bounding box center [167, 438] width 125 height 17
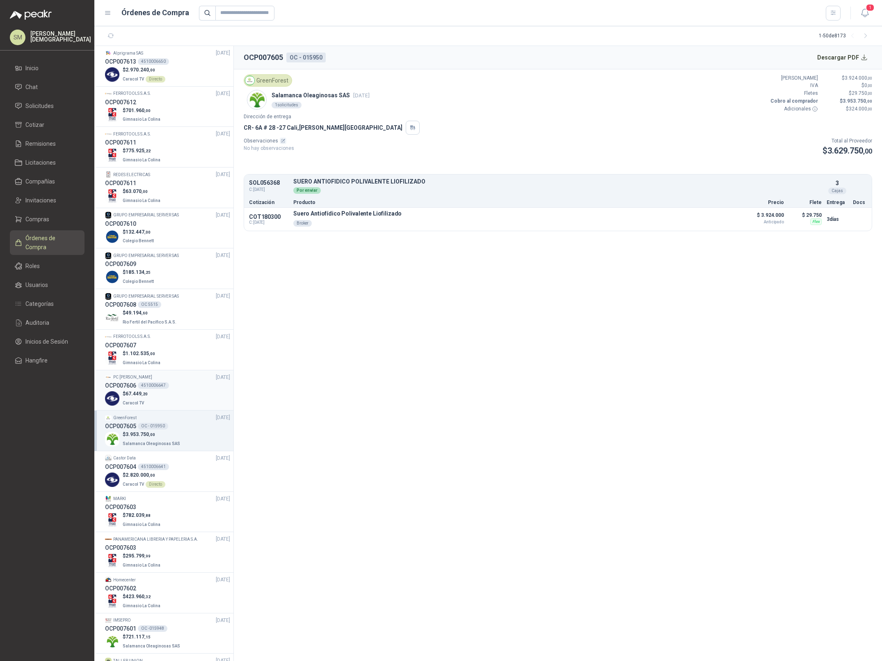
click at [185, 398] on div "$ 67.449 ,20 Caracol TV" at bounding box center [167, 398] width 125 height 17
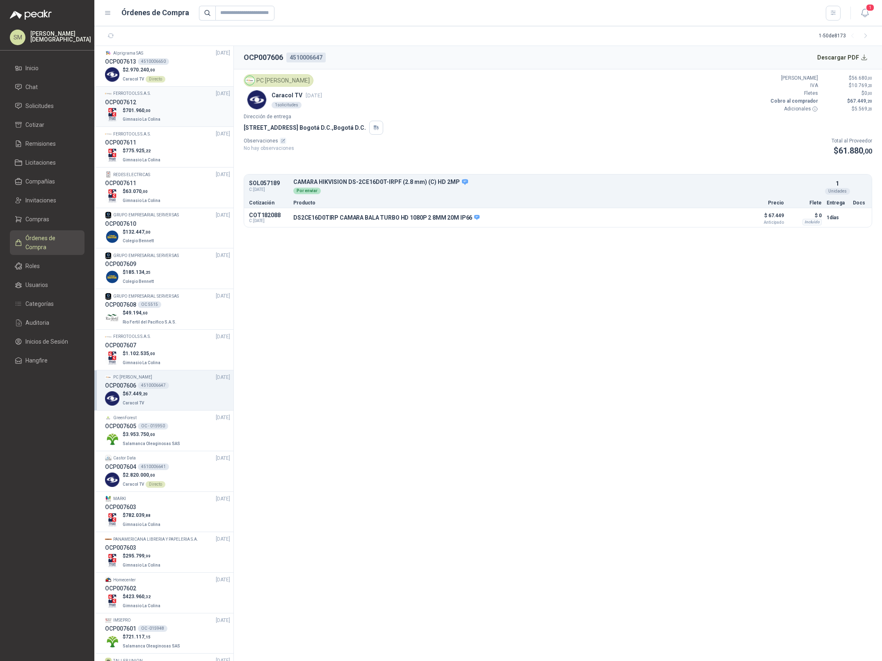
click at [161, 108] on div "$ 701.960 ,00 Gimnasio La Colina" at bounding box center [167, 115] width 125 height 17
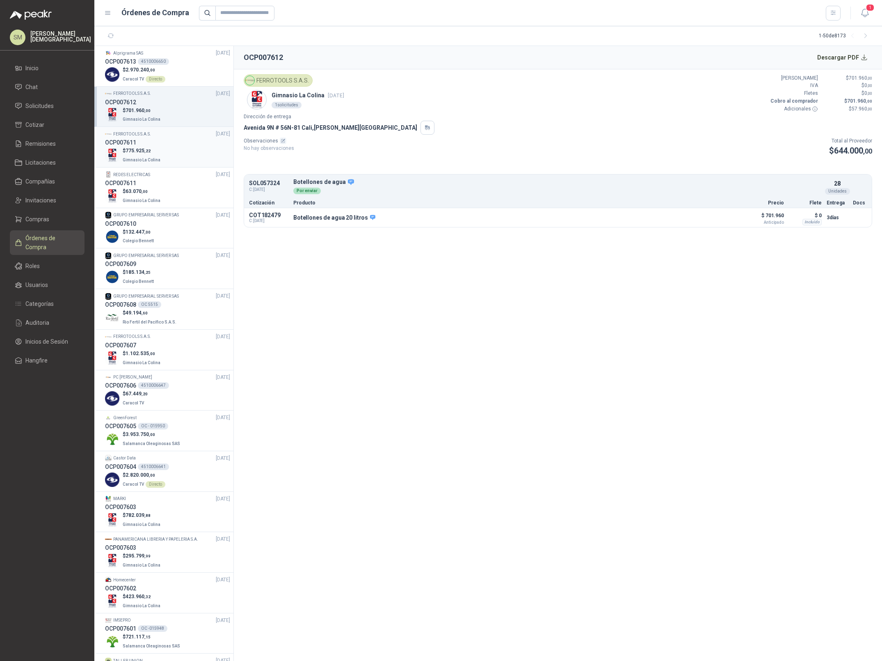
click at [156, 141] on div "OCP007611" at bounding box center [167, 142] width 125 height 9
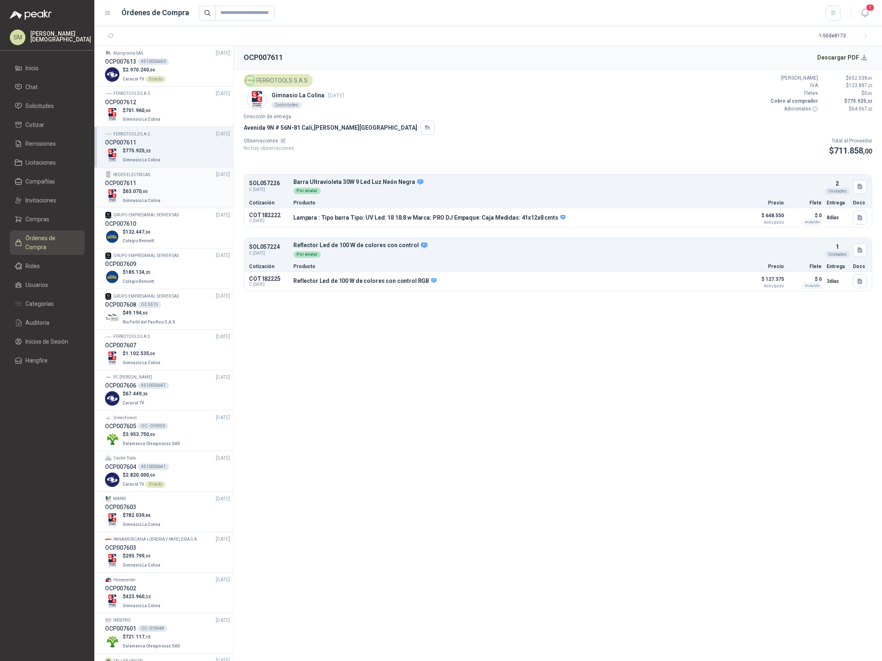
click at [160, 177] on div "REDES ELECTRICAS [DATE]" at bounding box center [167, 175] width 125 height 8
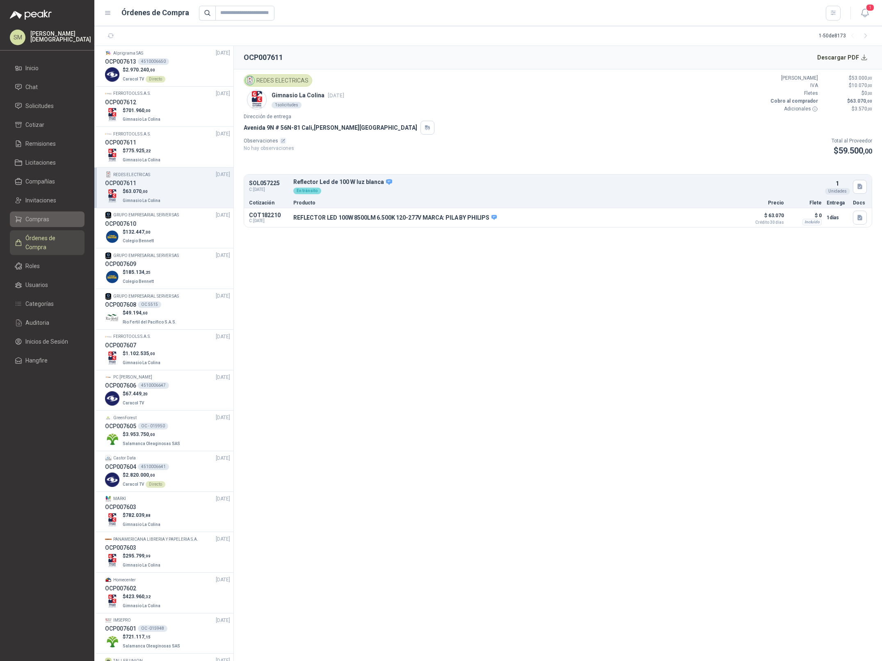
click at [52, 223] on link "Compras" at bounding box center [47, 219] width 75 height 16
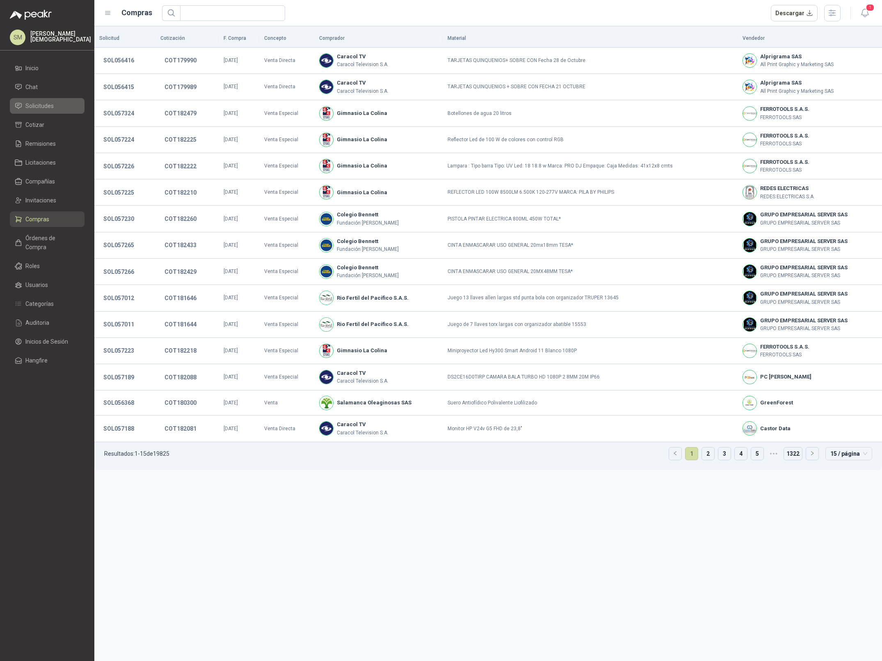
click at [48, 107] on span "Solicitudes" at bounding box center [39, 105] width 28 height 9
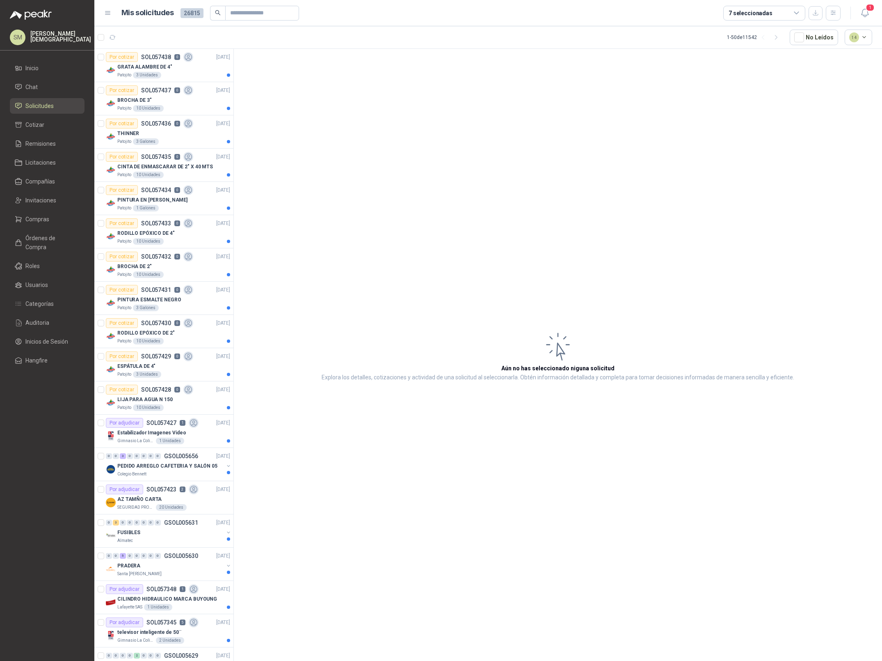
scroll to position [1, 0]
click at [187, 396] on div "LIJA PARA AGUA N 150" at bounding box center [173, 399] width 113 height 10
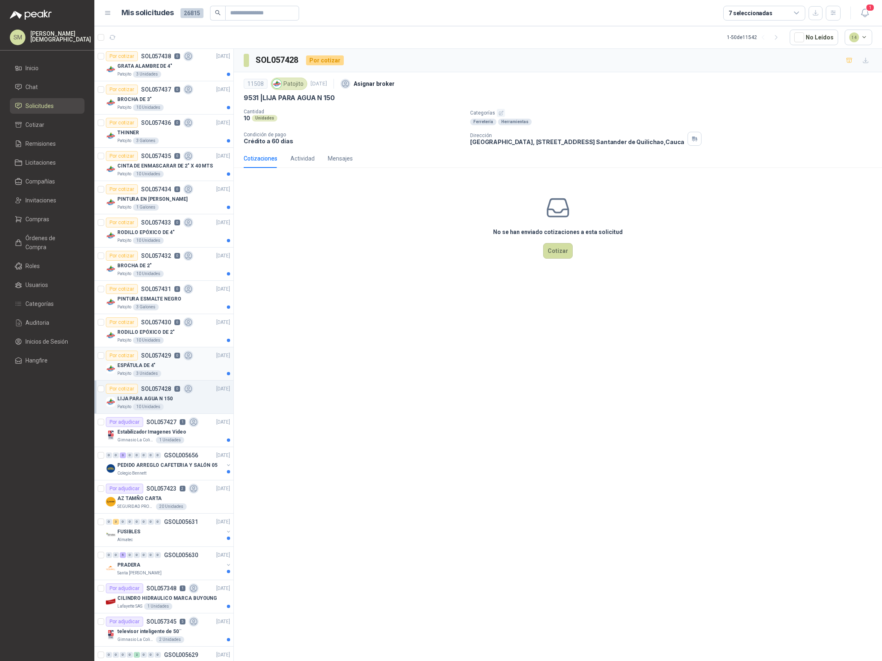
click at [195, 368] on div "ESPÁTULA DE 4"" at bounding box center [173, 365] width 113 height 10
click at [47, 67] on li "Inicio" at bounding box center [47, 68] width 65 height 9
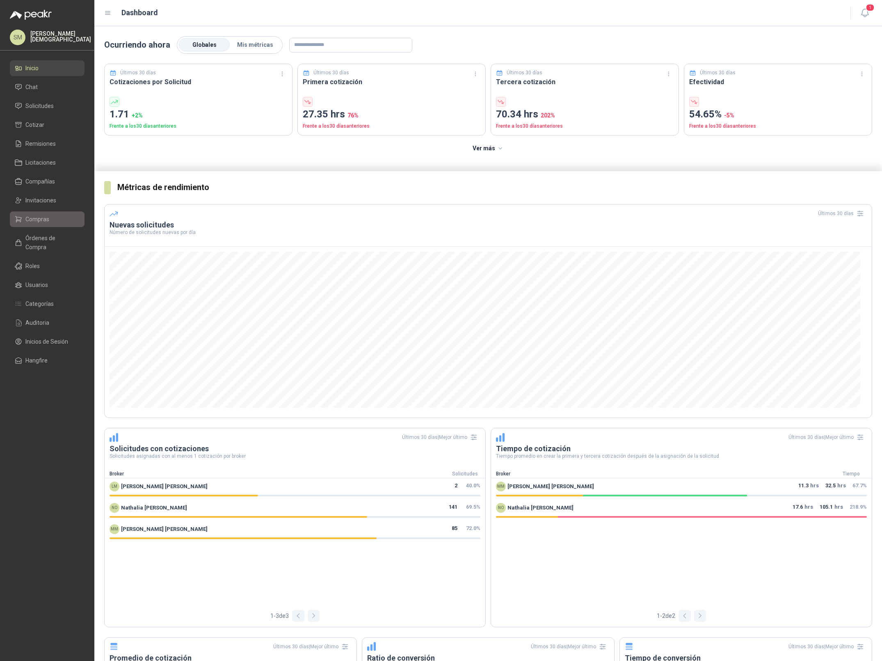
click at [52, 215] on li "Compras" at bounding box center [47, 219] width 65 height 9
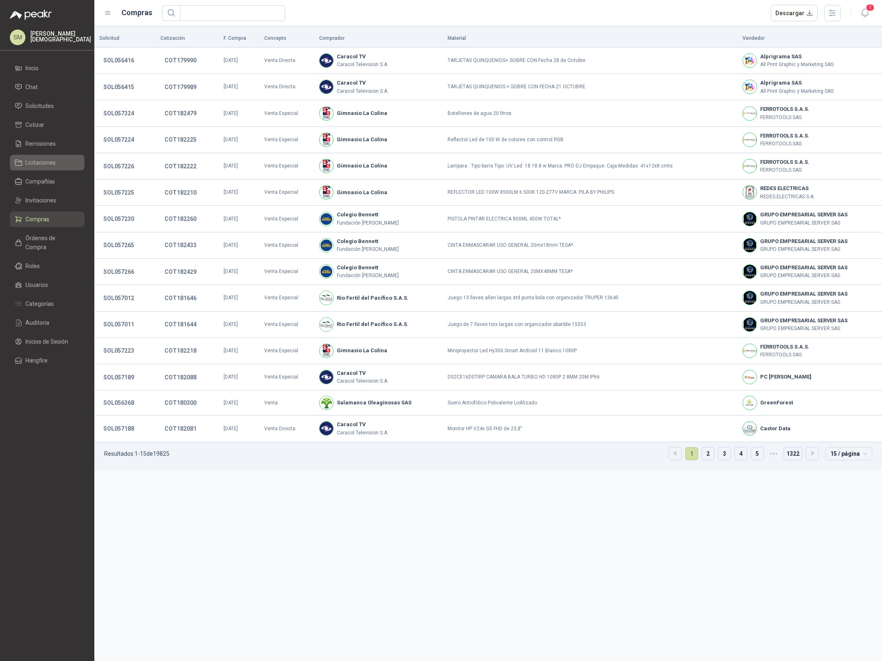
click at [37, 164] on span "Licitaciones" at bounding box center [40, 162] width 30 height 9
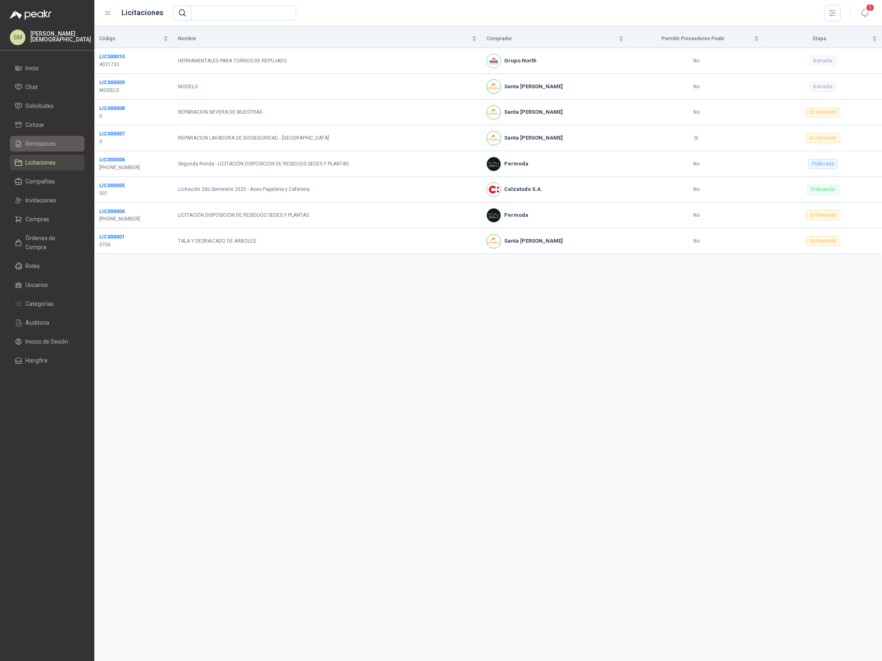
click at [48, 144] on span "Remisiones" at bounding box center [40, 143] width 30 height 9
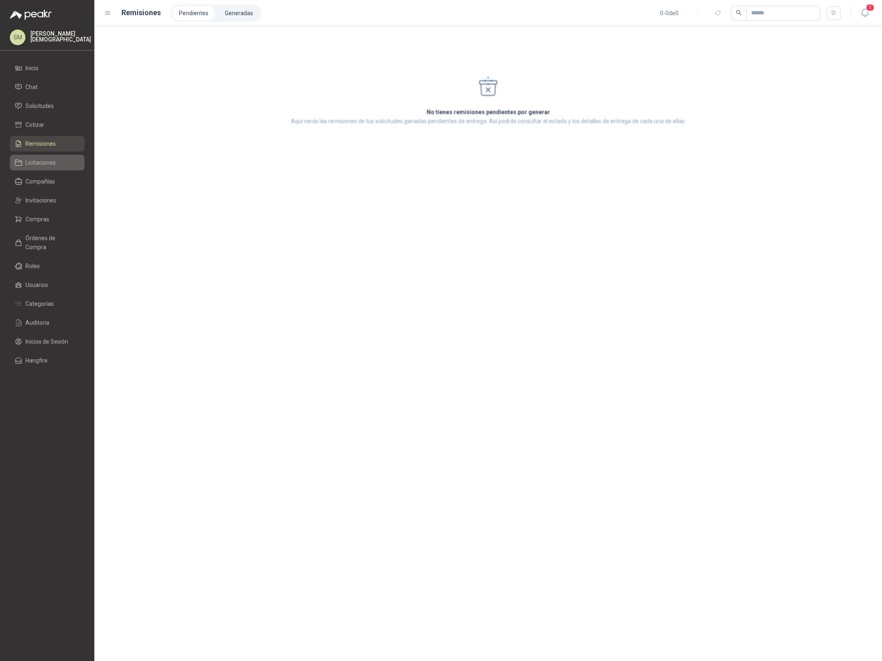
click at [45, 155] on link "Licitaciones" at bounding box center [47, 163] width 75 height 16
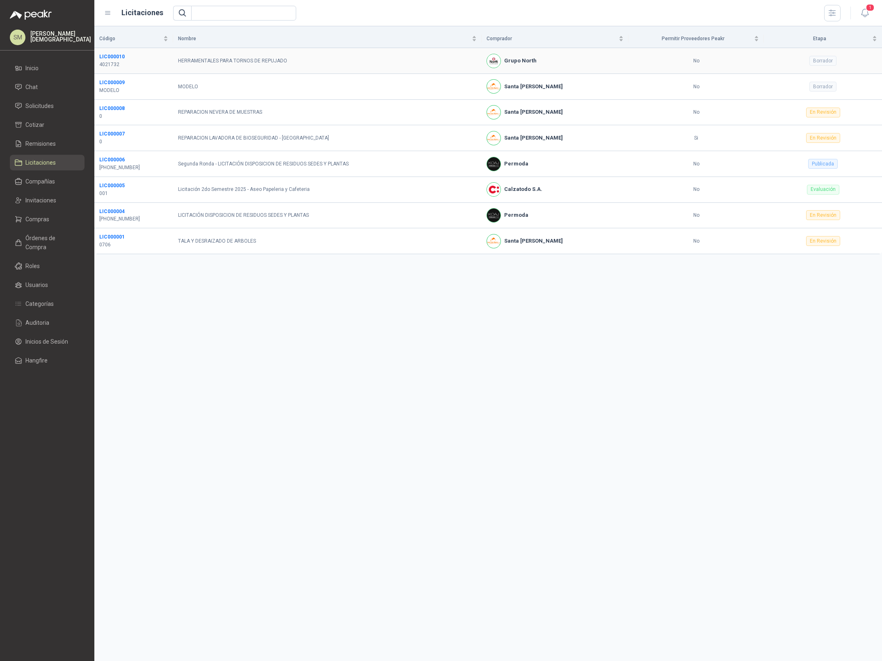
click at [201, 63] on td "HERRAMENTALES PARA TORNOS DE REPUJADO" at bounding box center [327, 61] width 309 height 26
click at [211, 328] on div "Código Nombre Comprador Permitir Proveedores Peakr Etapa LIC000010 4021732 HERR…" at bounding box center [488, 343] width 788 height 634
click at [43, 101] on span "Solicitudes" at bounding box center [39, 105] width 28 height 9
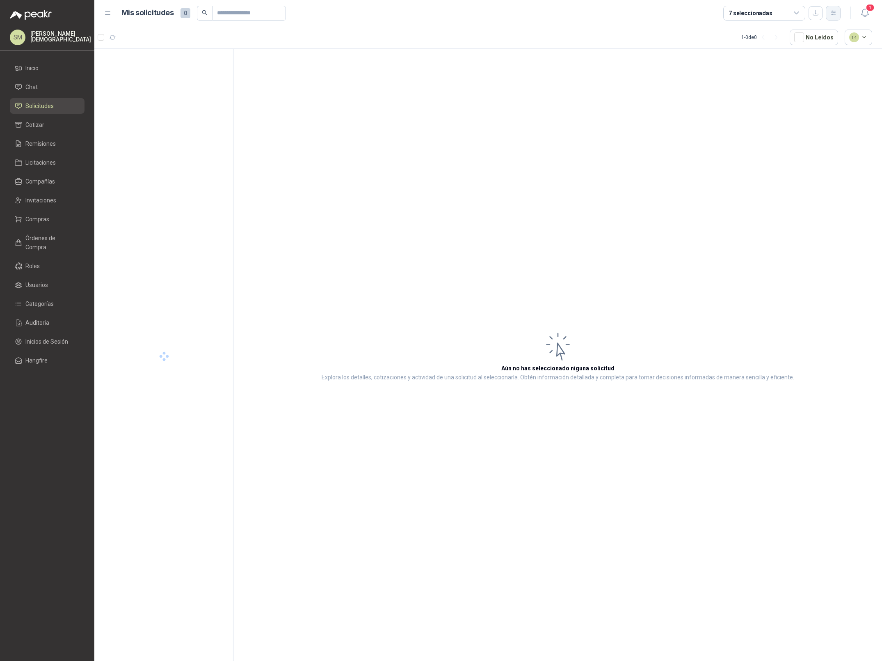
click at [836, 16] on icon "button" at bounding box center [833, 12] width 7 height 7
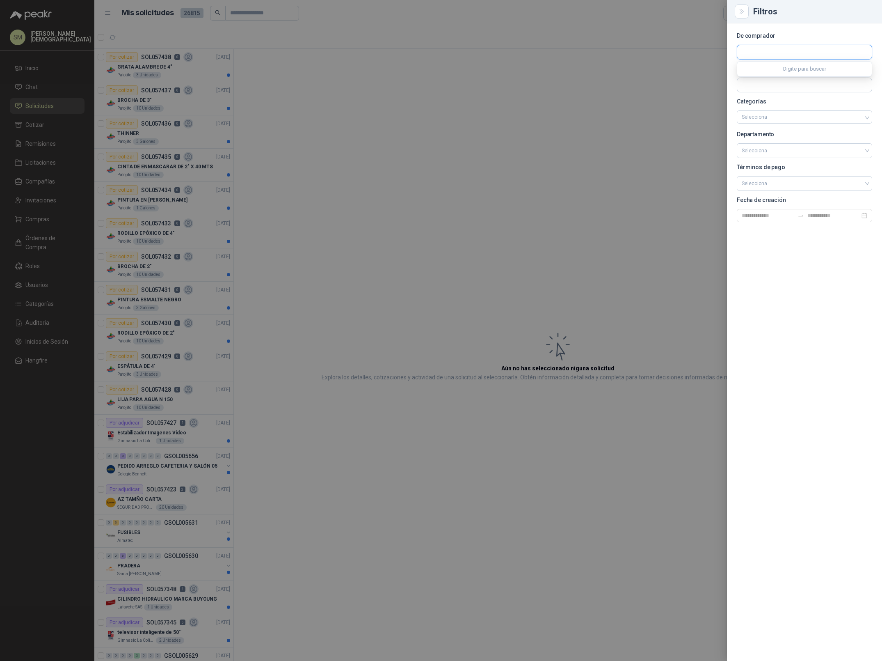
click at [782, 52] on input "text" at bounding box center [804, 52] width 135 height 14
type input "**"
click at [783, 66] on button "Fleischmann Foods S.A. Fleischmann Foods S.A. - NIT : 830107617" at bounding box center [805, 72] width 128 height 14
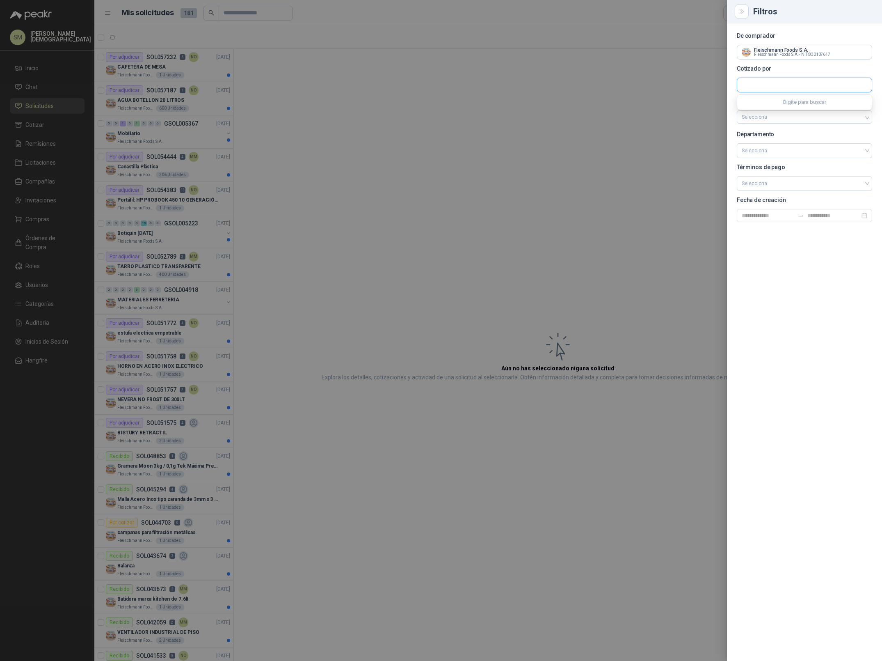
click at [753, 85] on input "text" at bounding box center [804, 85] width 135 height 14
type input "*******"
click at [781, 104] on p "SYSTORE COLOMBIA" at bounding box center [813, 103] width 114 height 5
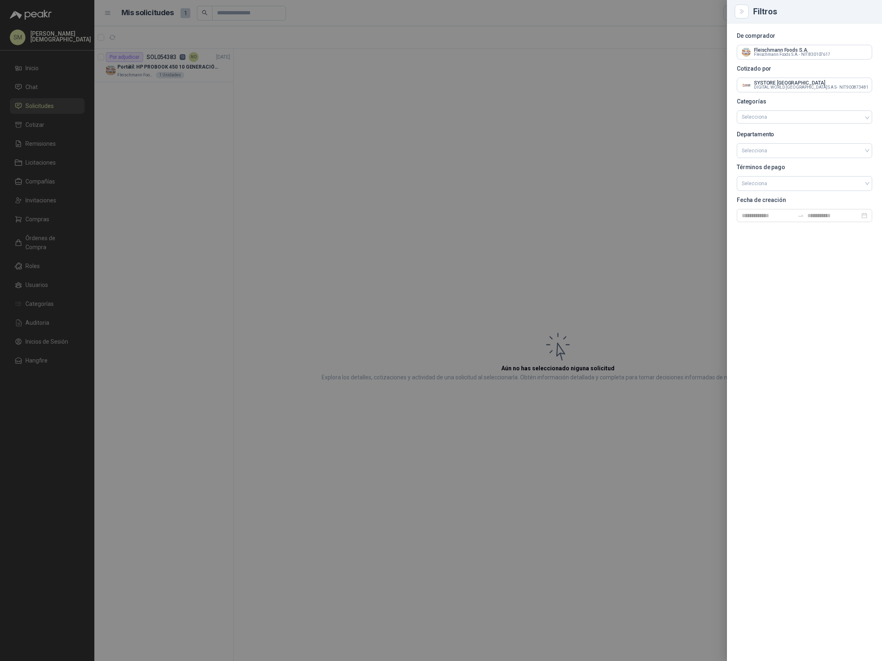
click at [552, 100] on div at bounding box center [441, 330] width 882 height 661
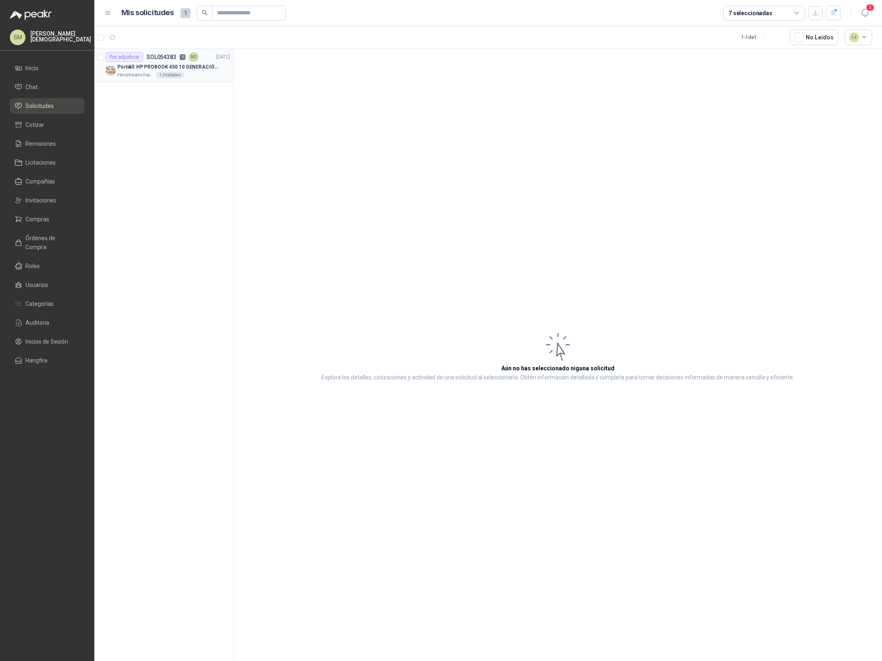
click at [197, 71] on div "Portátil: HP PROBOOK 450 10 GENERACIÓN PROCESADOR INTEL CORE i7" at bounding box center [173, 67] width 113 height 10
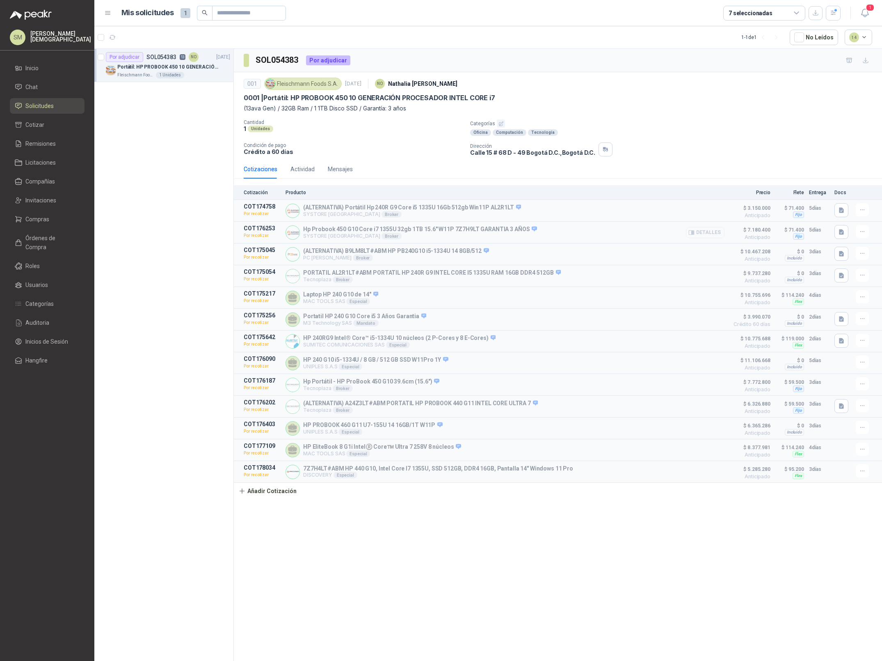
click at [707, 231] on button "Detalles" at bounding box center [705, 232] width 39 height 11
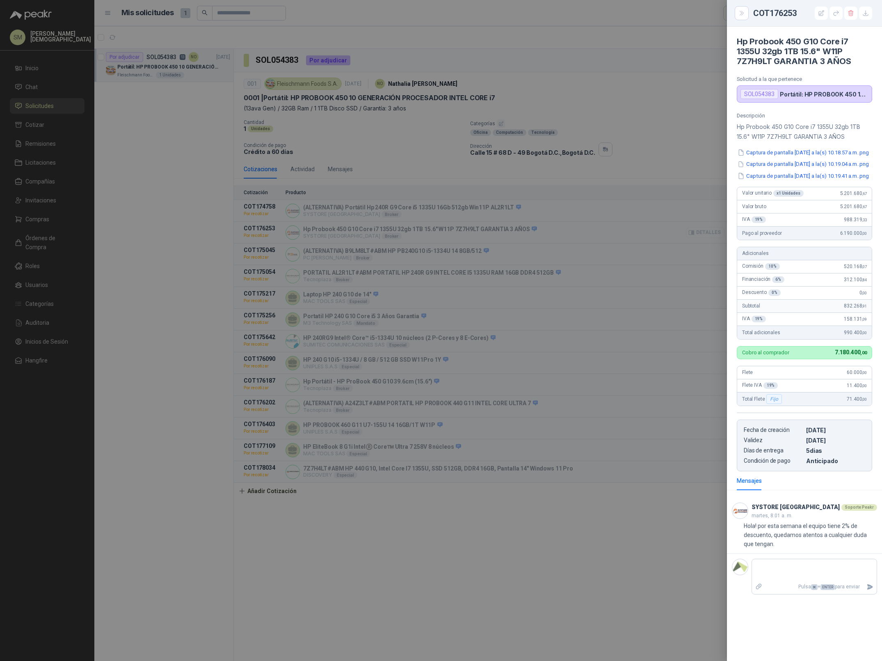
click at [707, 231] on div at bounding box center [441, 330] width 882 height 661
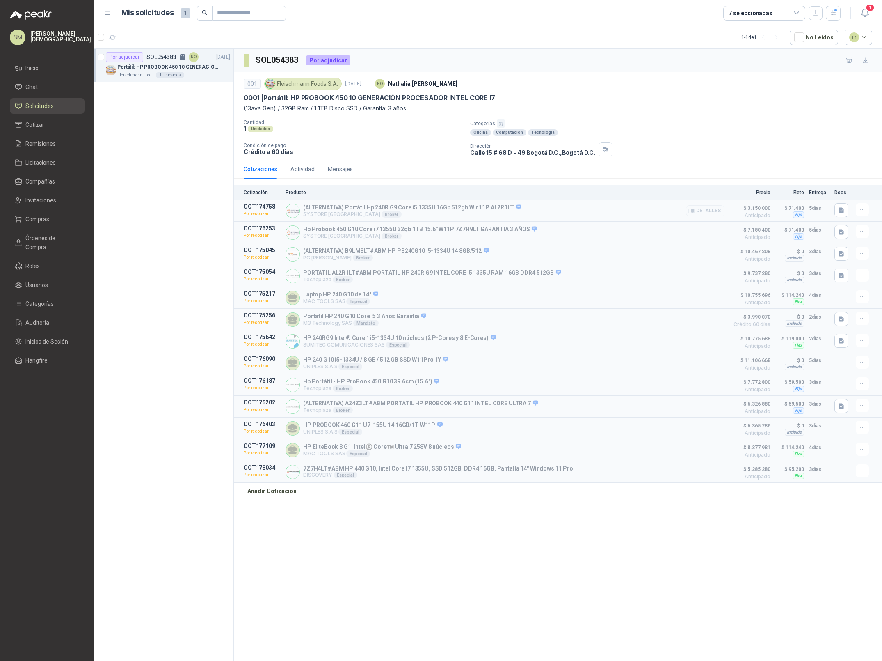
click at [706, 215] on button "Detalles" at bounding box center [705, 210] width 39 height 11
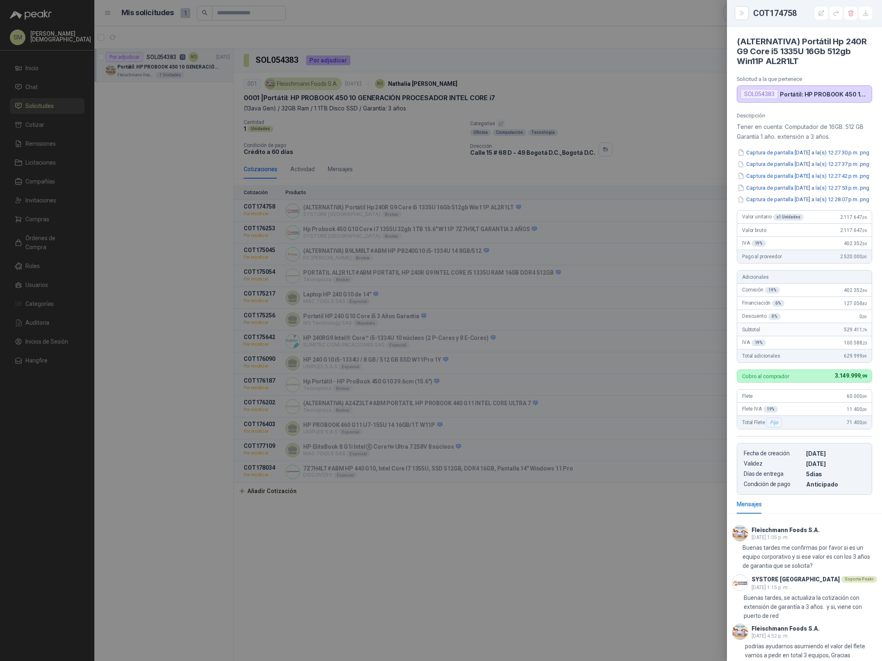
click at [695, 220] on div at bounding box center [441, 330] width 882 height 661
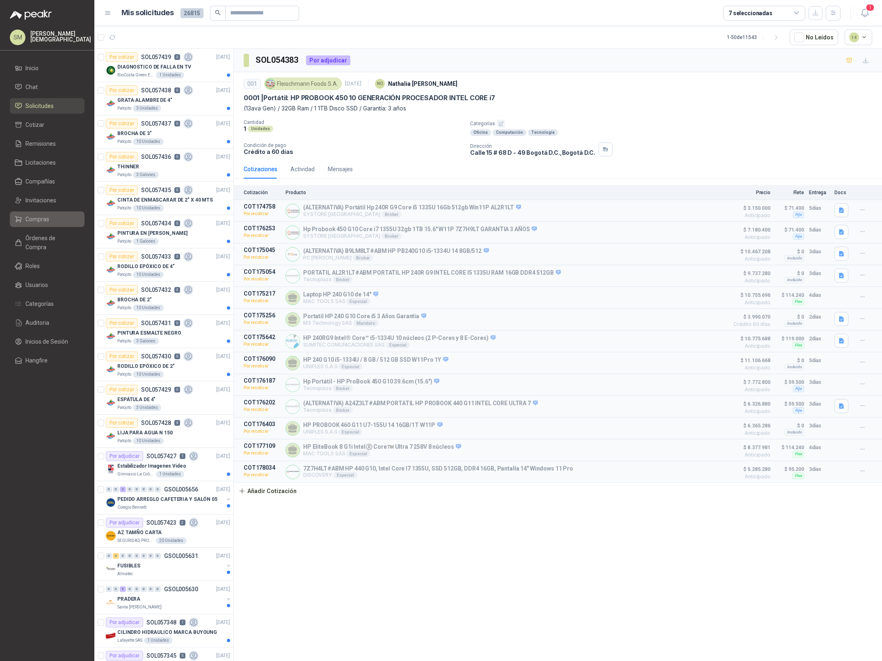
click at [53, 219] on li "Compras" at bounding box center [47, 219] width 65 height 9
